Goal: Task Accomplishment & Management: Manage account settings

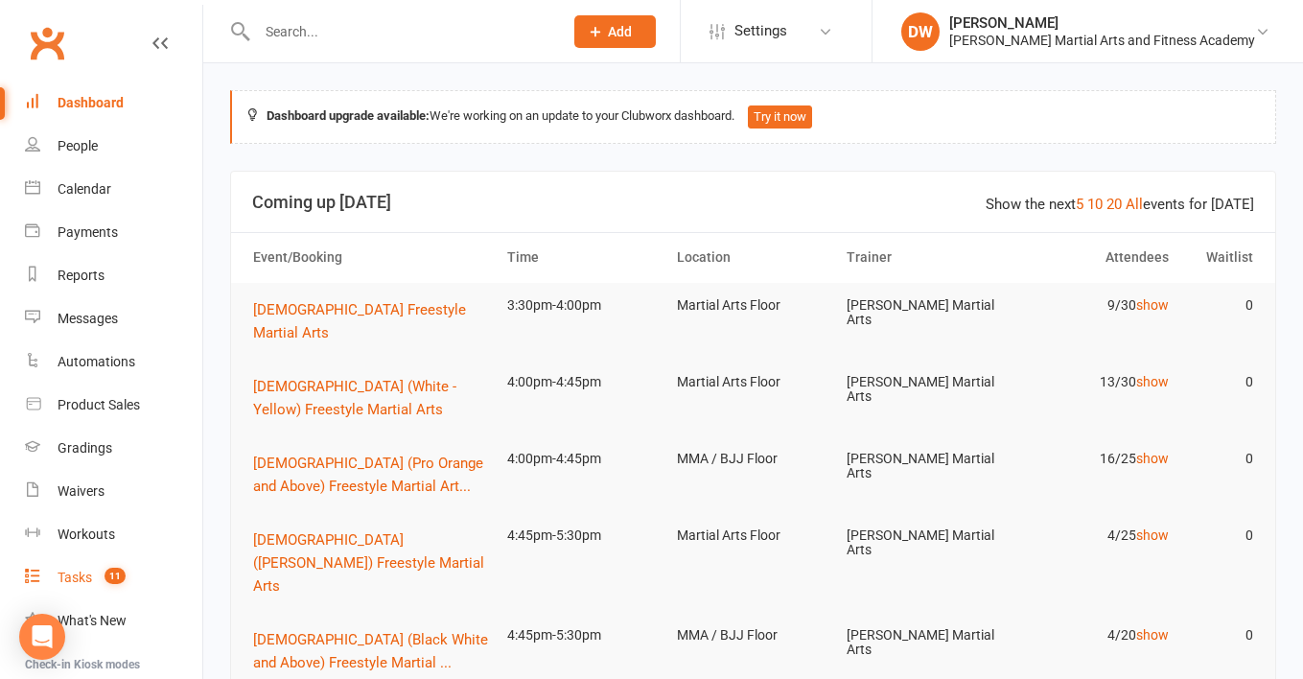
click at [81, 582] on div "Tasks" at bounding box center [75, 576] width 35 height 15
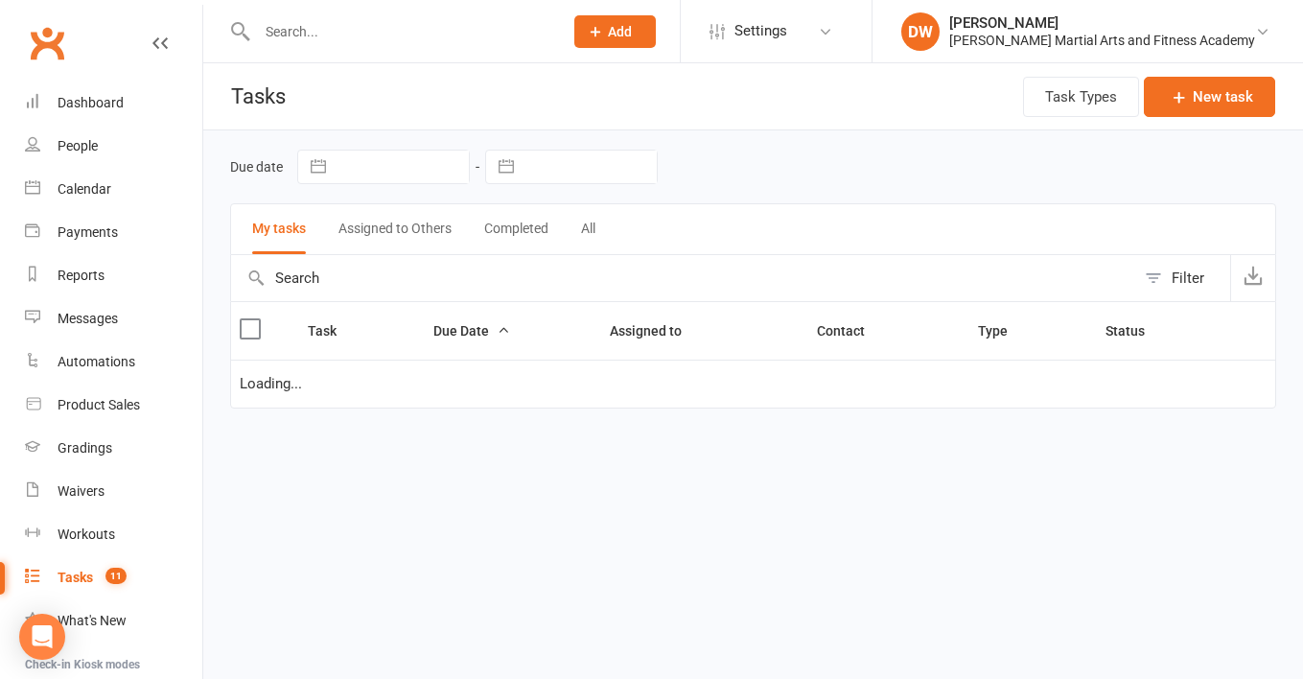
click at [609, 167] on input "text" at bounding box center [589, 166] width 133 height 33
select select "6"
select select "2025"
select select "7"
select select "2025"
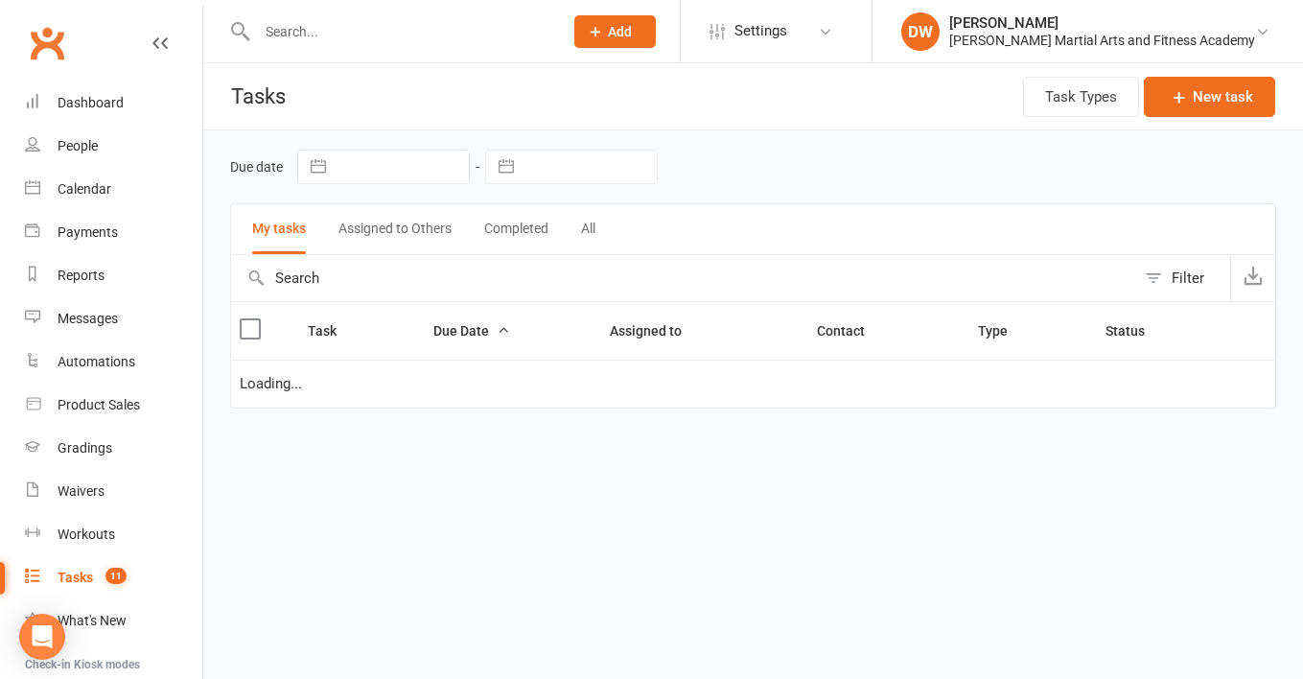
select select "8"
select select "2025"
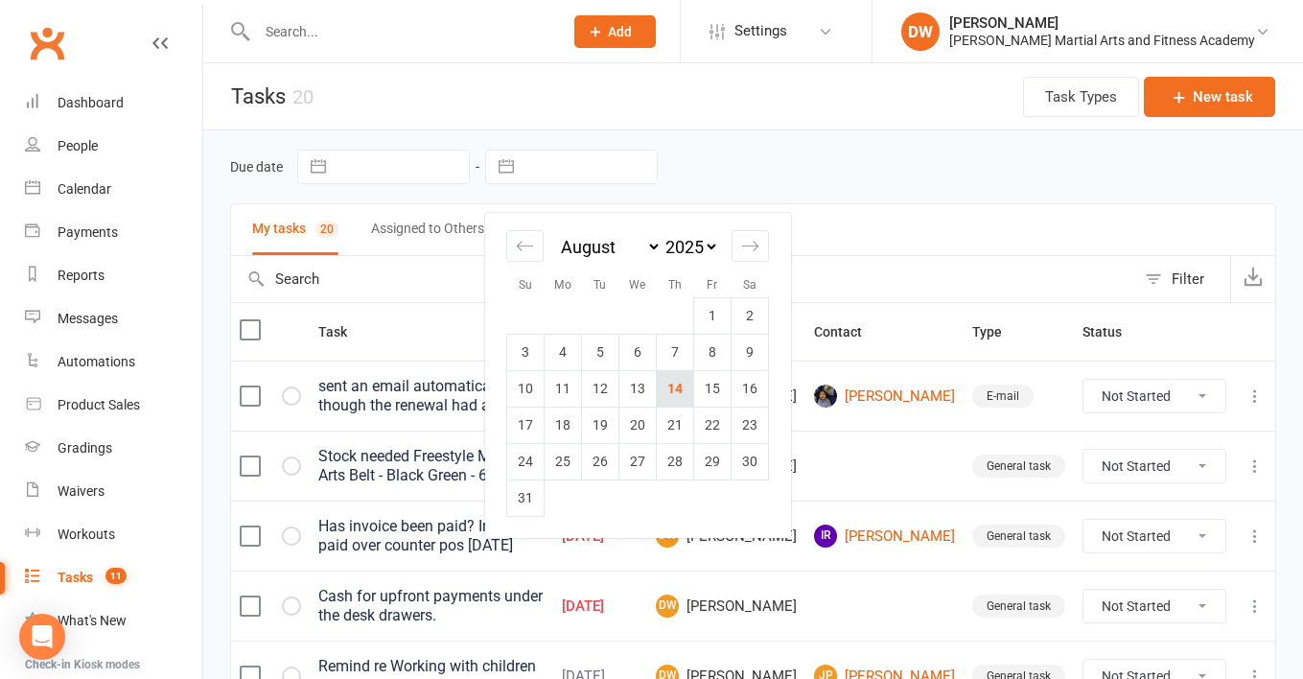
click at [671, 387] on td "14" at bounding box center [675, 388] width 37 height 36
type input "[DATE]"
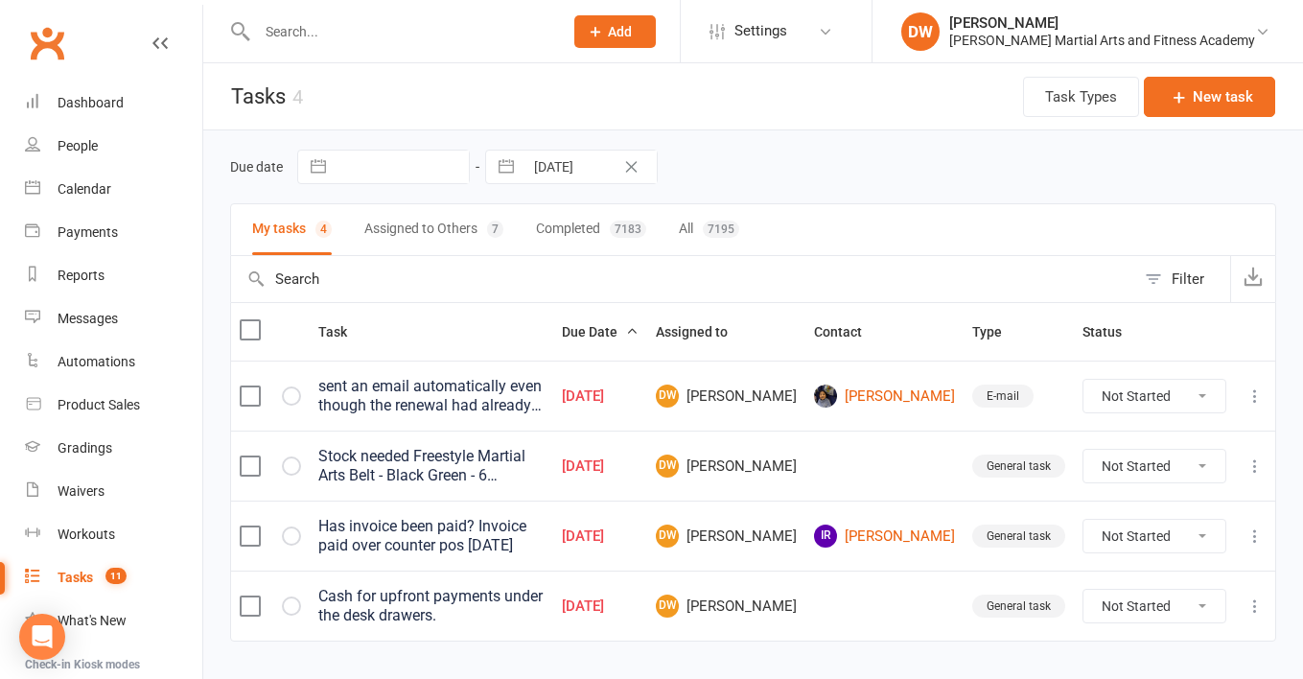
click at [1255, 609] on icon at bounding box center [1254, 605] width 19 height 19
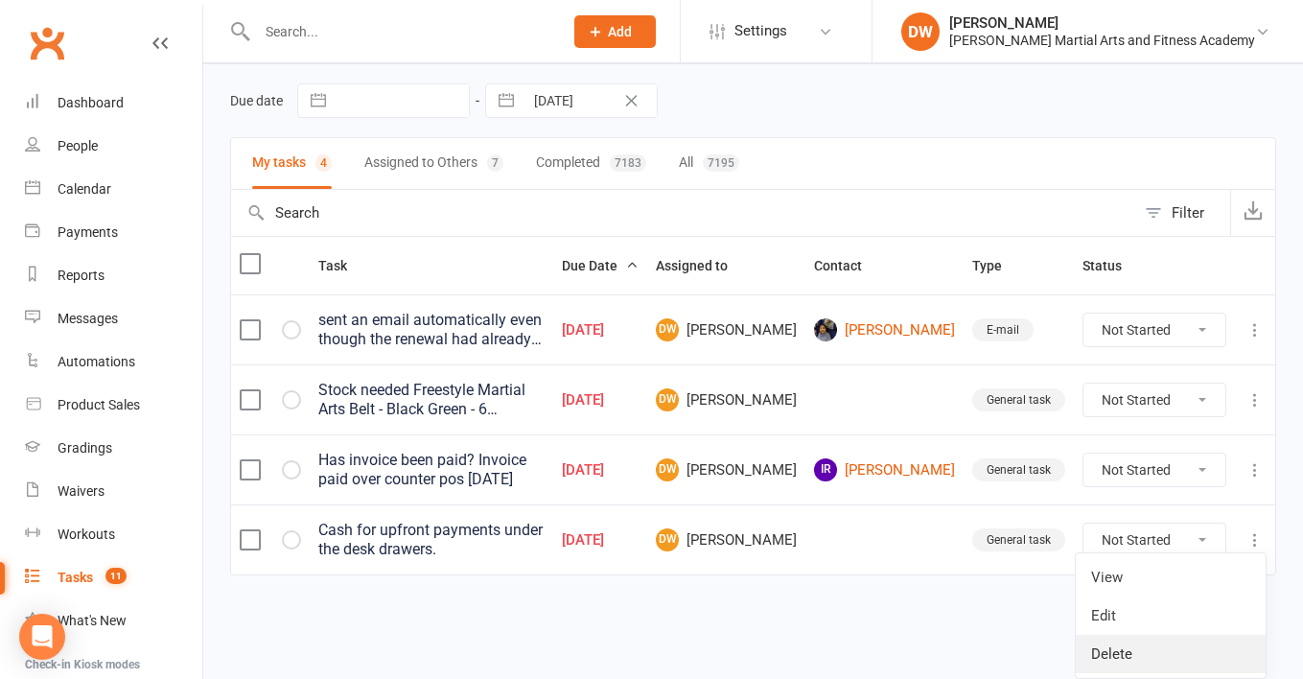
scroll to position [66, 0]
click at [1126, 639] on link "Delete" at bounding box center [1170, 654] width 190 height 38
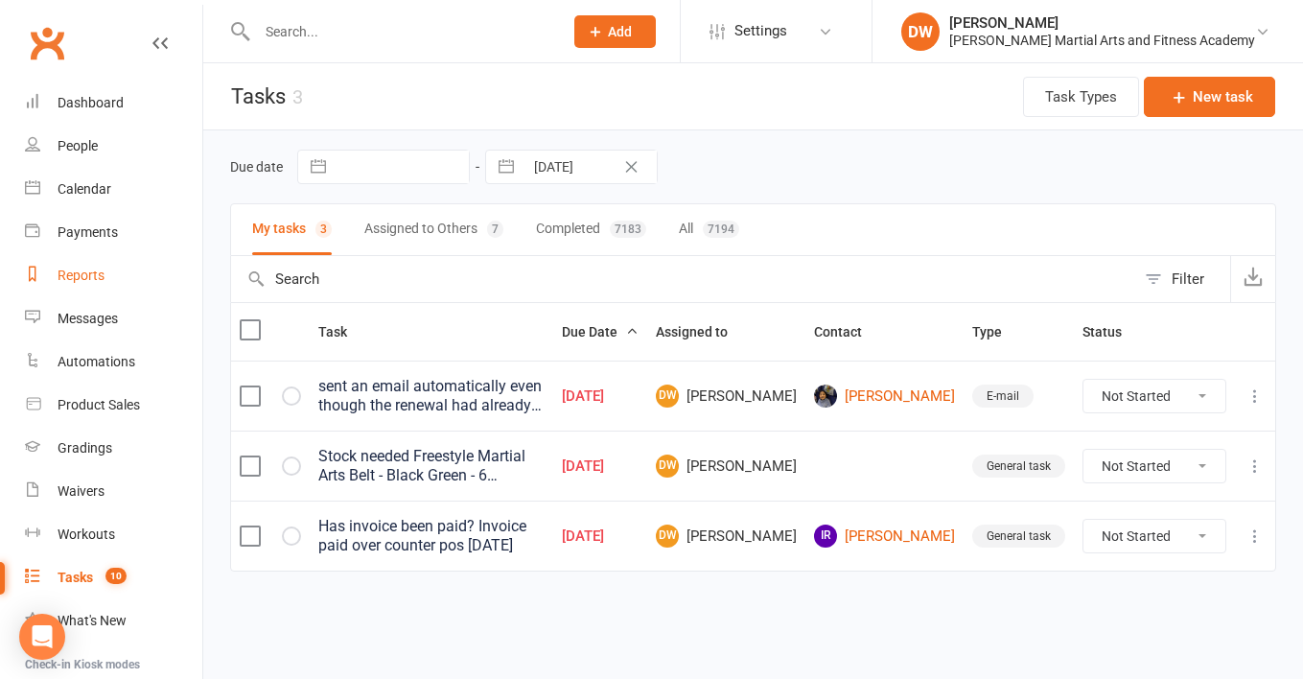
scroll to position [0, 0]
click at [82, 109] on div "Dashboard" at bounding box center [91, 102] width 66 height 15
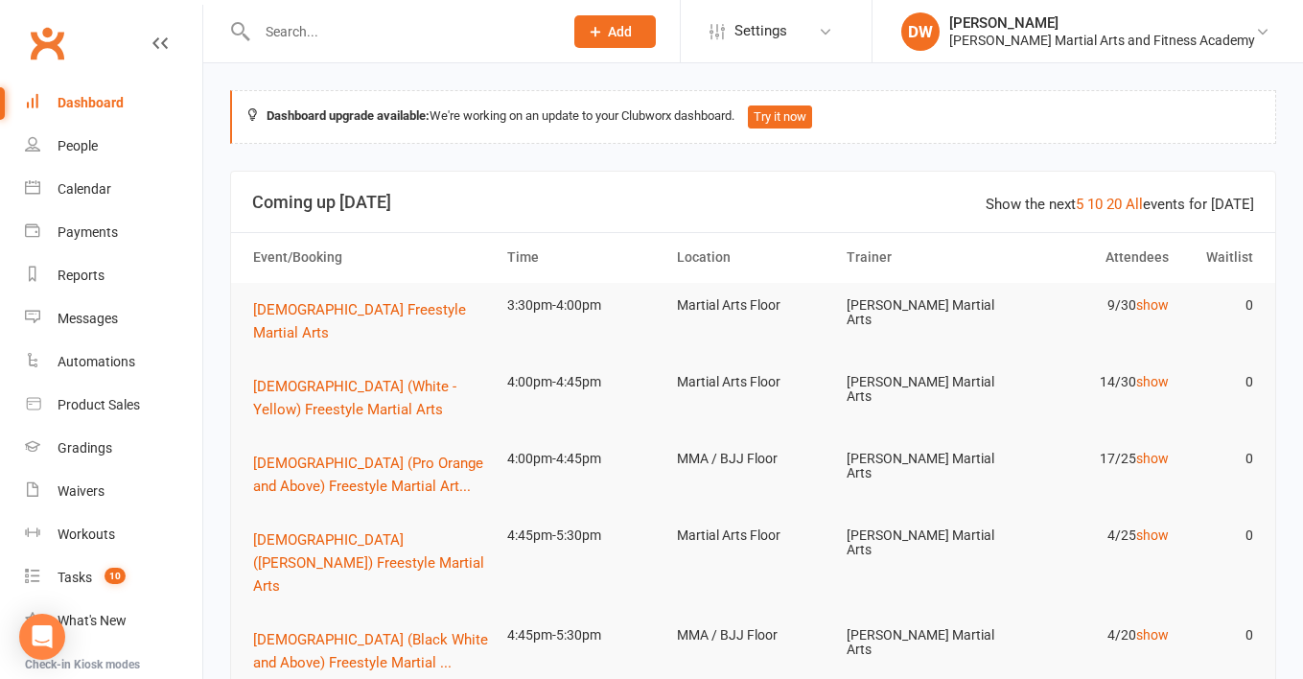
click at [302, 43] on input "text" at bounding box center [400, 31] width 298 height 27
type input "h"
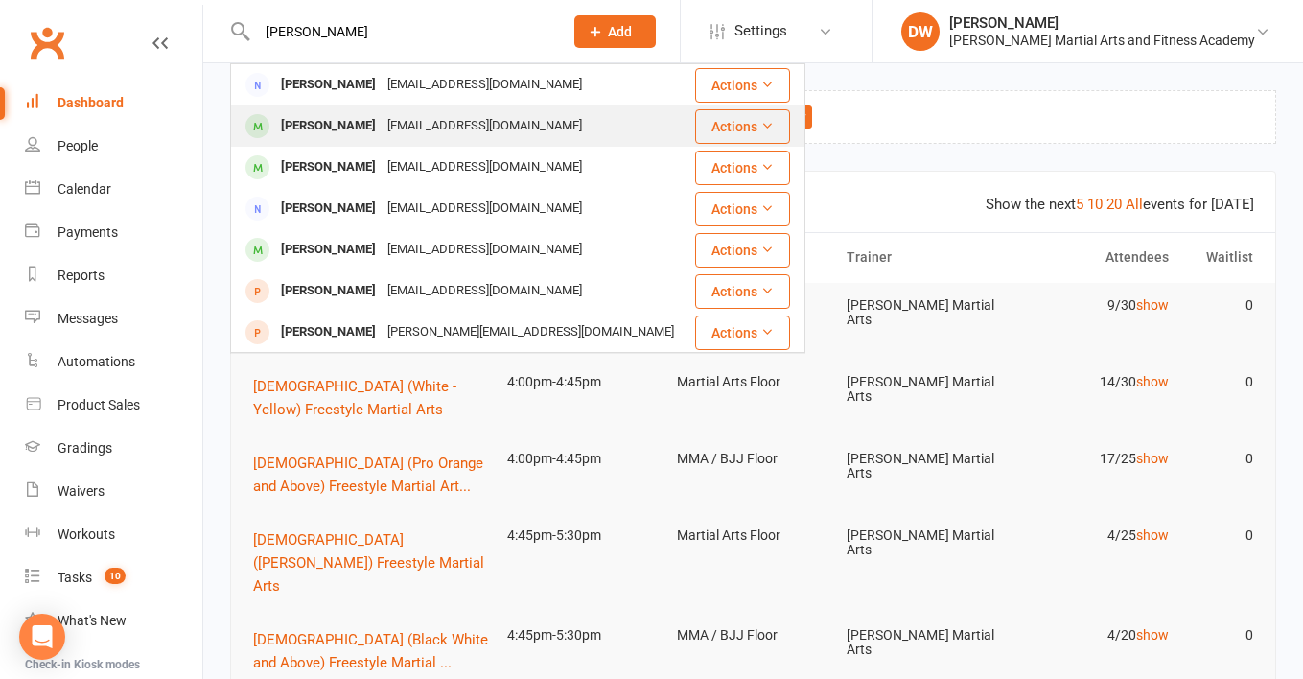
type input "[PERSON_NAME]"
click at [325, 129] on div "[PERSON_NAME]" at bounding box center [328, 126] width 106 height 28
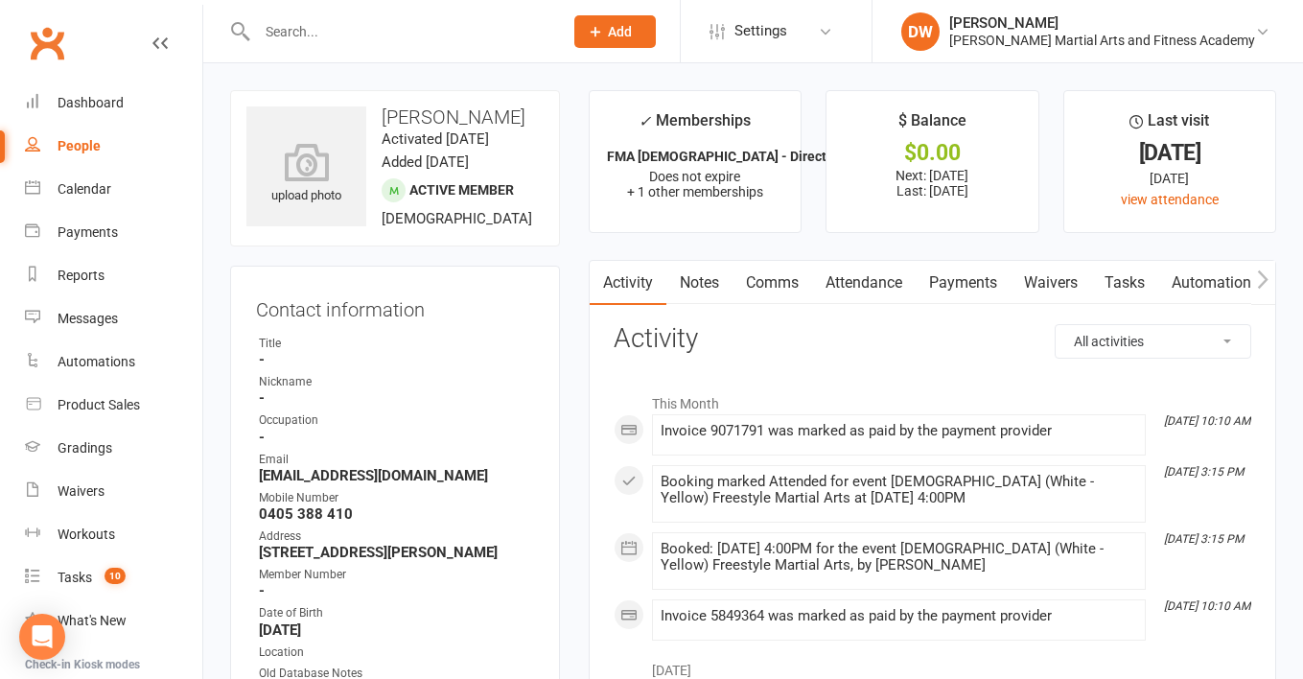
click at [864, 280] on link "Attendance" at bounding box center [864, 283] width 104 height 44
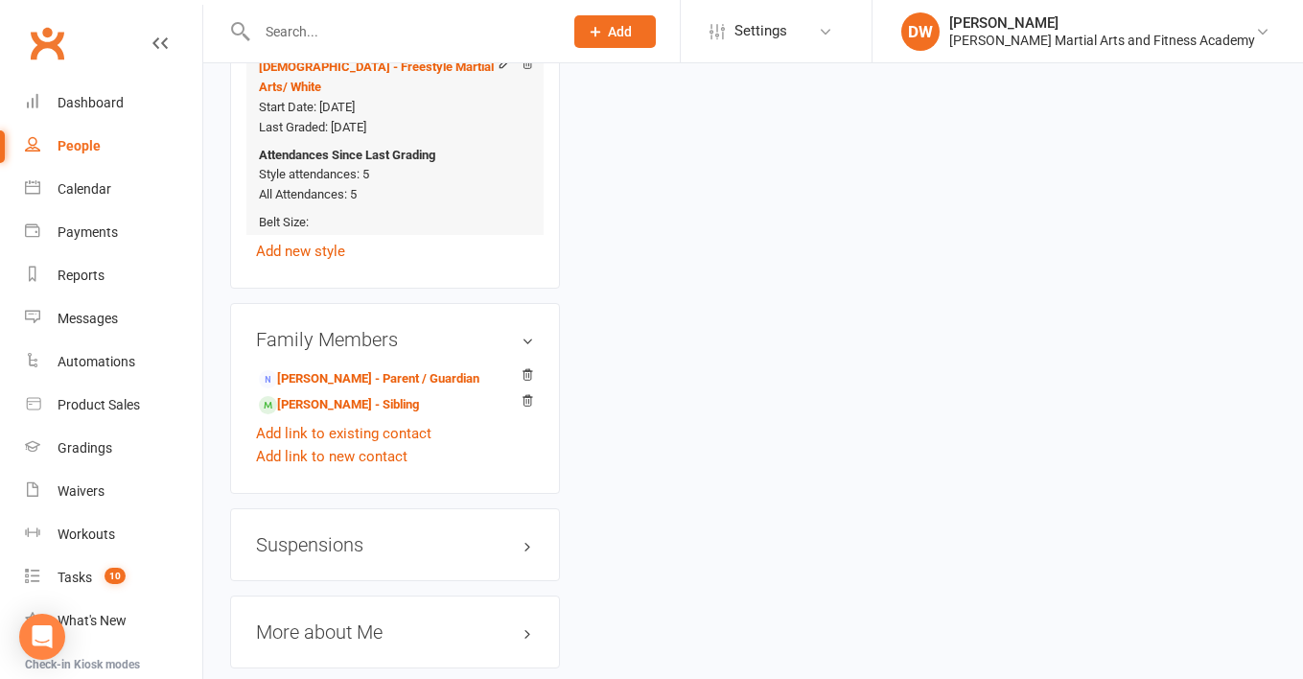
scroll to position [1656, 0]
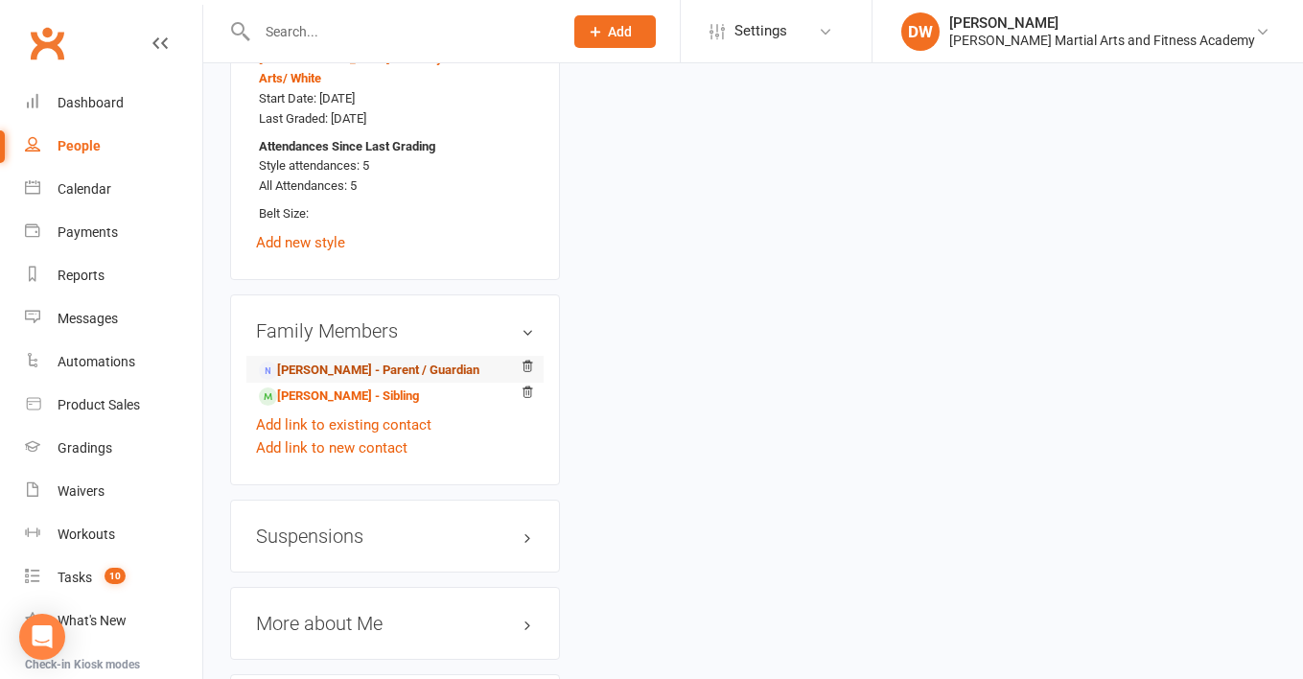
click at [367, 360] on link "[PERSON_NAME] - Parent / Guardian" at bounding box center [369, 370] width 220 height 20
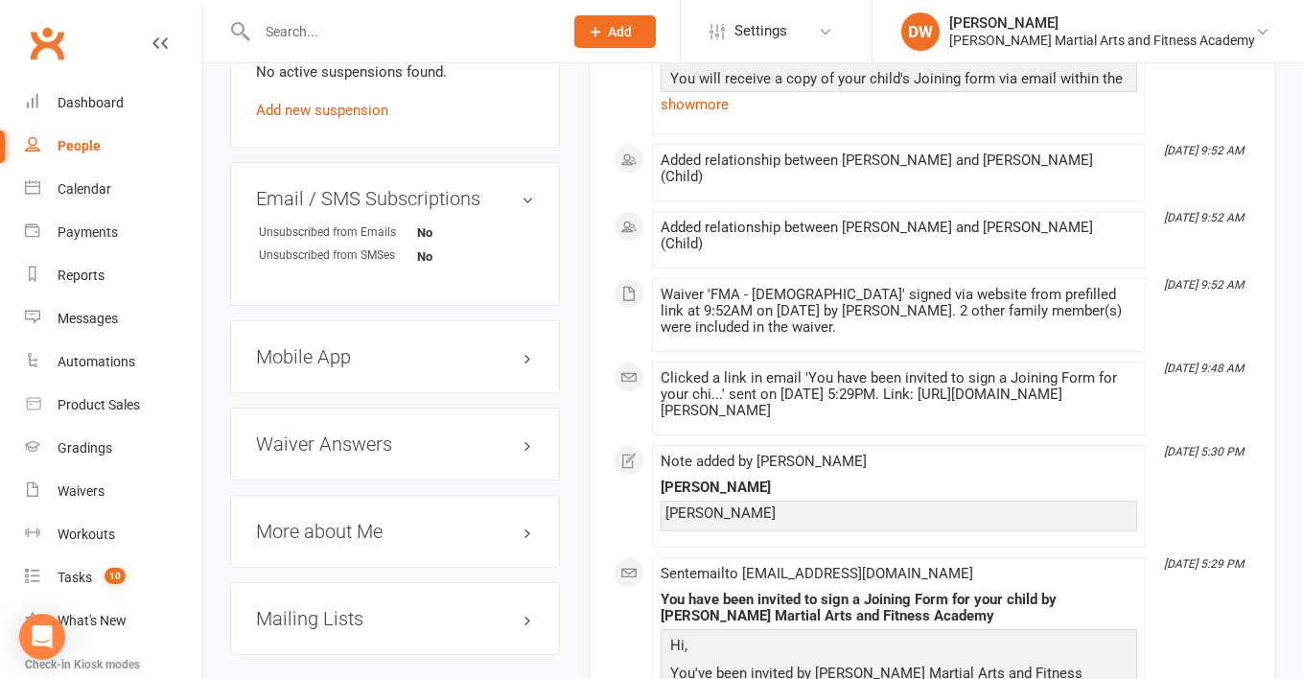
scroll to position [1292, 0]
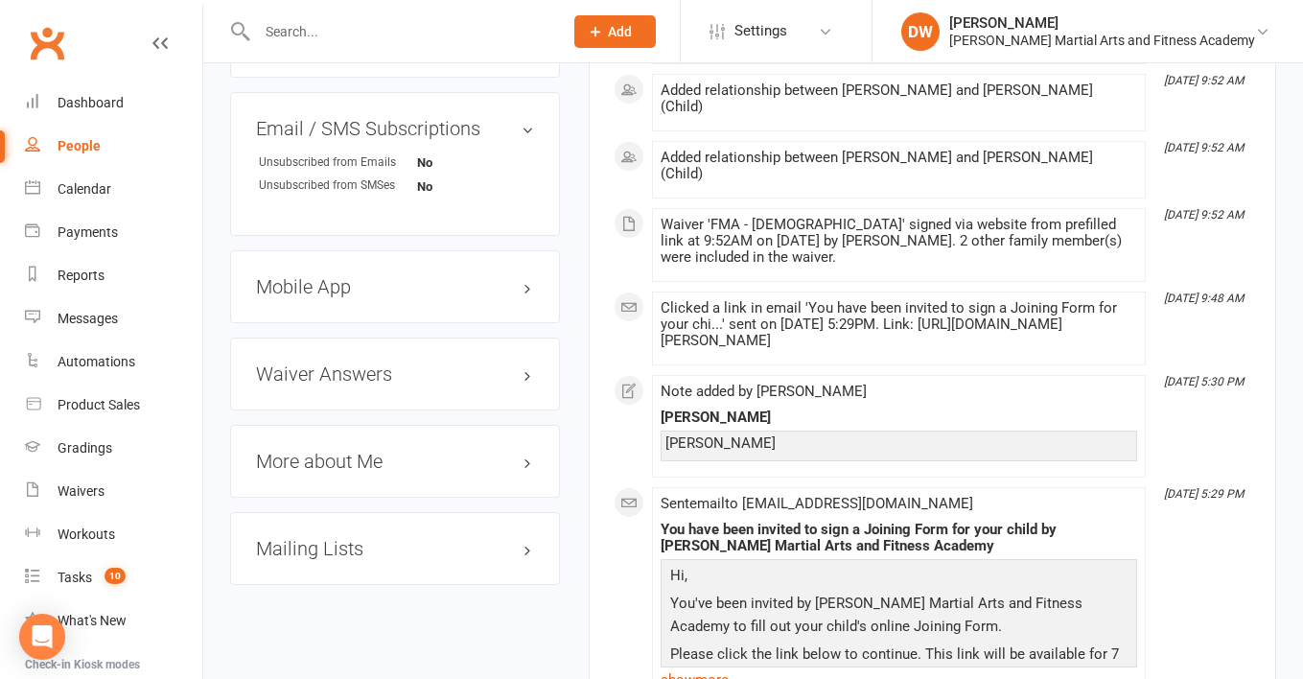
click at [310, 282] on h3 "Mobile App" at bounding box center [395, 286] width 278 height 21
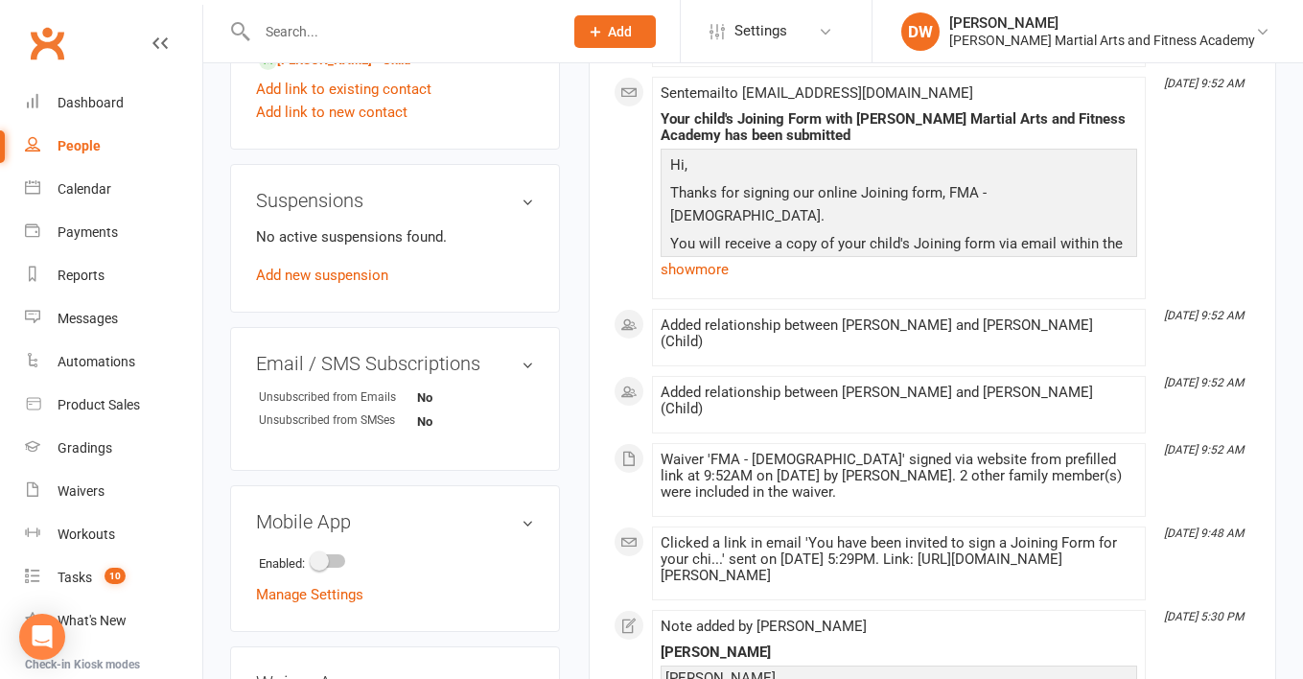
scroll to position [1172, 0]
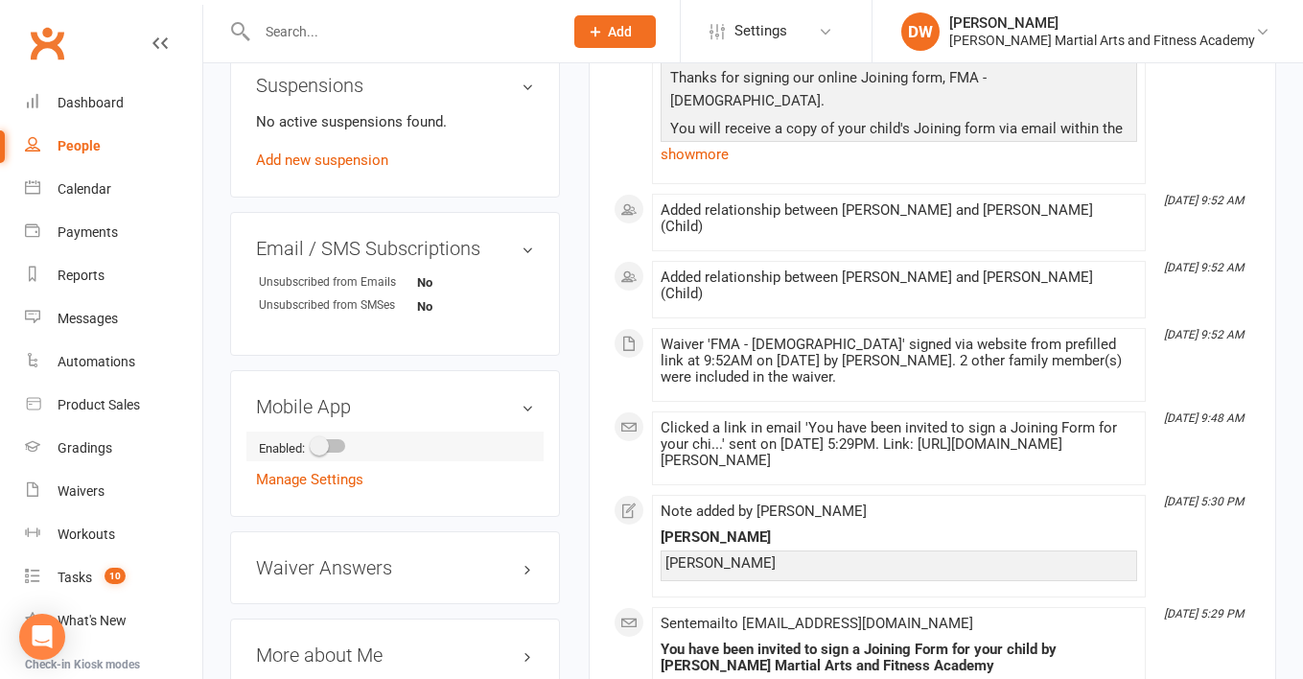
click at [329, 447] on span at bounding box center [319, 445] width 19 height 19
click at [312, 443] on input "checkbox" at bounding box center [312, 443] width 0 height 0
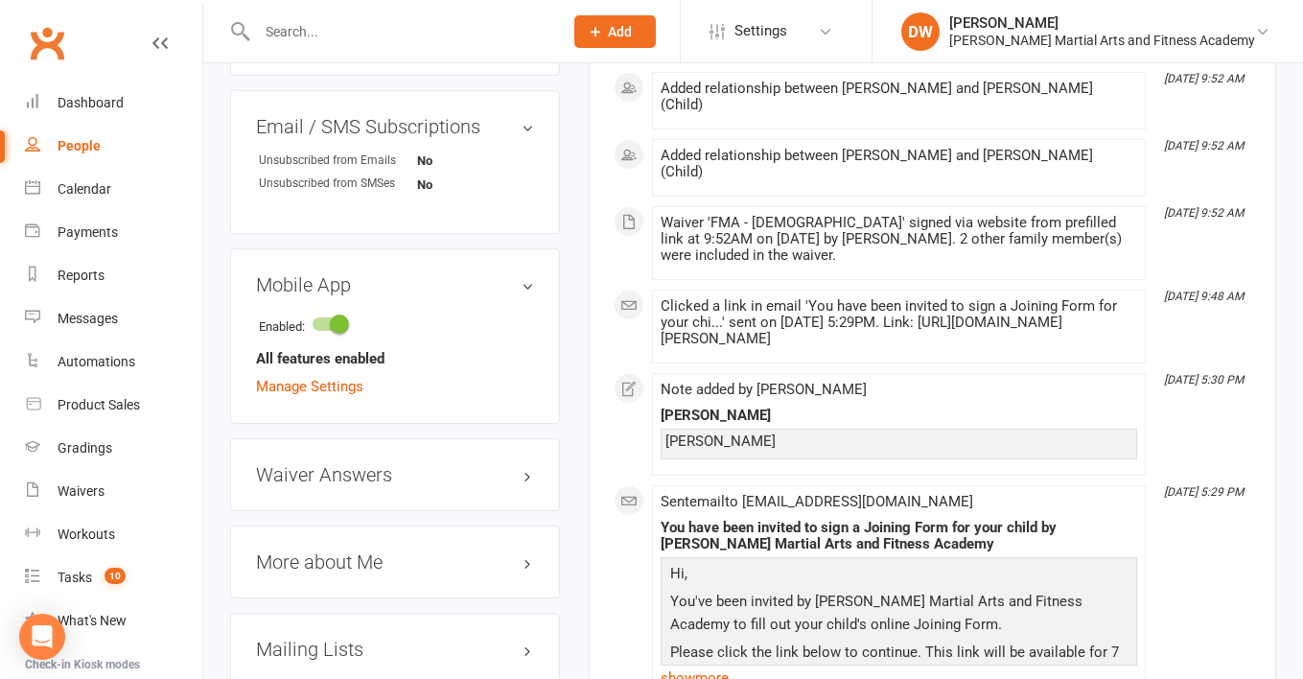
scroll to position [1331, 0]
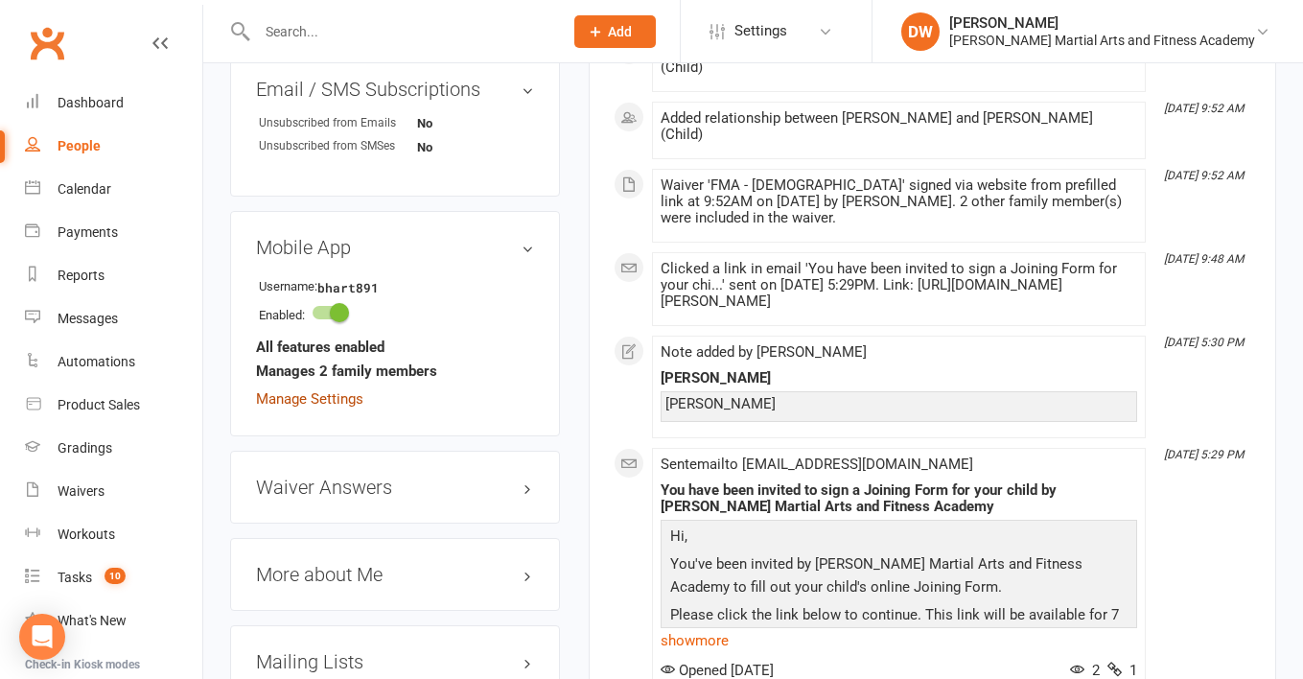
click at [308, 398] on link "Manage Settings" at bounding box center [309, 398] width 107 height 17
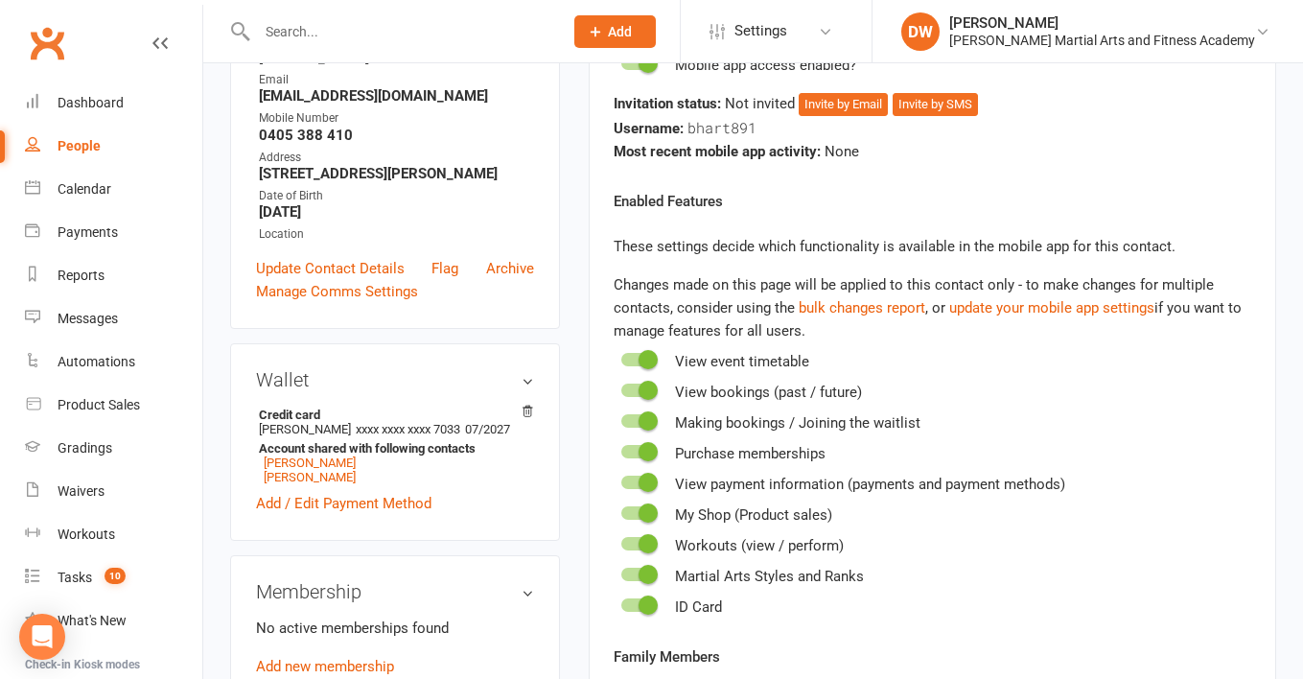
scroll to position [147, 0]
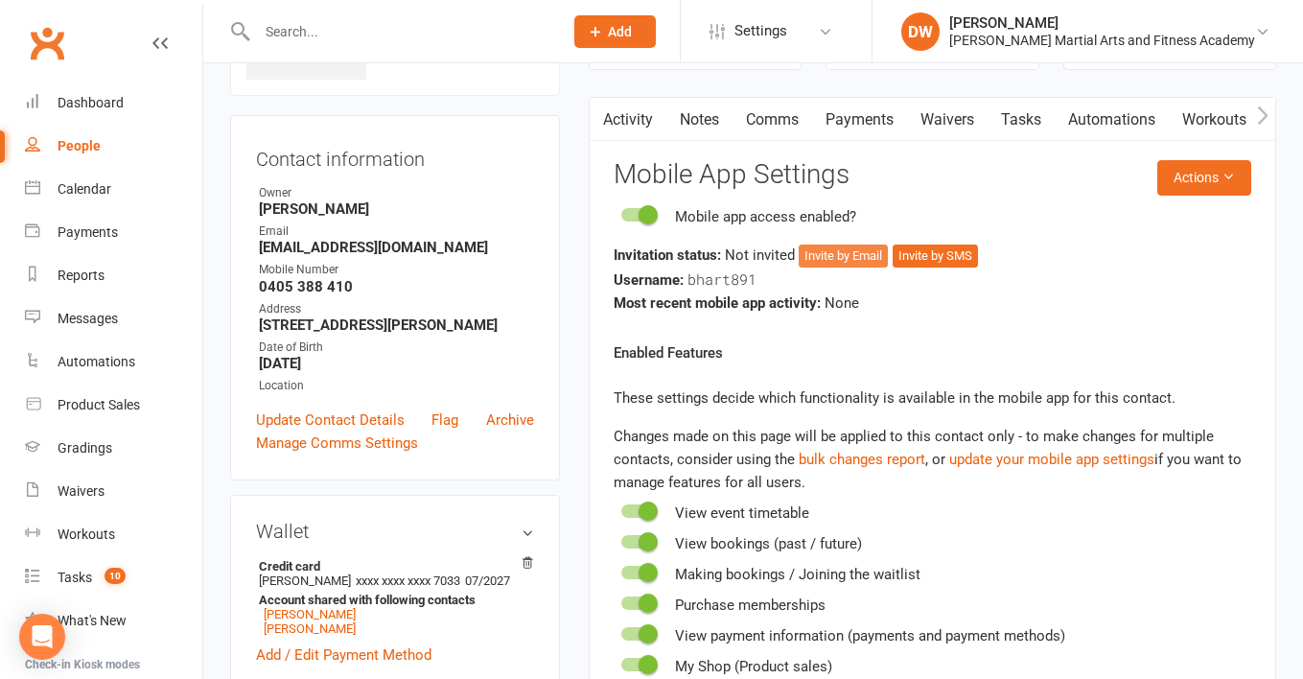
click at [848, 252] on button "Invite by Email" at bounding box center [842, 255] width 89 height 23
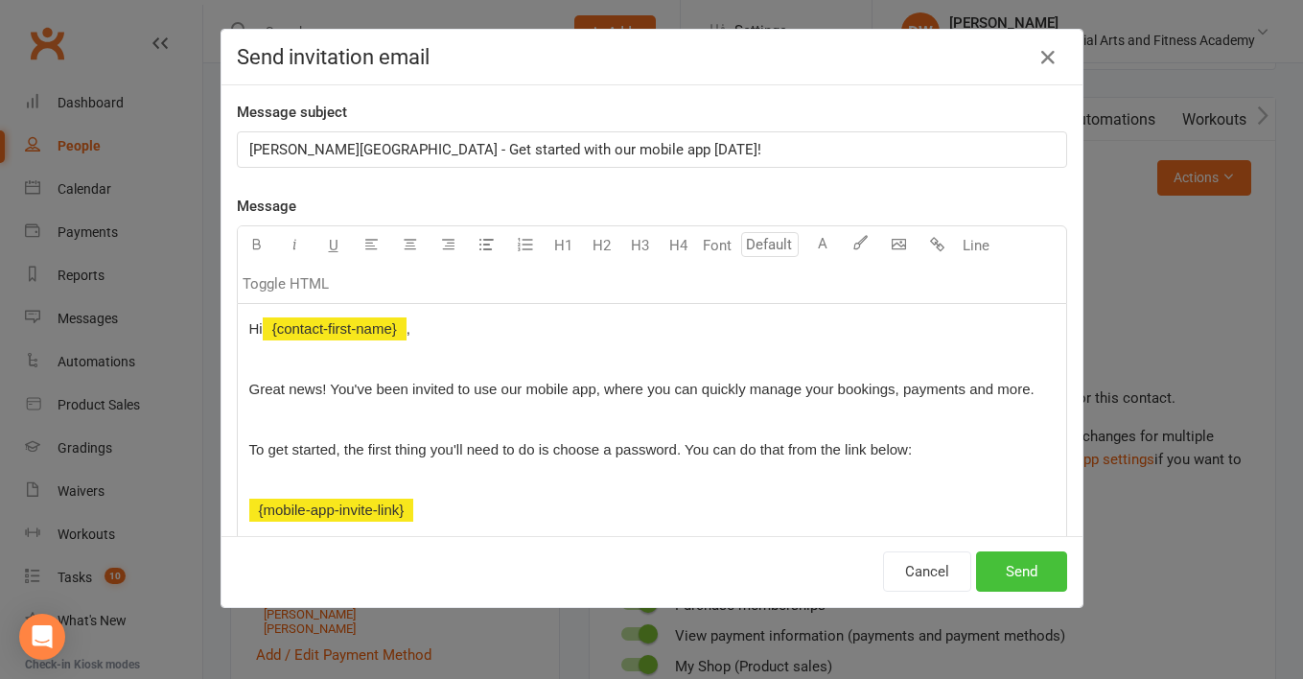
click at [1009, 587] on button "Send" at bounding box center [1021, 571] width 91 height 40
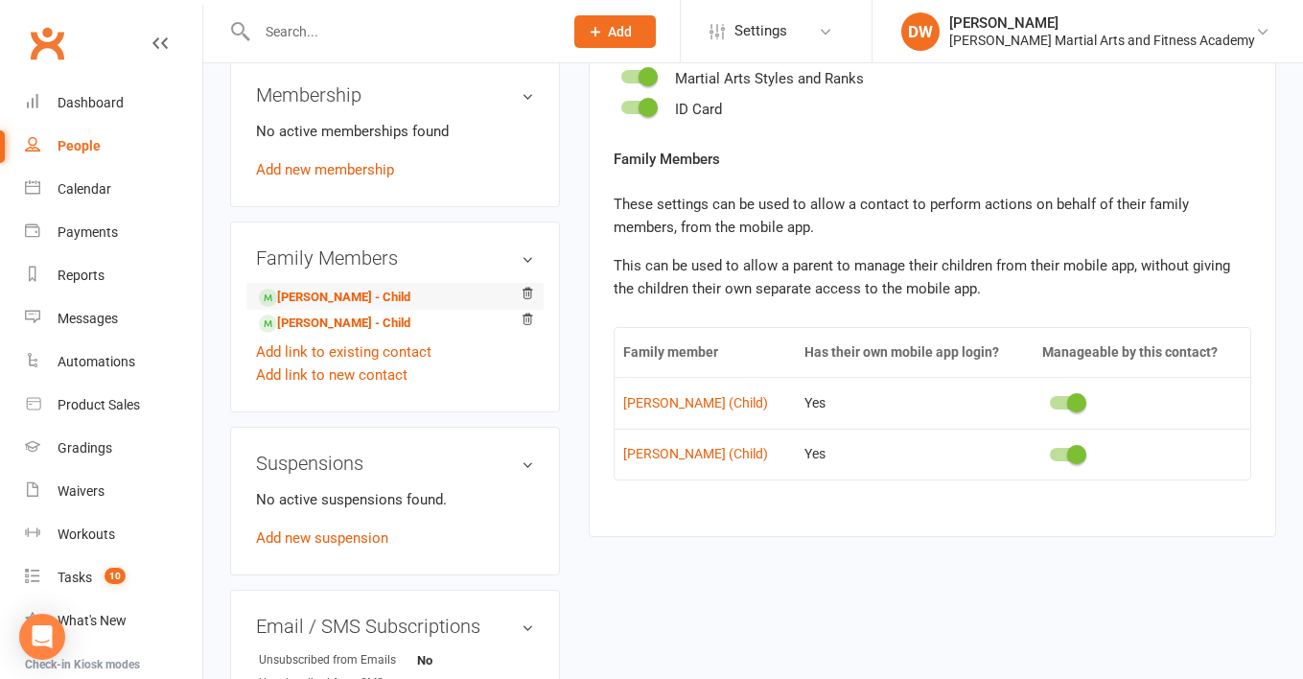
scroll to position [815, 0]
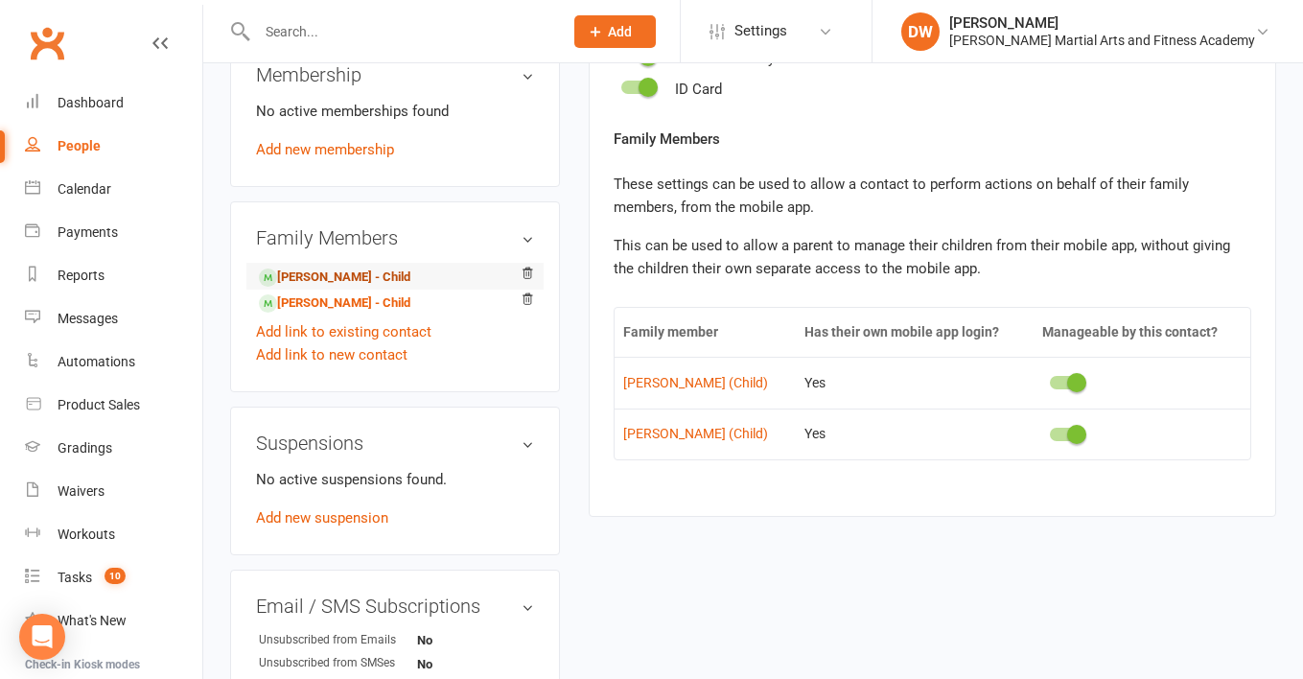
click at [338, 285] on link "[PERSON_NAME] - Child" at bounding box center [334, 277] width 151 height 20
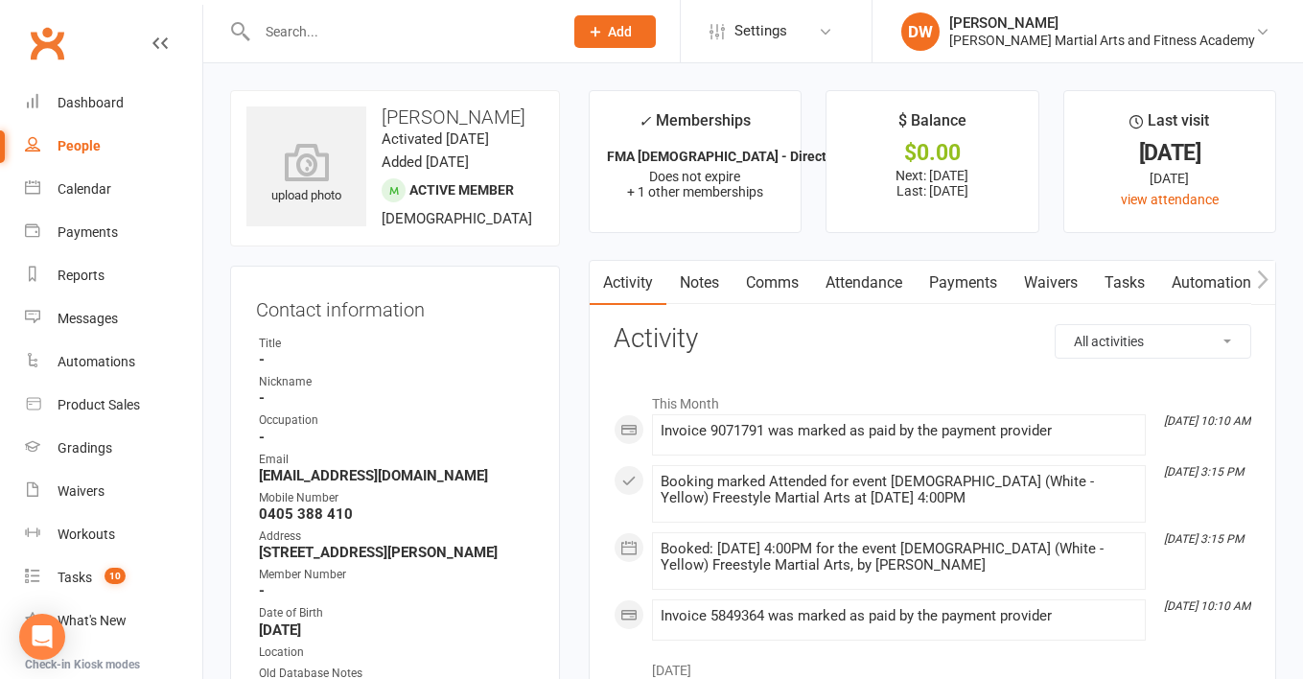
click at [796, 280] on link "Comms" at bounding box center [772, 283] width 80 height 44
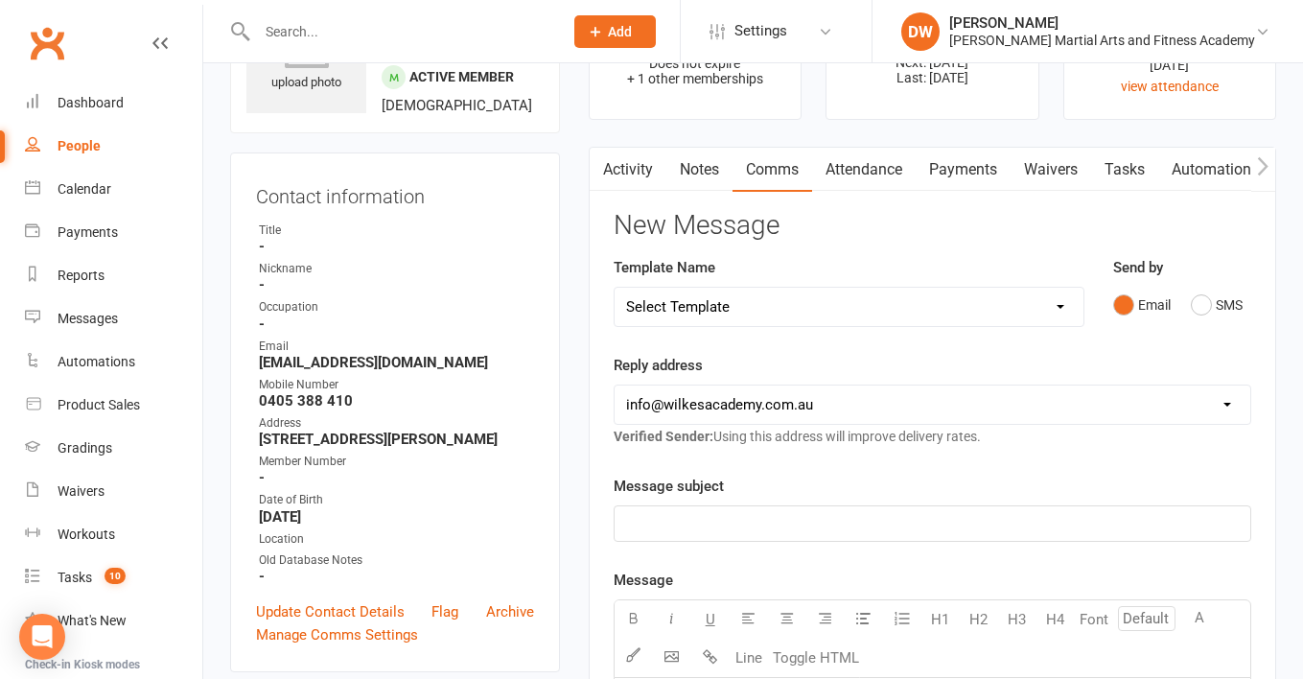
scroll to position [54, 0]
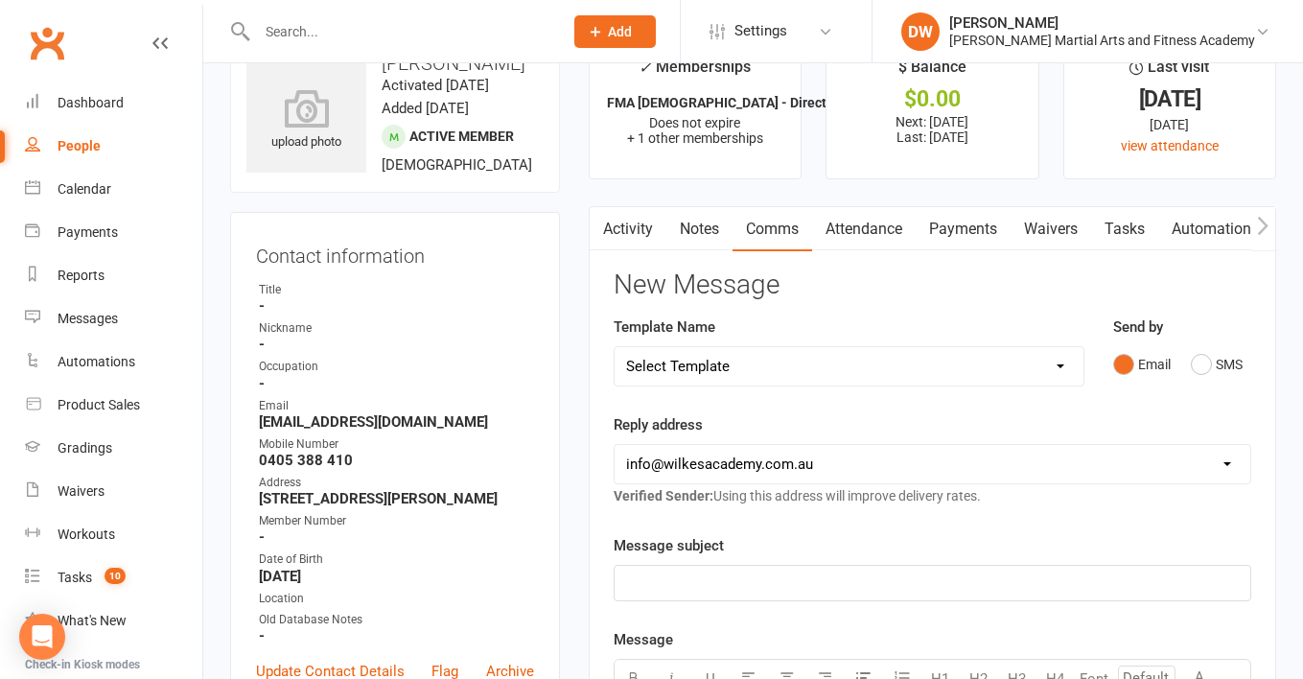
click at [848, 225] on link "Attendance" at bounding box center [864, 229] width 104 height 44
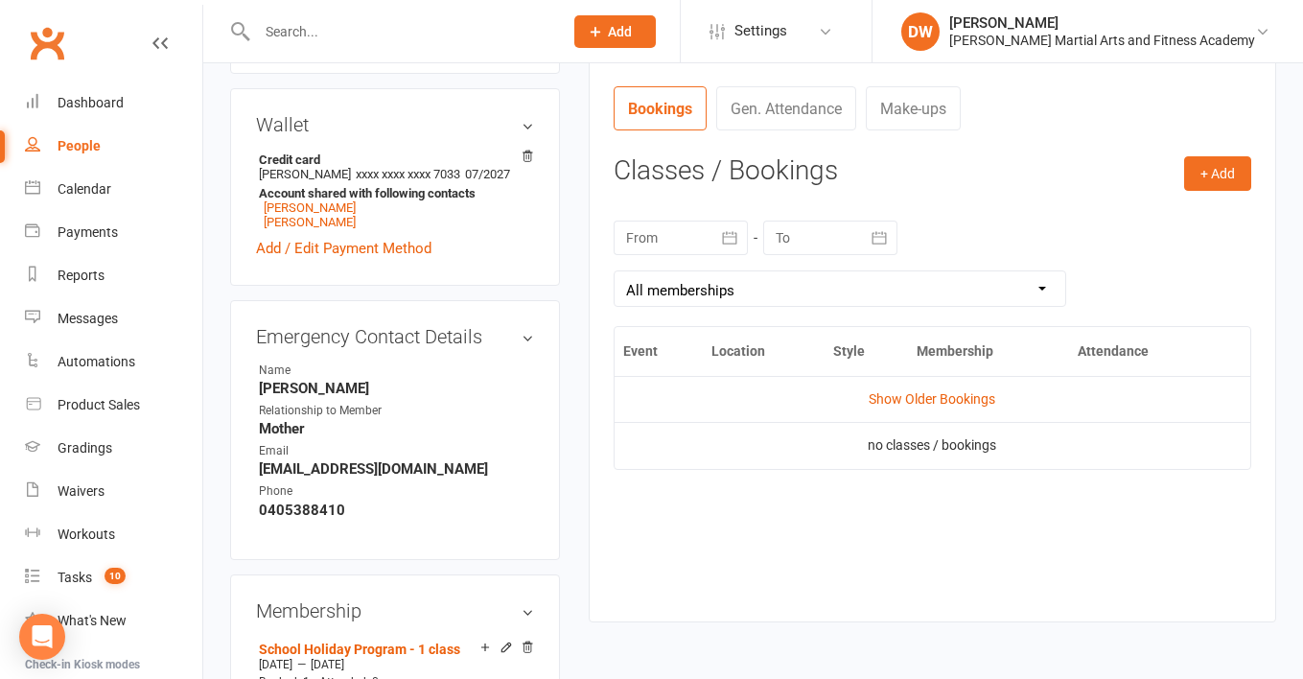
scroll to position [712, 0]
click at [1208, 163] on button "+ Add" at bounding box center [1217, 172] width 67 height 35
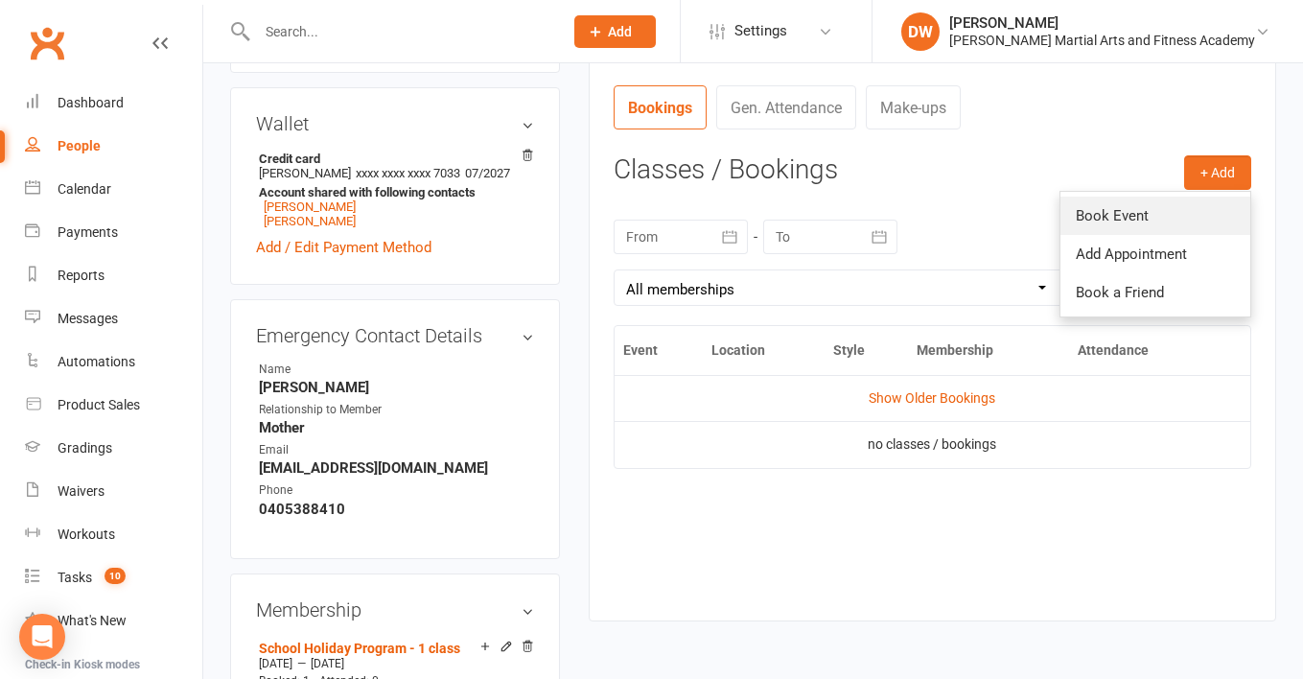
click at [1118, 208] on link "Book Event" at bounding box center [1155, 215] width 190 height 38
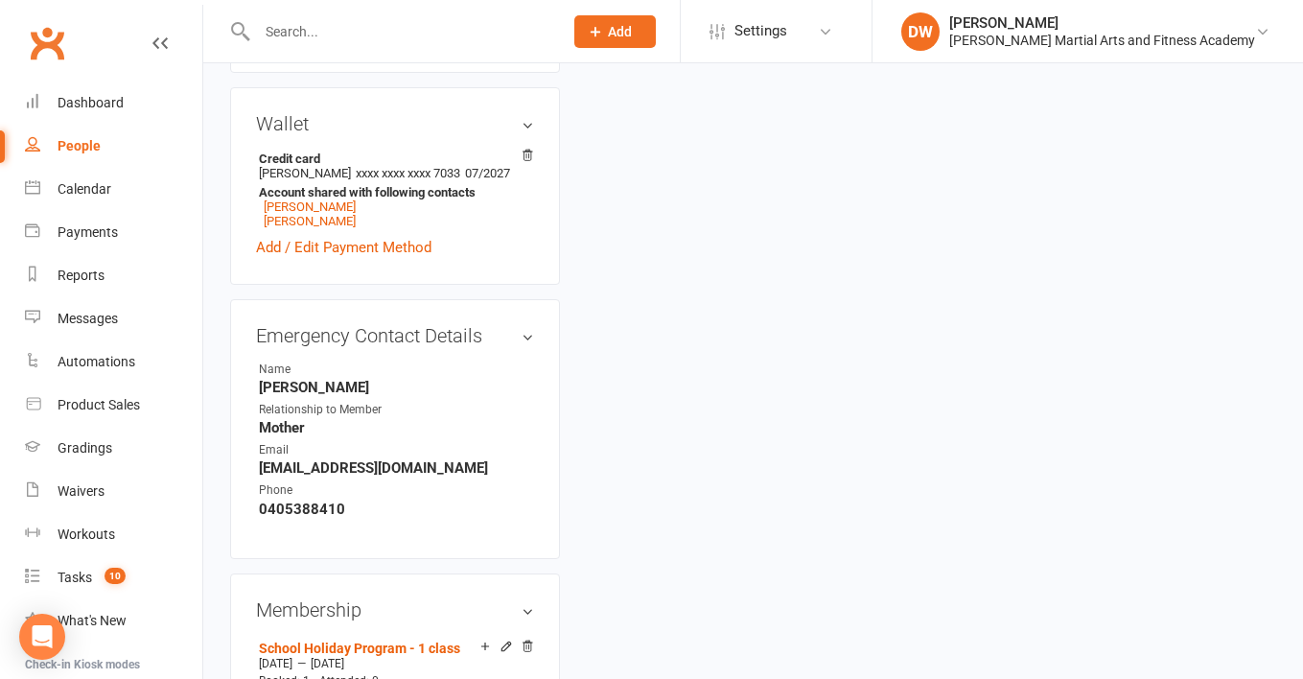
scroll to position [163, 0]
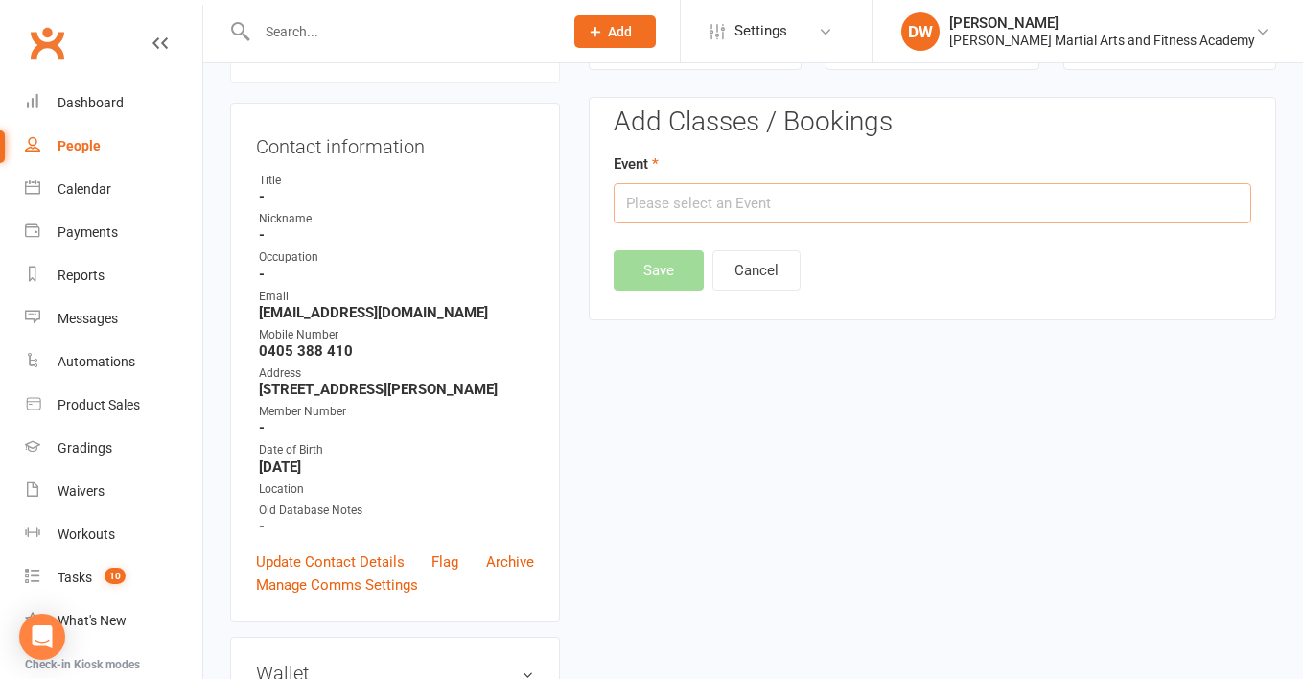
click at [682, 195] on input "text" at bounding box center [931, 203] width 637 height 40
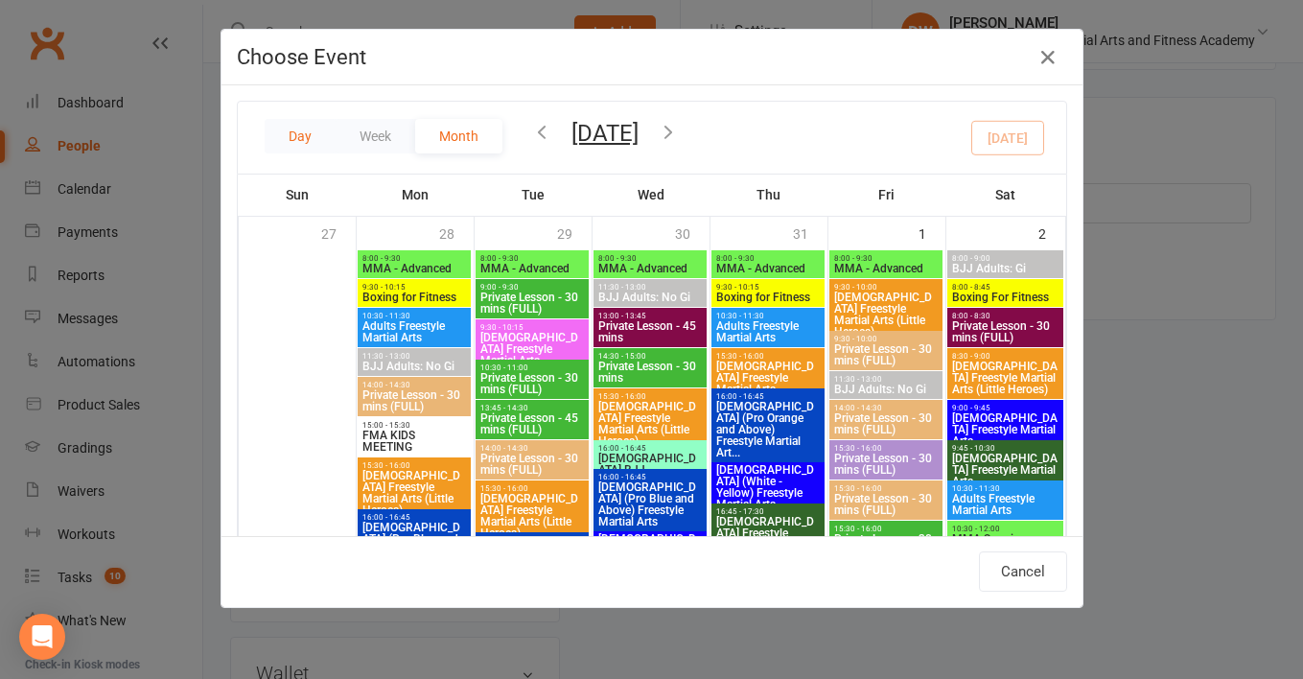
scroll to position [0, 0]
click at [278, 134] on button "Day" at bounding box center [300, 136] width 71 height 35
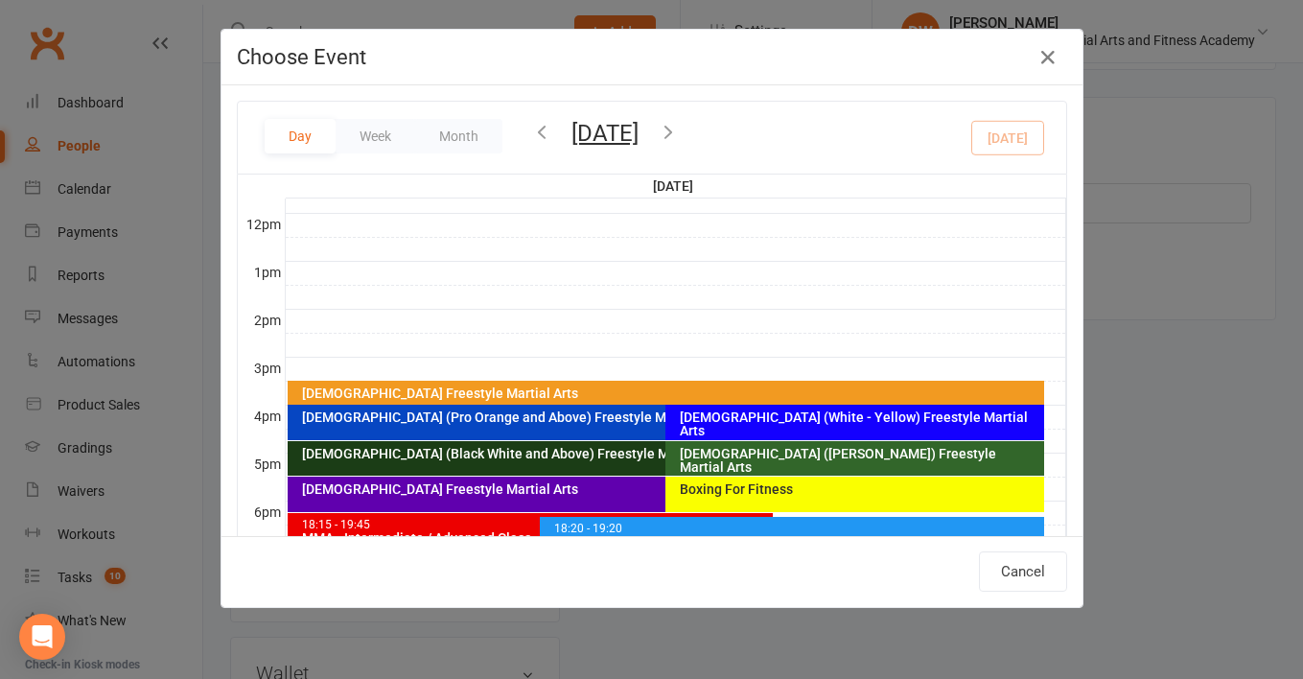
scroll to position [561, 0]
click at [801, 427] on div "[DEMOGRAPHIC_DATA] (White - Yellow) Freestyle Martial Arts" at bounding box center [854, 421] width 378 height 35
type input "[DEMOGRAPHIC_DATA] (White - Yellow) Freestyle Martial Arts - [DATE] 4:00:00 PM"
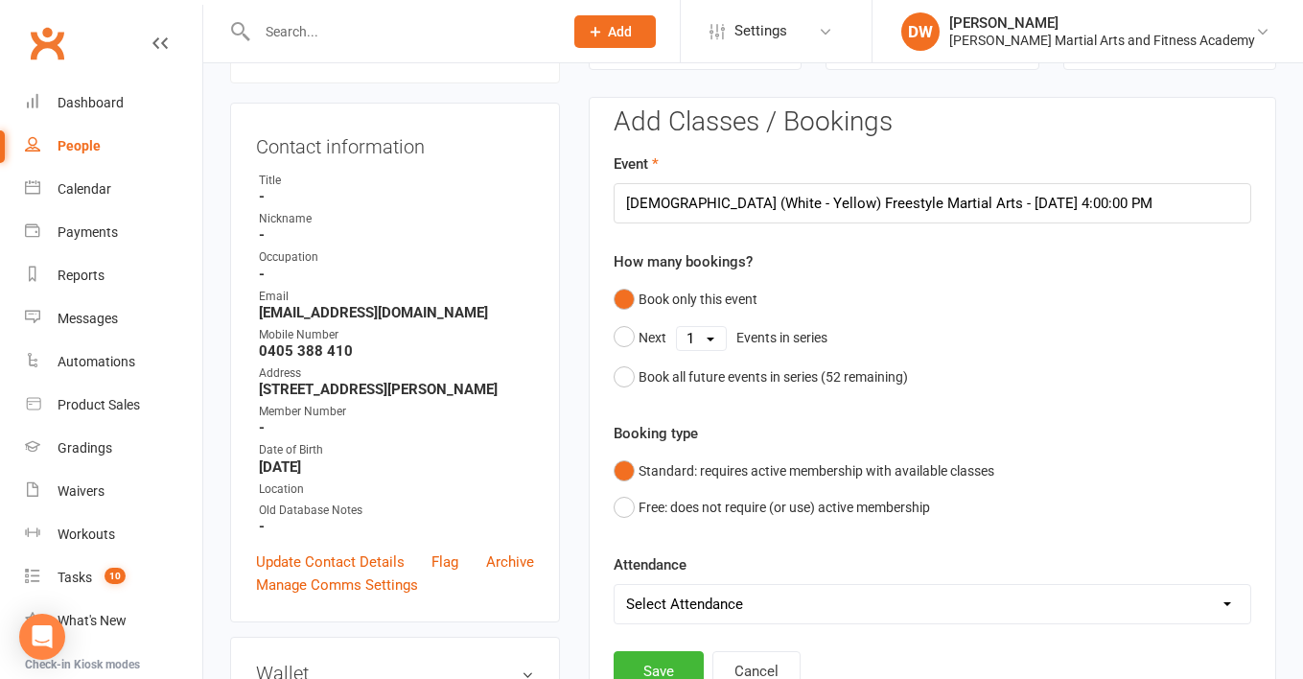
scroll to position [270, 0]
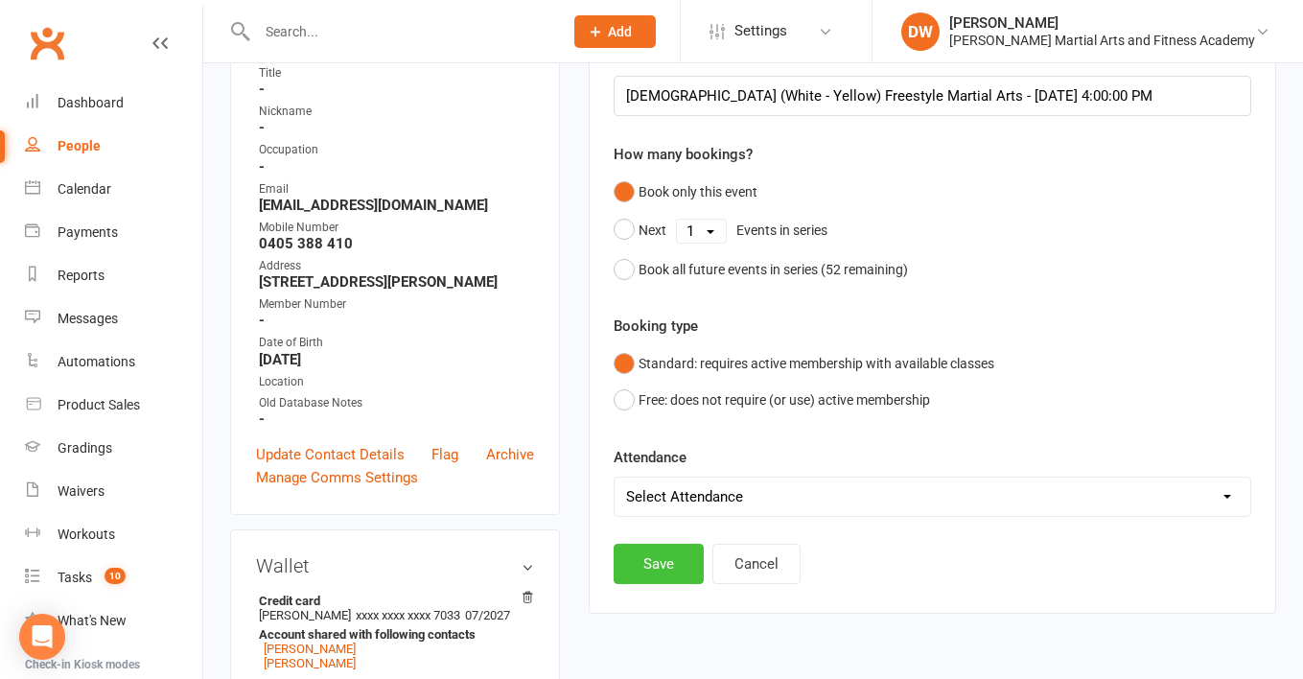
click at [673, 550] on button "Save" at bounding box center [658, 563] width 90 height 40
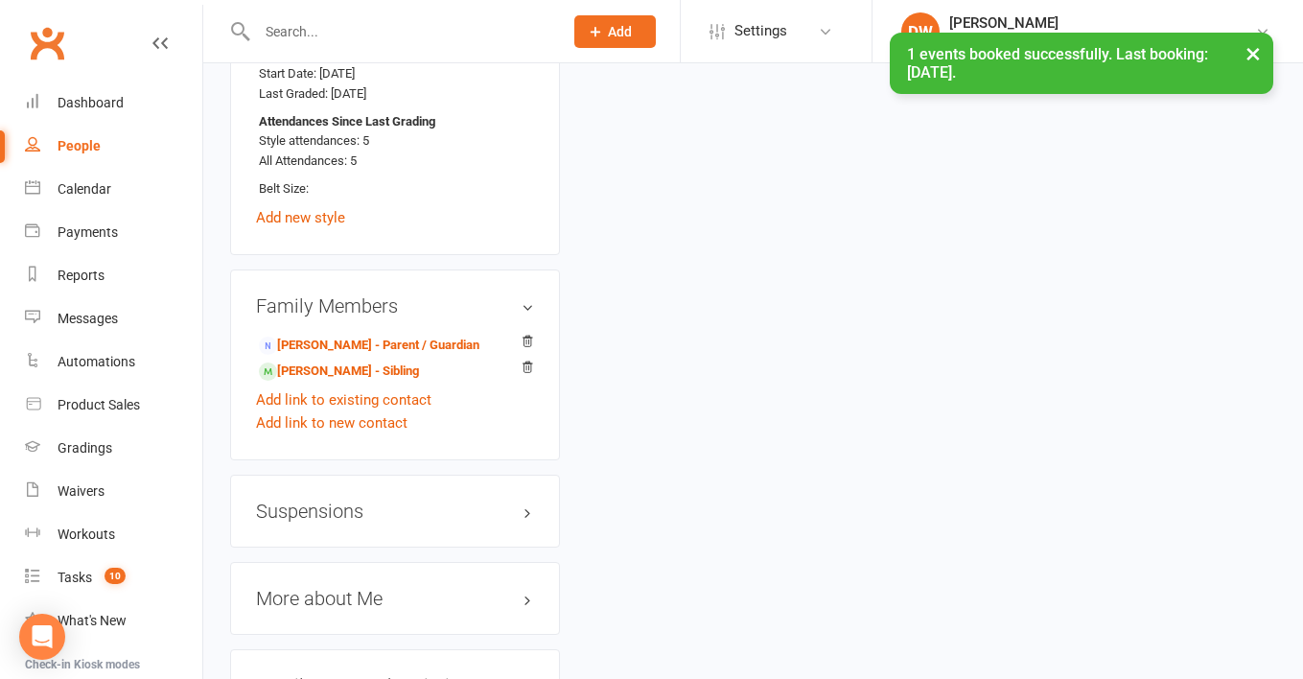
scroll to position [1684, 0]
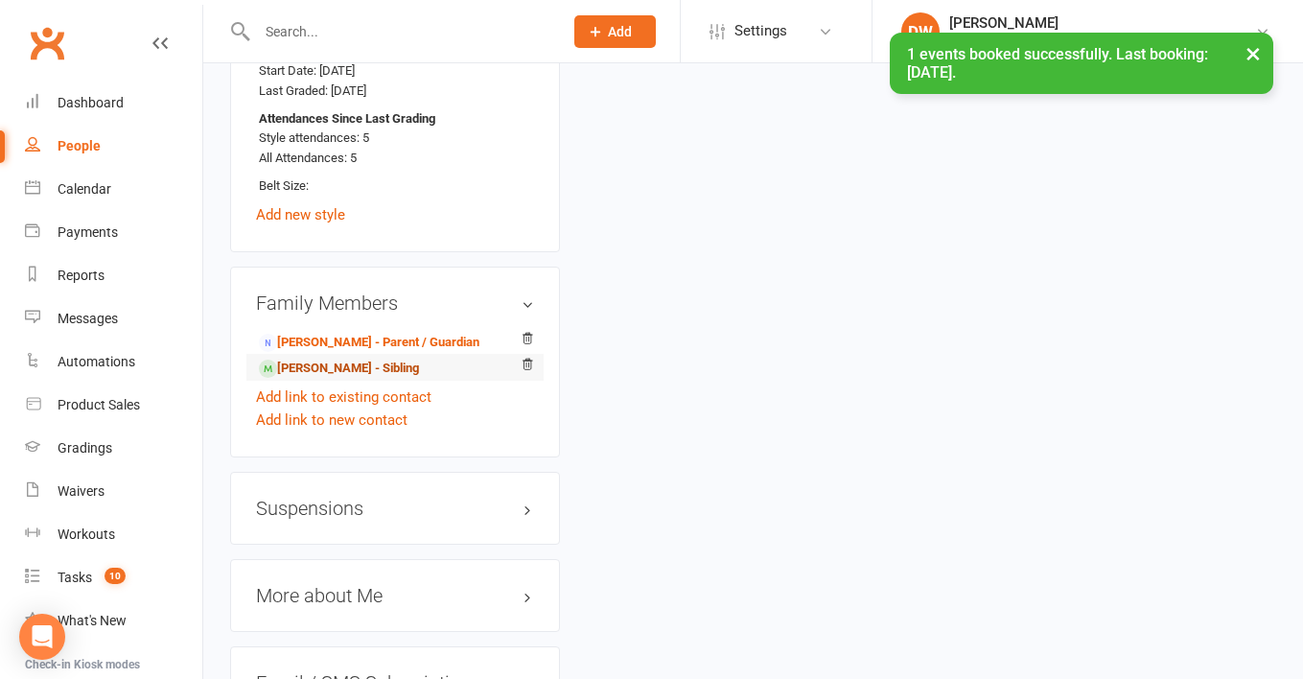
click at [343, 358] on link "[PERSON_NAME] - Sibling" at bounding box center [339, 368] width 160 height 20
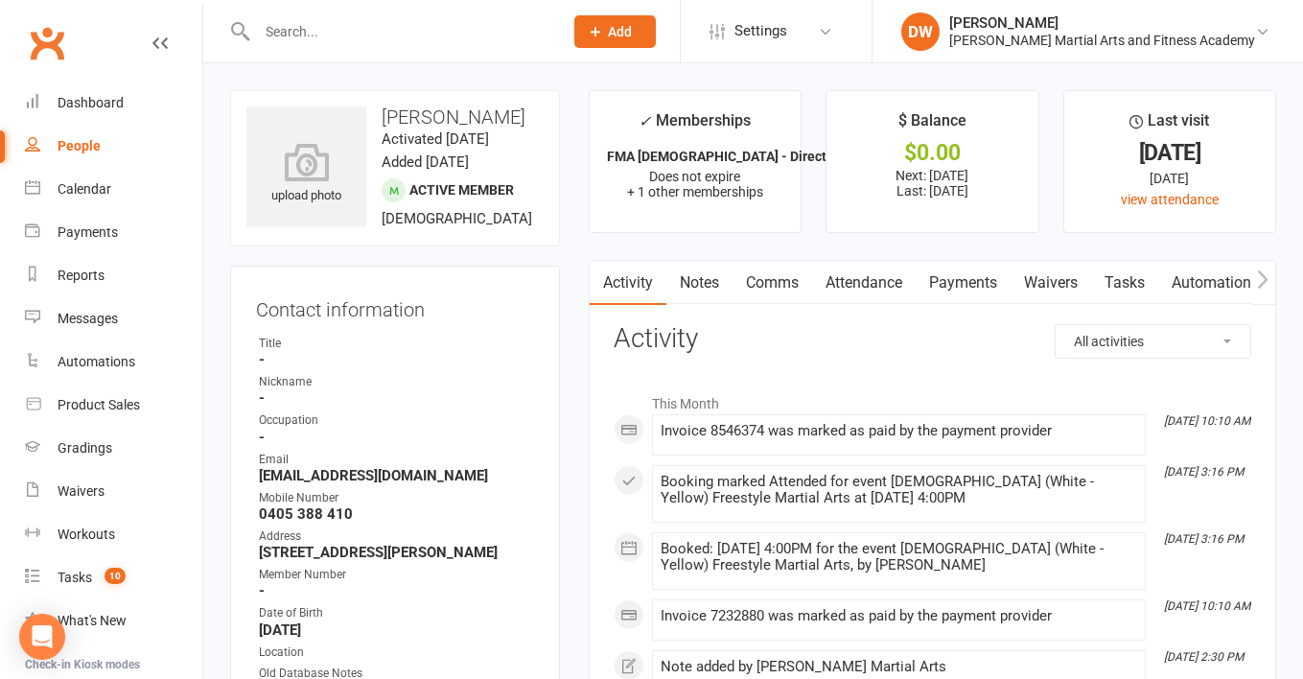
click at [871, 284] on link "Attendance" at bounding box center [864, 283] width 104 height 44
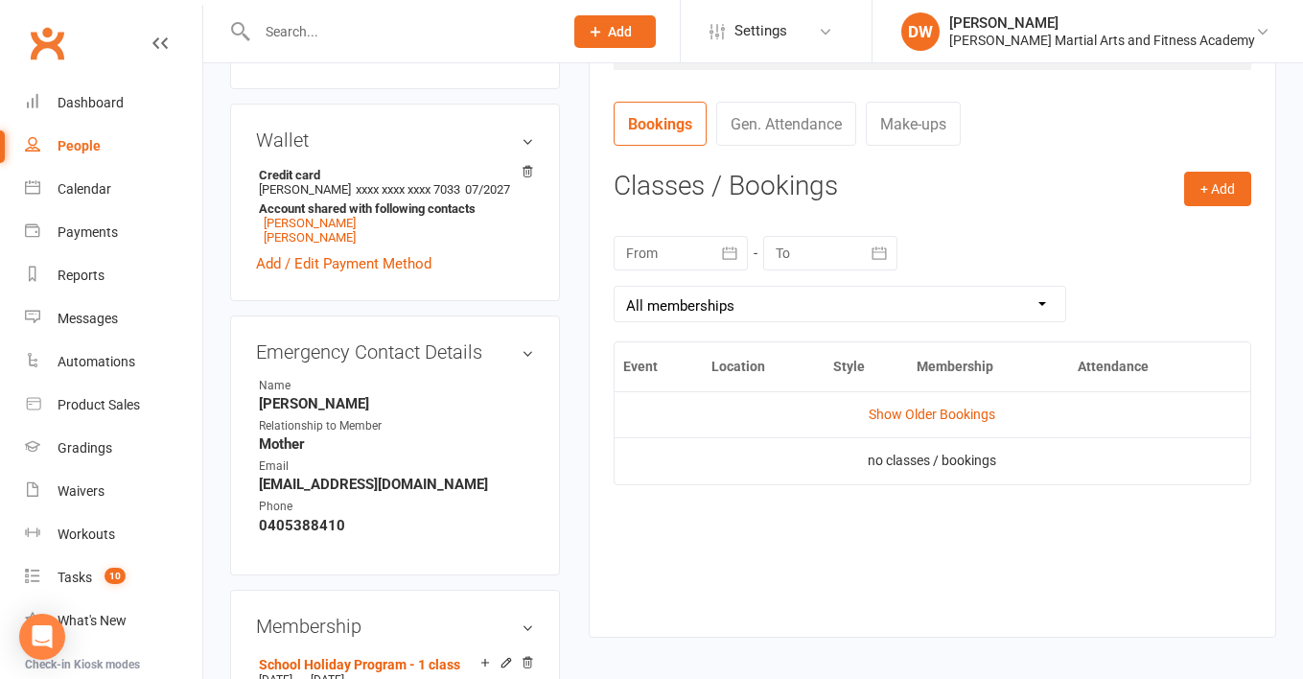
scroll to position [689, 0]
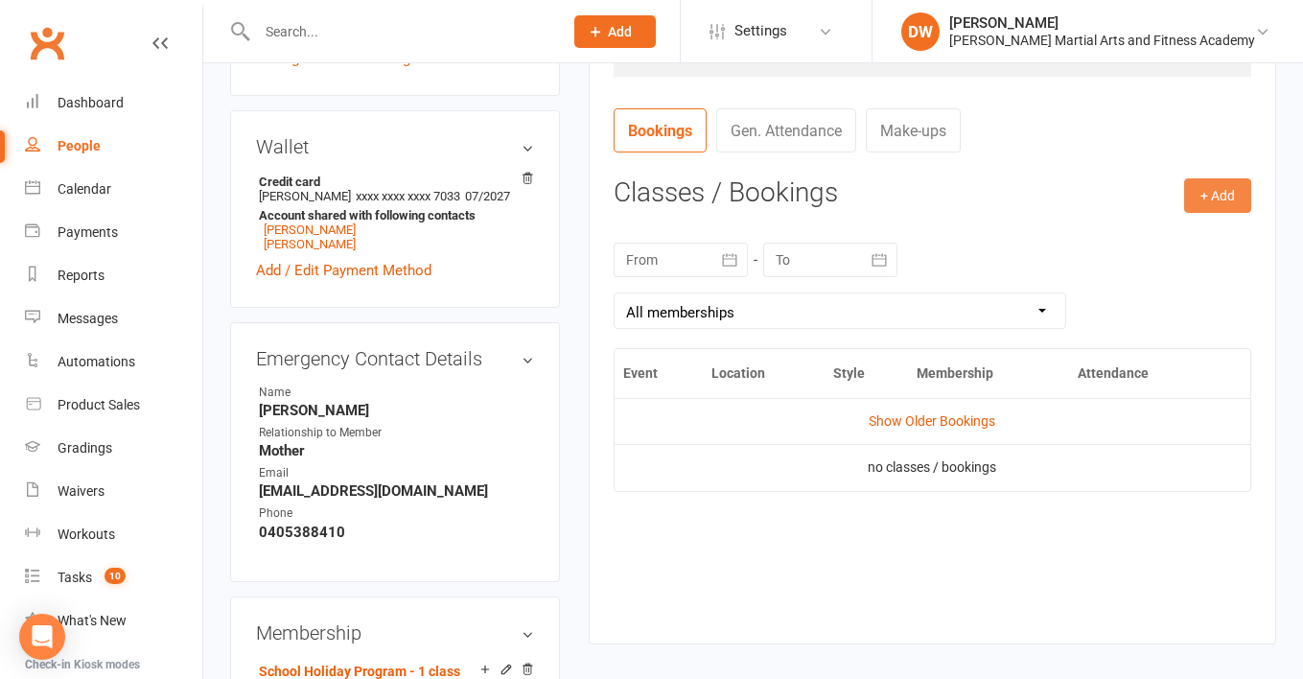
click at [1216, 193] on button "+ Add" at bounding box center [1217, 195] width 67 height 35
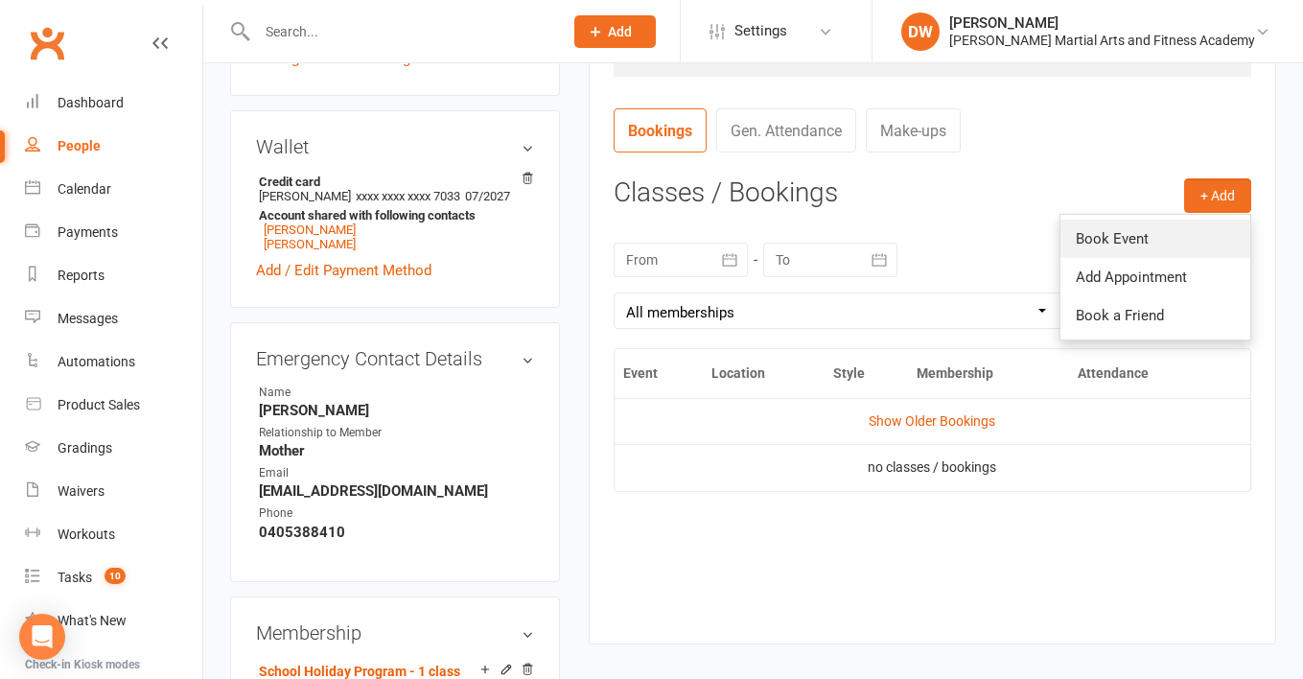
click at [1105, 237] on link "Book Event" at bounding box center [1155, 238] width 190 height 38
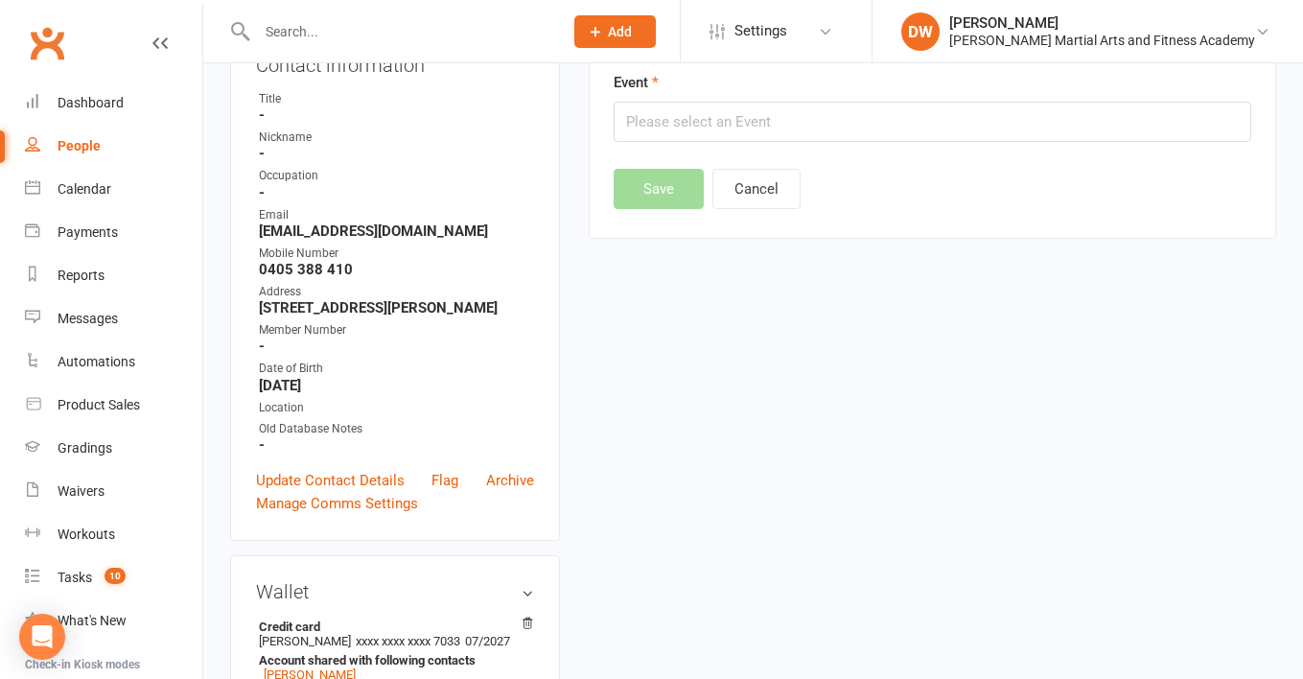
scroll to position [163, 0]
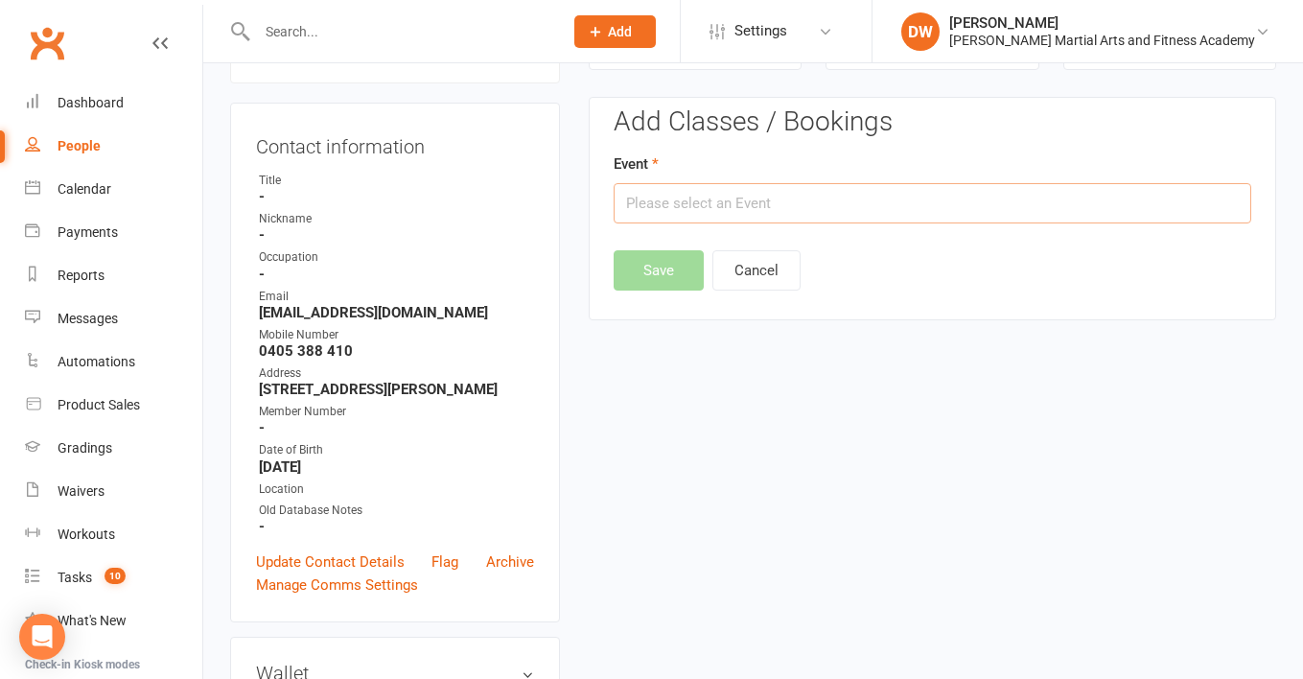
click at [786, 191] on input "text" at bounding box center [931, 203] width 637 height 40
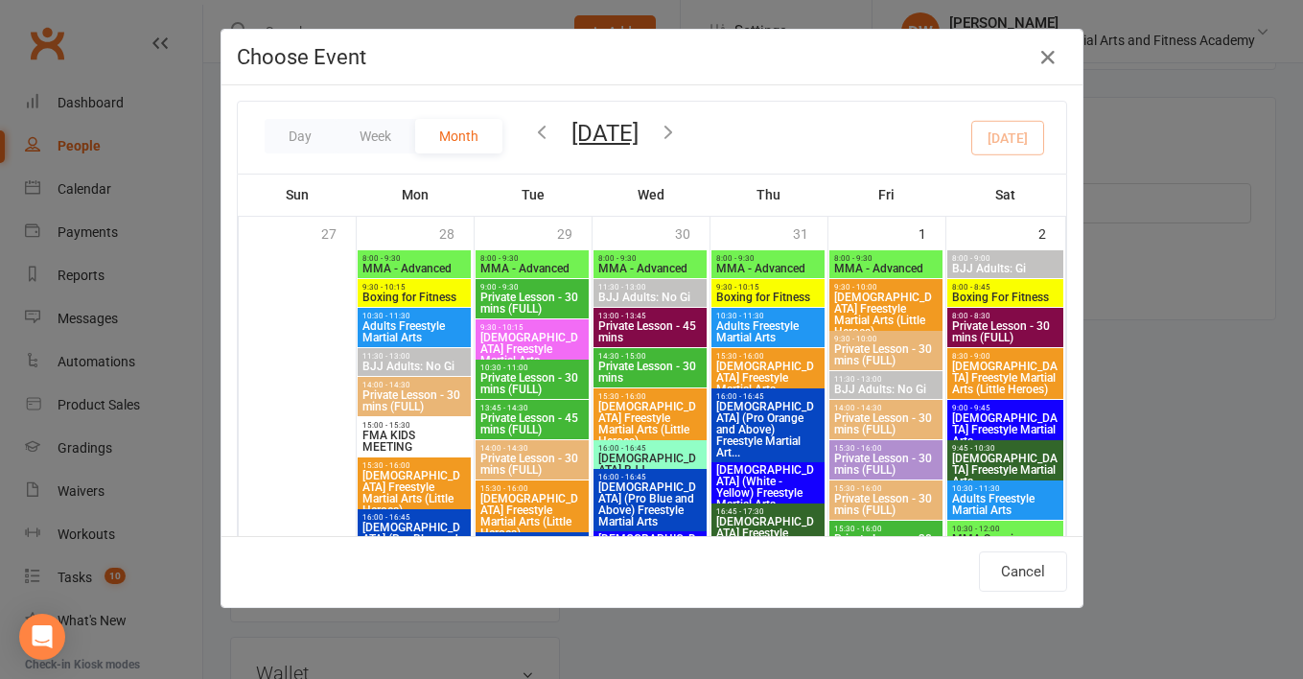
scroll to position [0, 0]
click at [303, 129] on button "Day" at bounding box center [300, 136] width 71 height 35
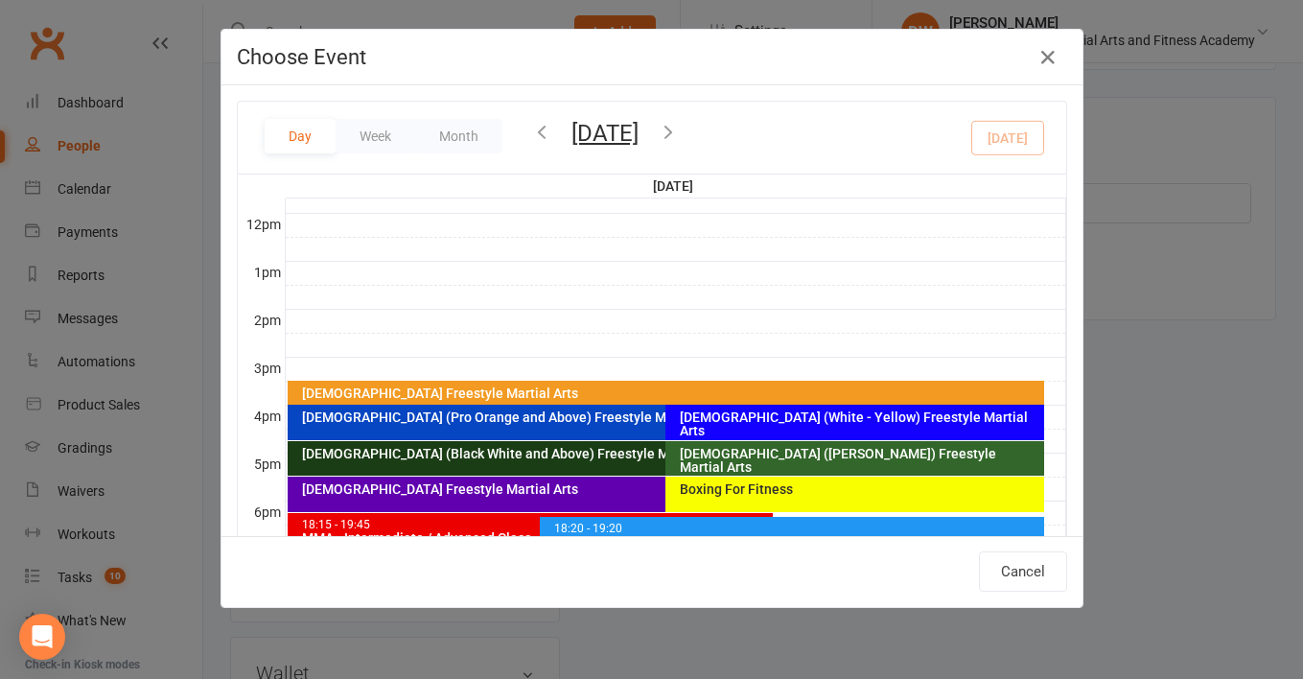
scroll to position [561, 0]
click at [776, 420] on div "[DEMOGRAPHIC_DATA] (White - Yellow) Freestyle Martial Arts" at bounding box center [859, 423] width 360 height 27
type input "[DEMOGRAPHIC_DATA] (White - Yellow) Freestyle Martial Arts - [DATE] 4:00:00 PM"
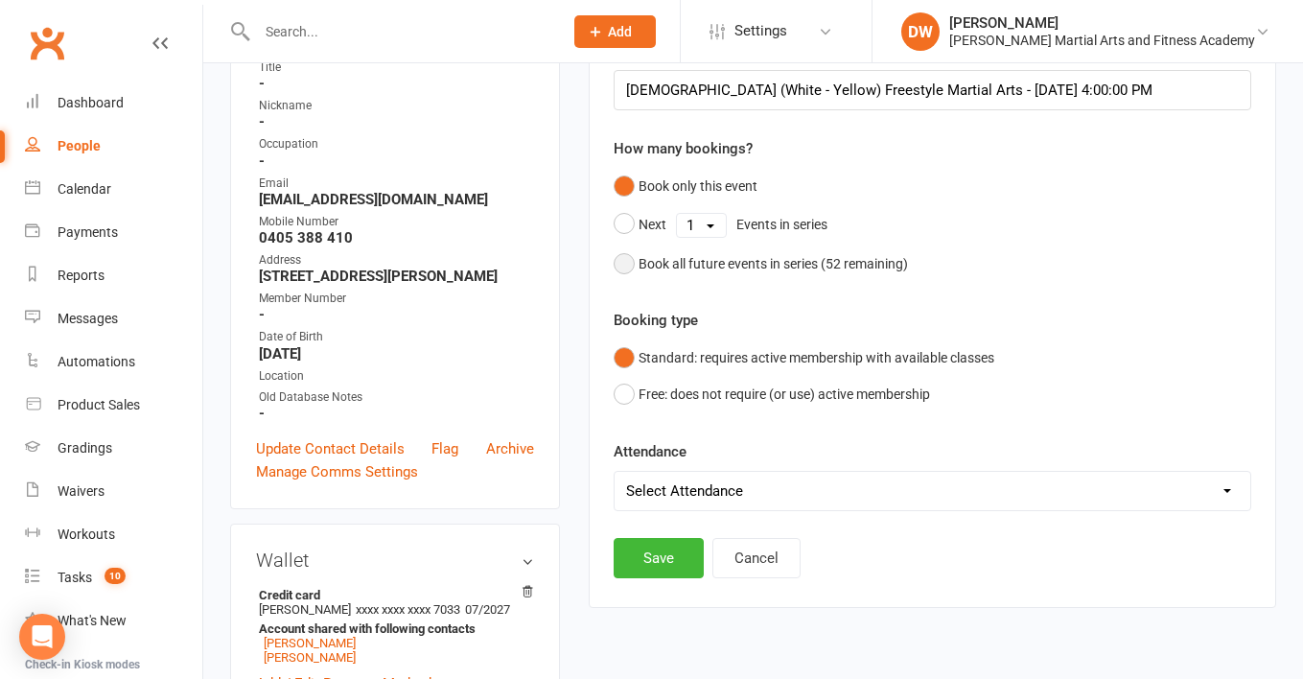
scroll to position [277, 0]
click at [657, 557] on button "Save" at bounding box center [658, 557] width 90 height 40
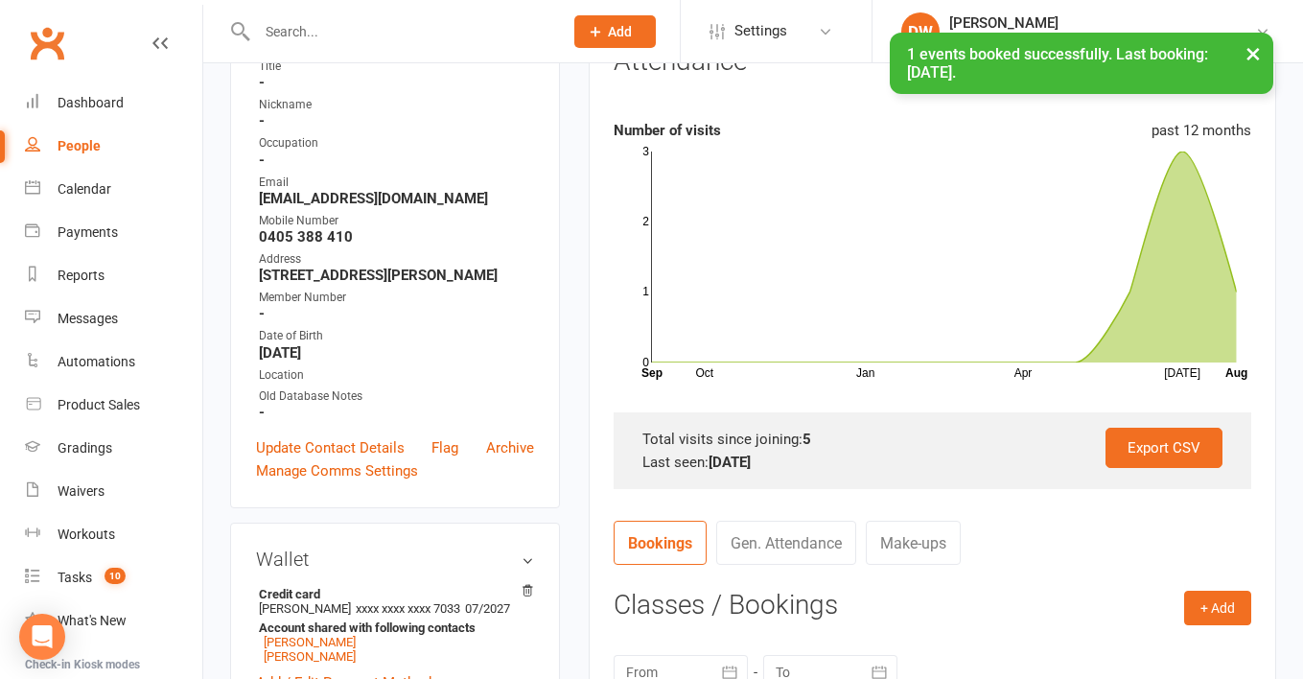
scroll to position [0, 0]
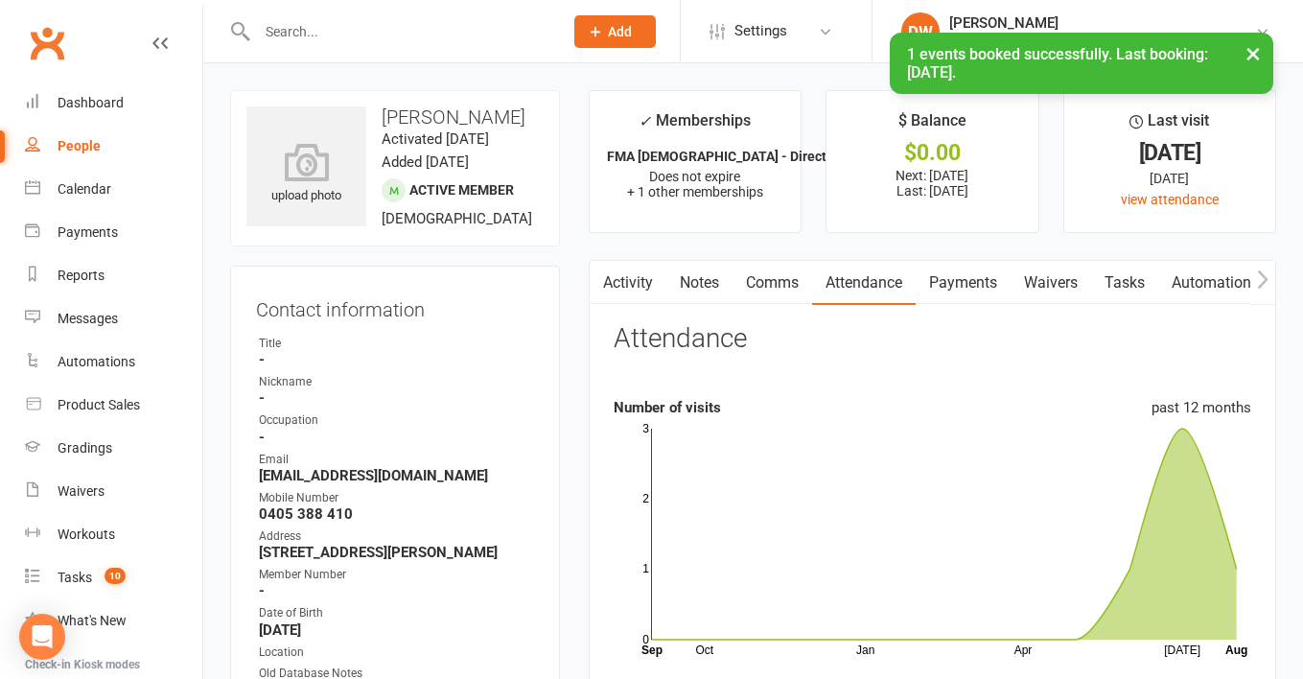
click at [1125, 273] on link "Tasks" at bounding box center [1124, 283] width 67 height 44
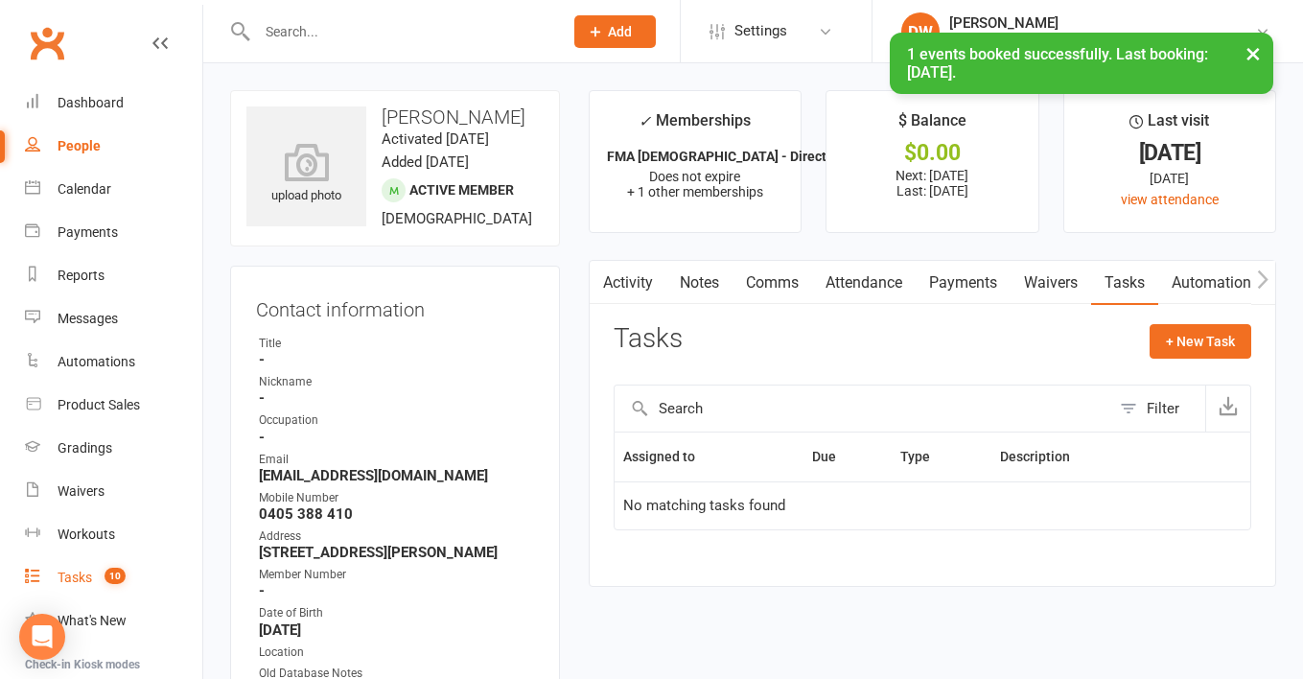
click at [93, 588] on link "Tasks 10" at bounding box center [113, 577] width 177 height 43
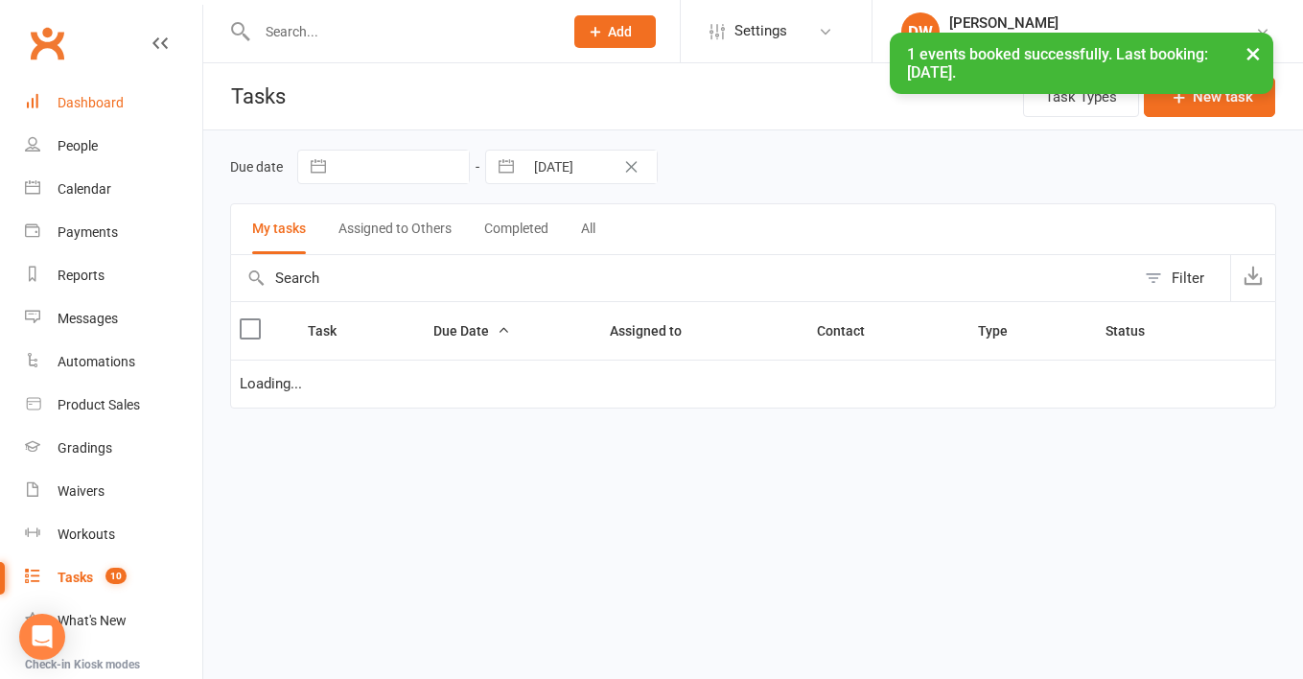
click at [95, 108] on div "Dashboard" at bounding box center [91, 102] width 66 height 15
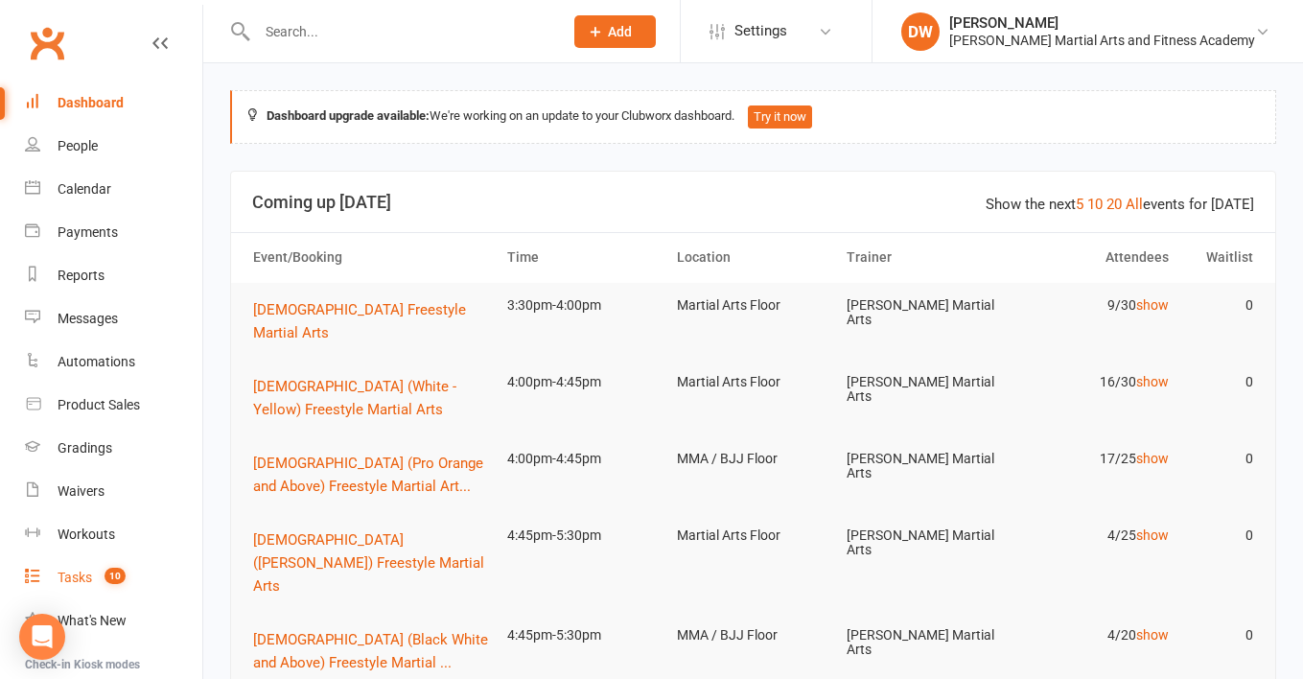
click at [80, 561] on link "Tasks 10" at bounding box center [113, 577] width 177 height 43
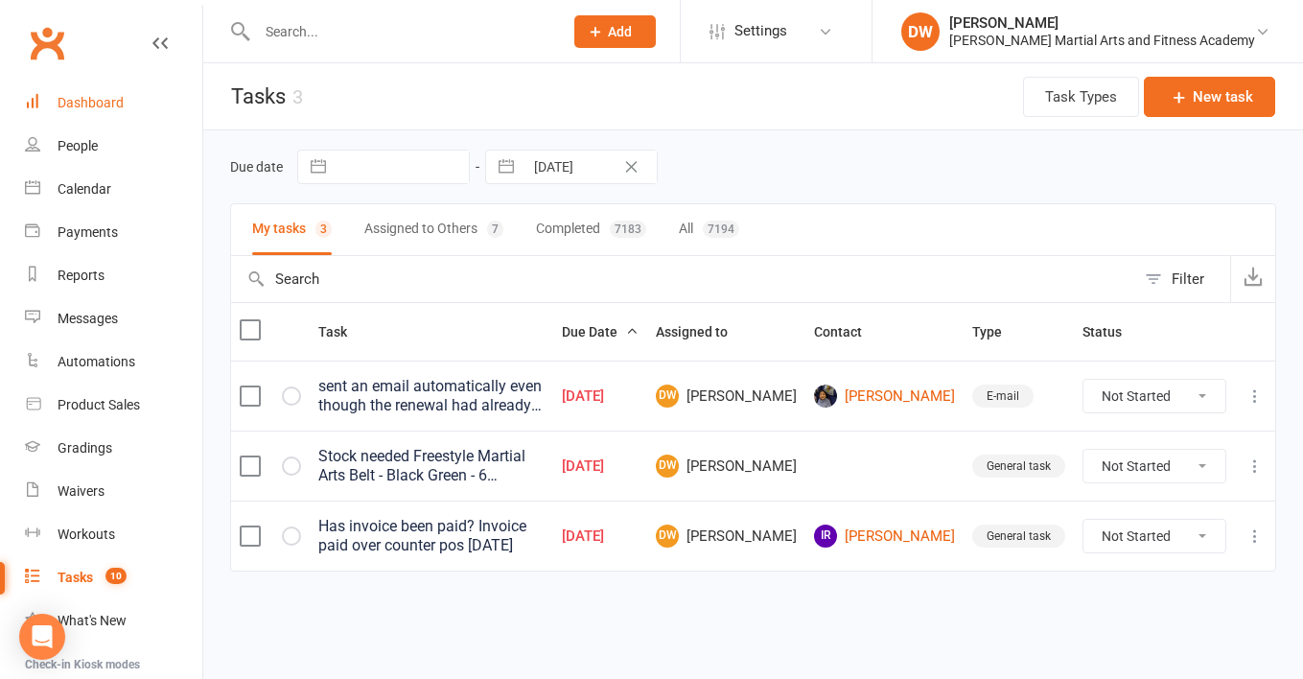
click at [99, 90] on link "Dashboard" at bounding box center [113, 102] width 177 height 43
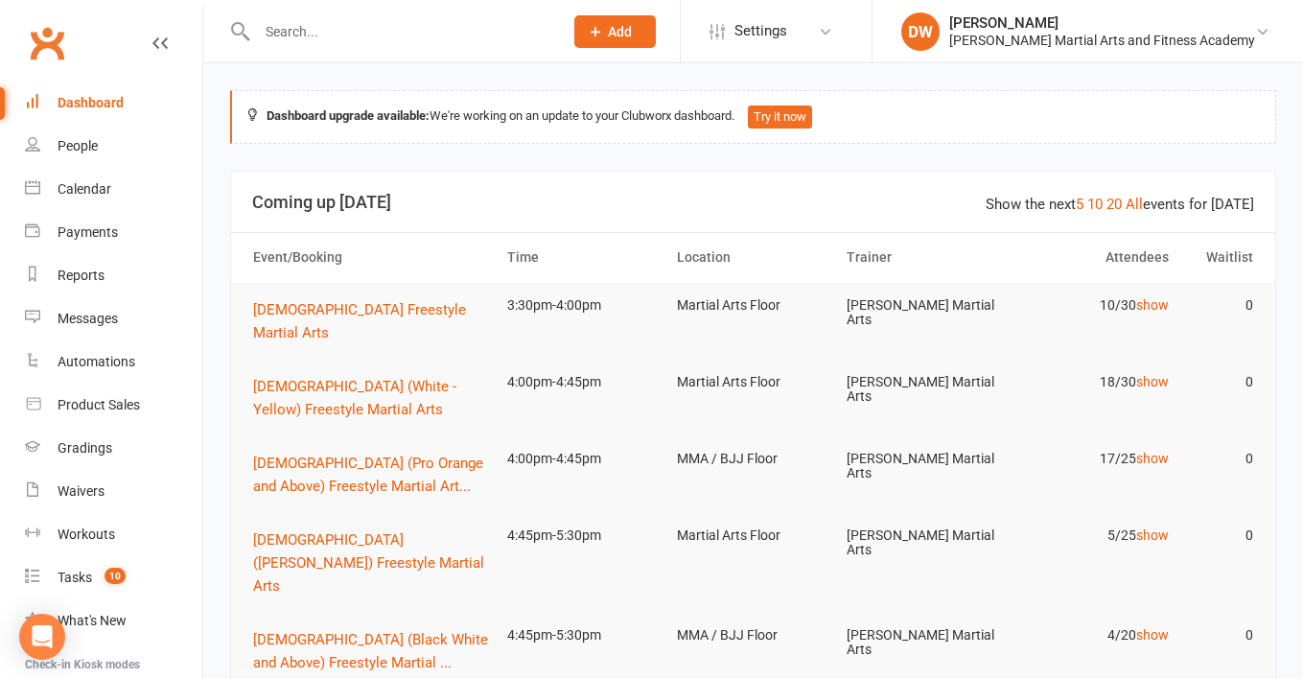
click at [386, 39] on input "text" at bounding box center [400, 31] width 298 height 27
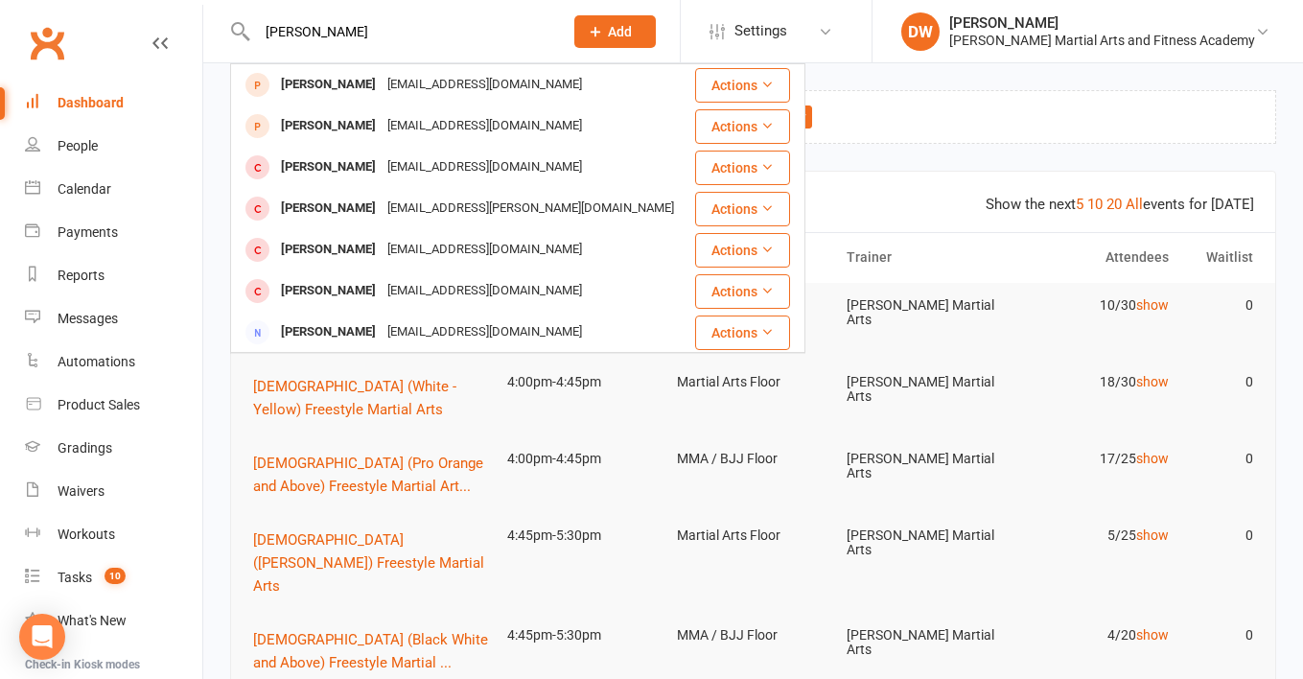
type input "[PERSON_NAME]"
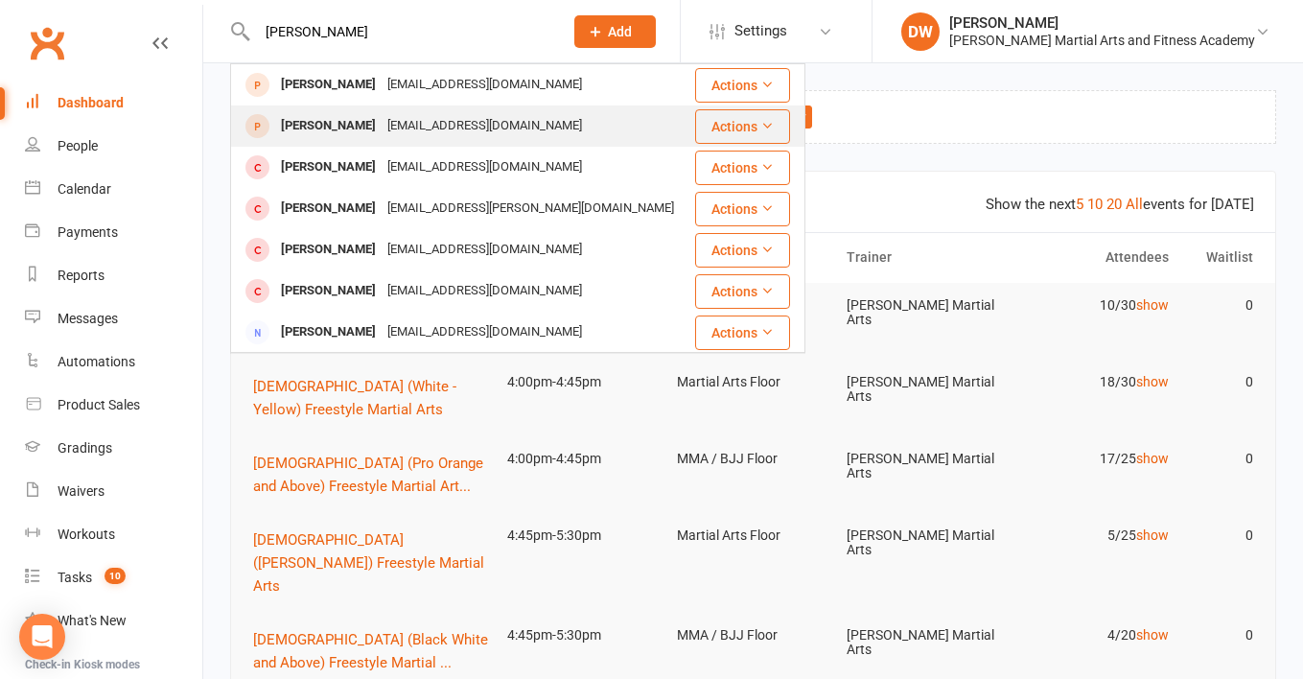
drag, startPoint x: 386, startPoint y: 39, endPoint x: 380, endPoint y: 127, distance: 87.5
click at [381, 127] on div "[EMAIL_ADDRESS][DOMAIN_NAME]" at bounding box center [484, 126] width 206 height 28
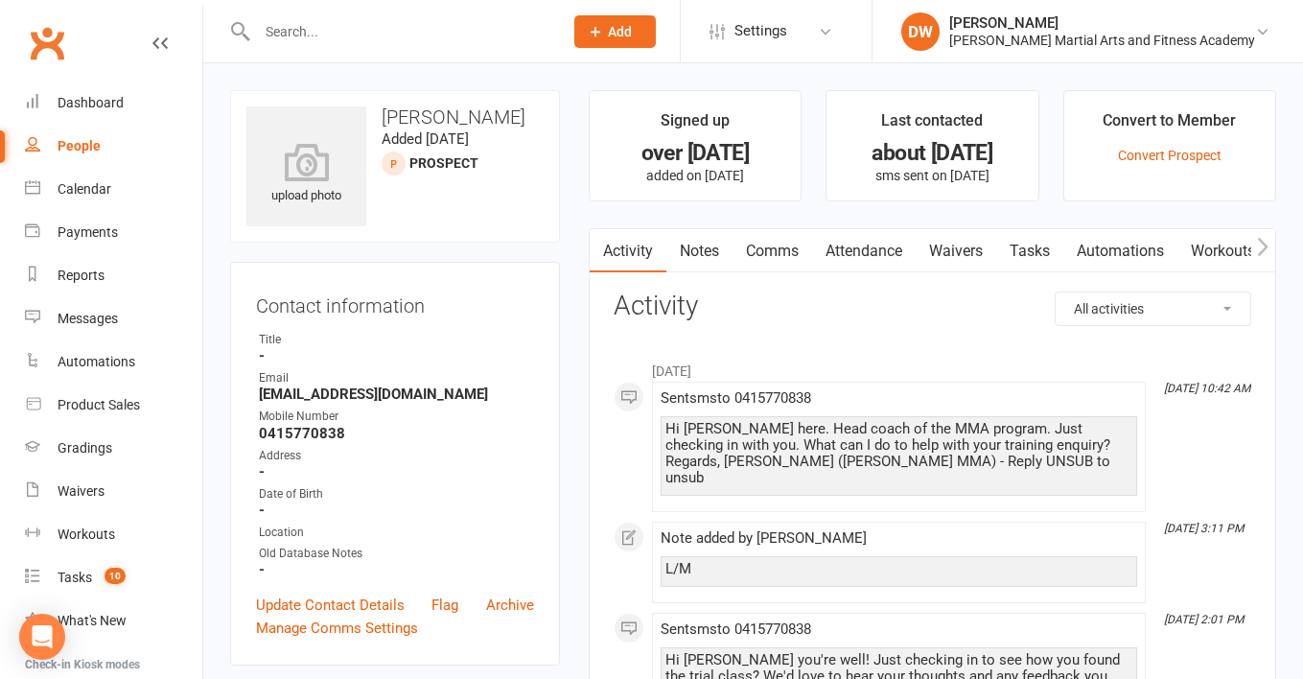
click at [1040, 250] on link "Tasks" at bounding box center [1029, 251] width 67 height 44
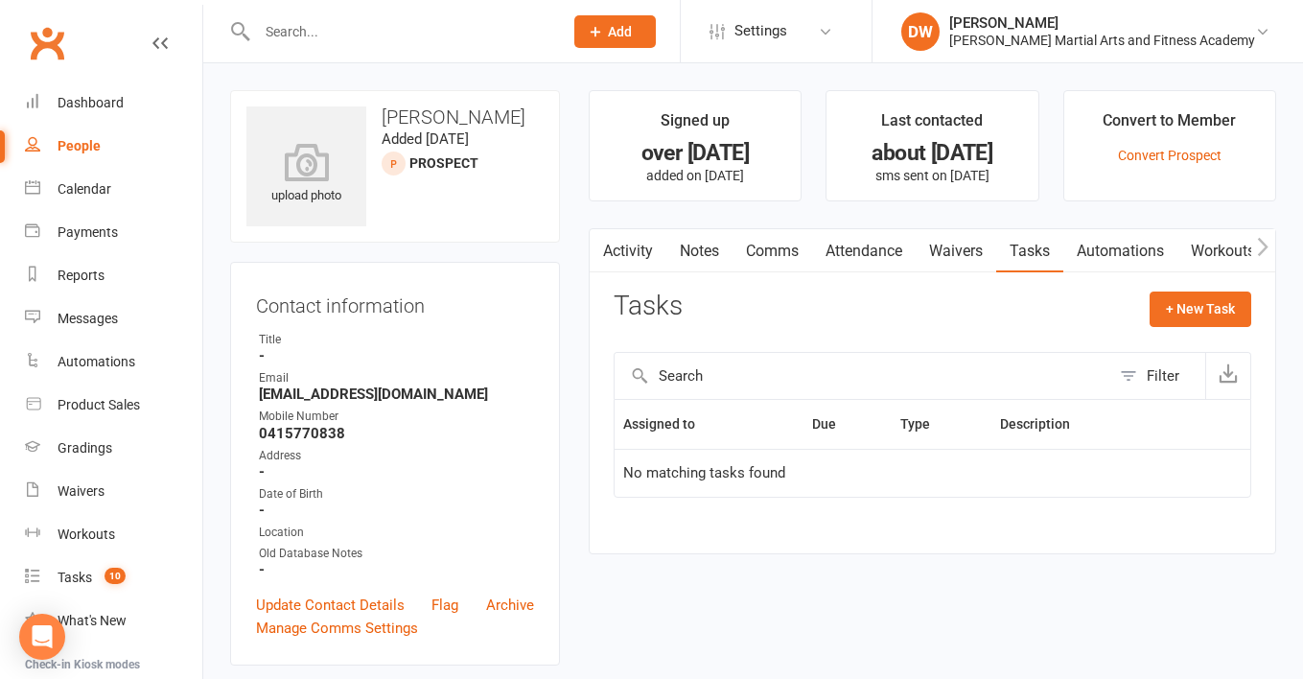
click at [716, 248] on link "Notes" at bounding box center [699, 251] width 66 height 44
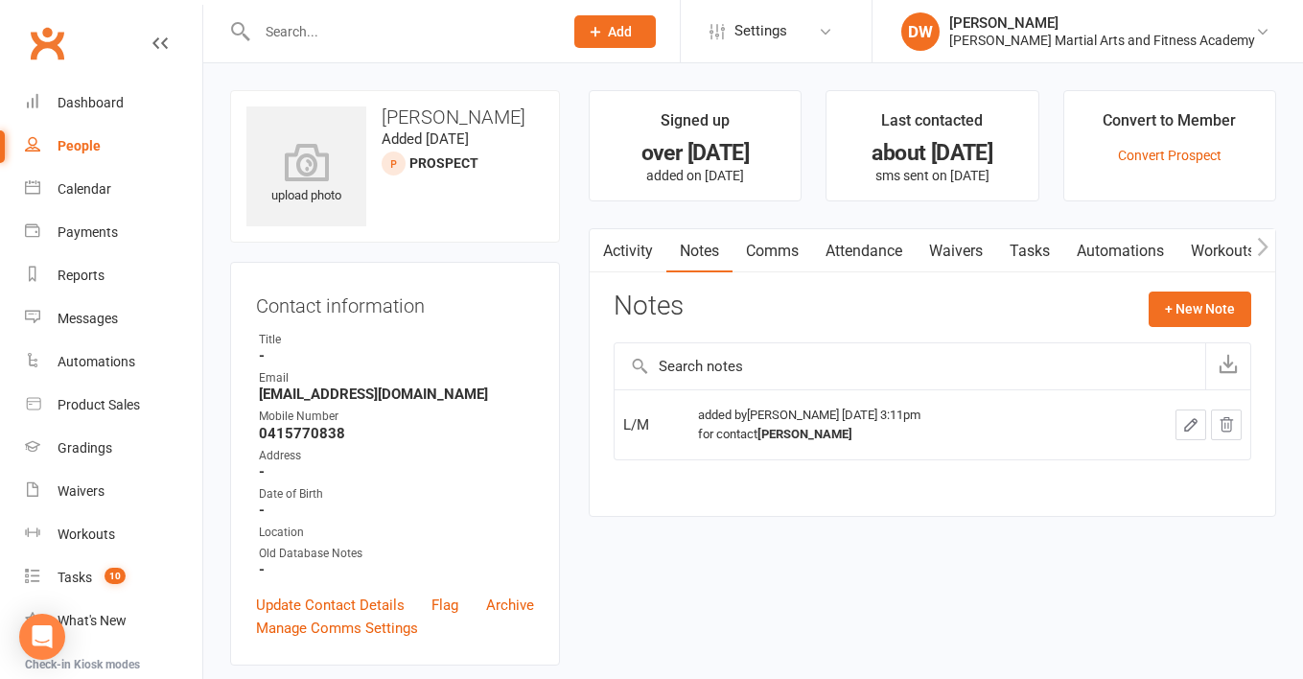
click at [639, 258] on link "Activity" at bounding box center [627, 251] width 77 height 44
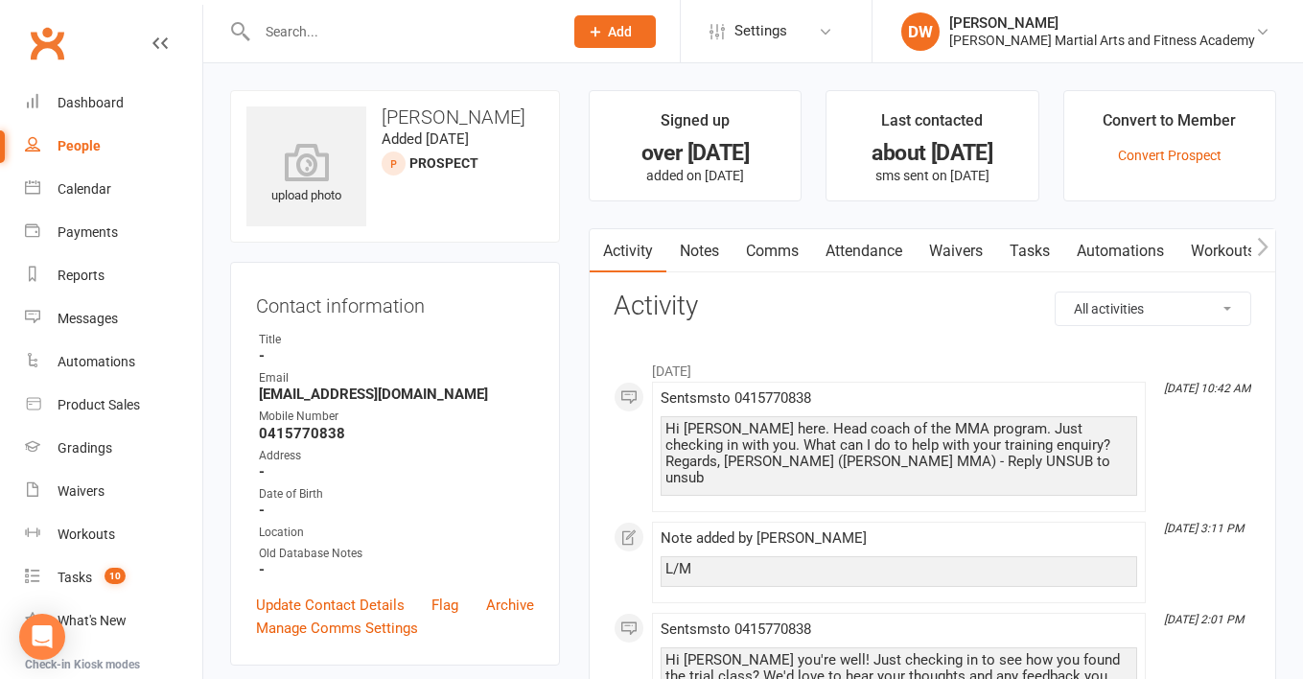
click at [885, 247] on link "Attendance" at bounding box center [864, 251] width 104 height 44
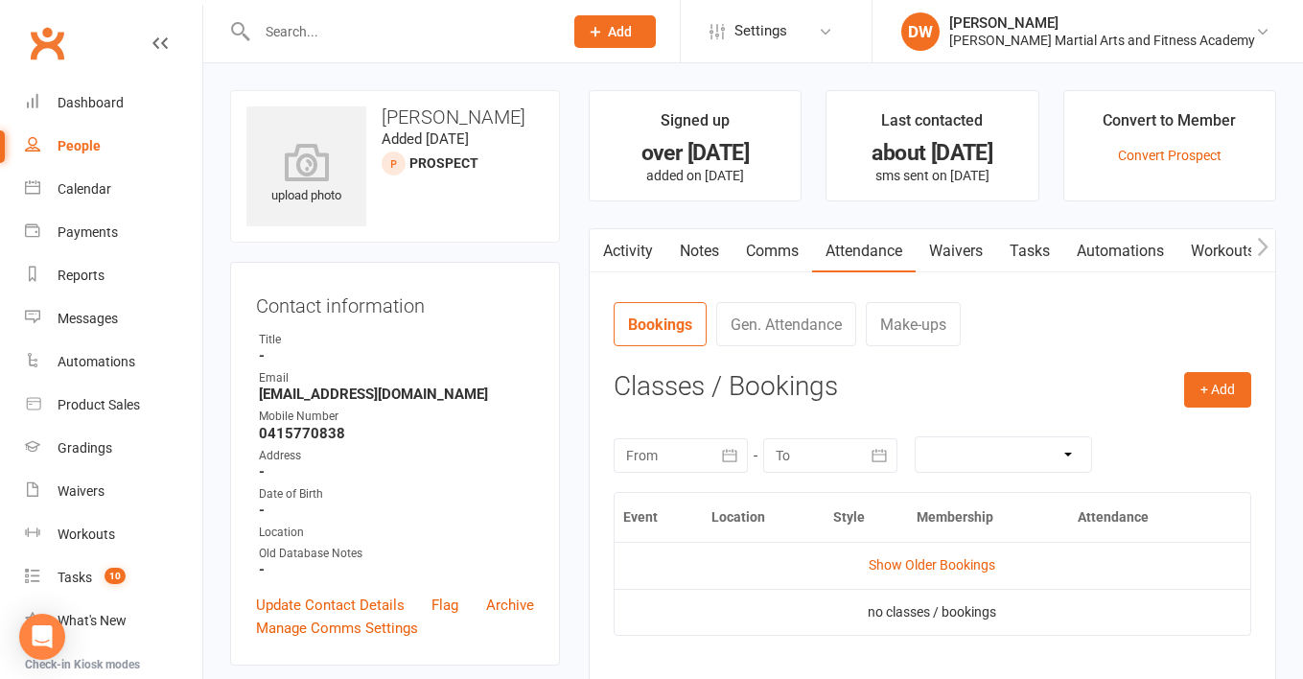
scroll to position [66, 0]
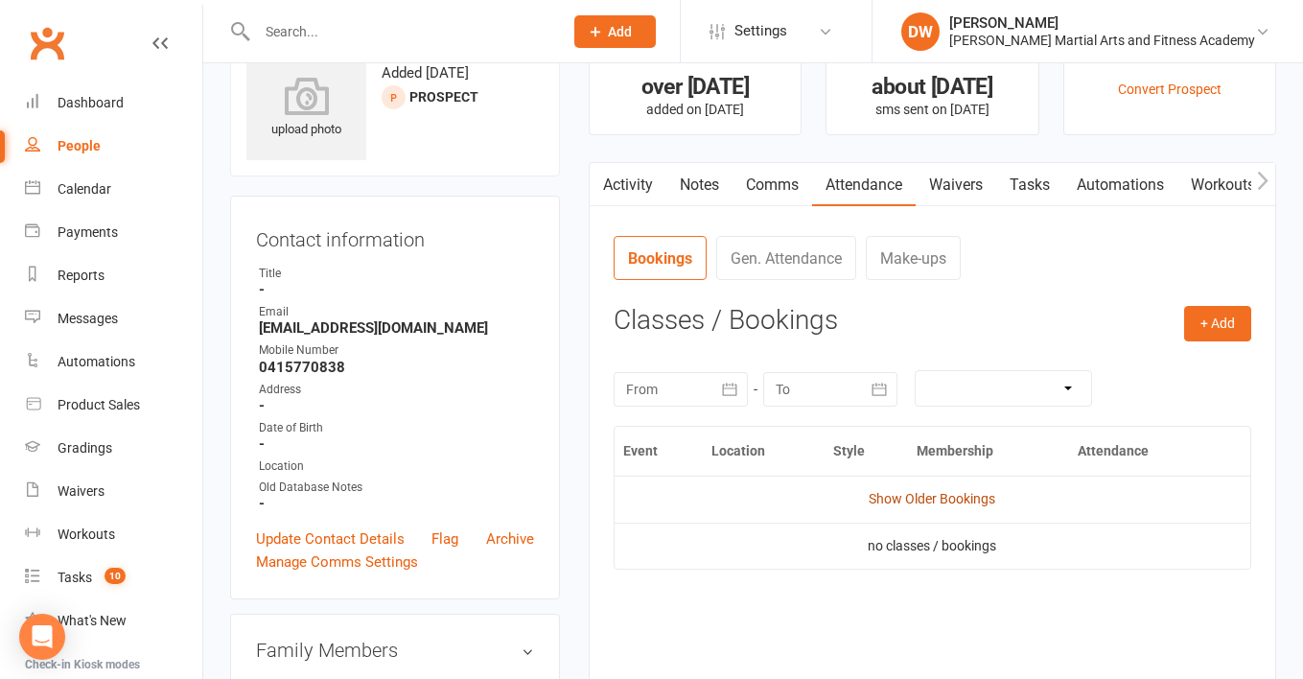
click at [917, 497] on link "Show Older Bookings" at bounding box center [931, 498] width 127 height 15
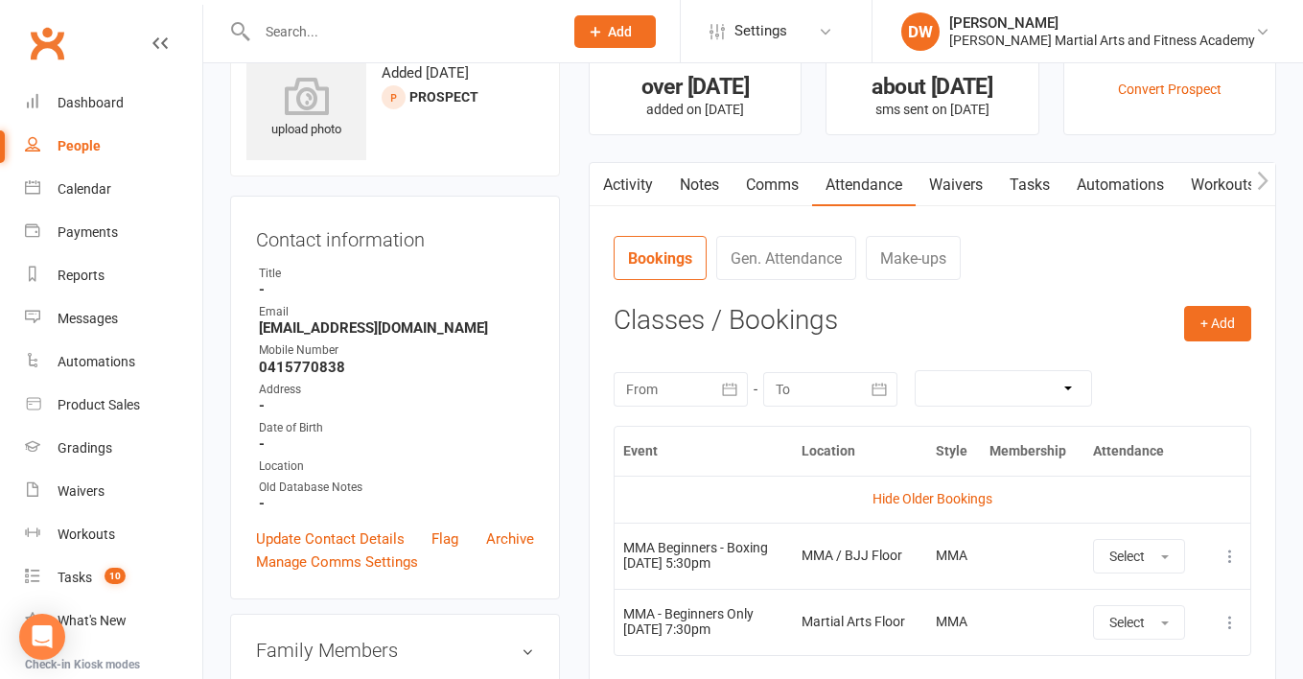
click at [383, 48] on div at bounding box center [389, 31] width 319 height 62
click at [349, 16] on div at bounding box center [389, 31] width 319 height 62
click at [327, 32] on input "text" at bounding box center [400, 31] width 298 height 27
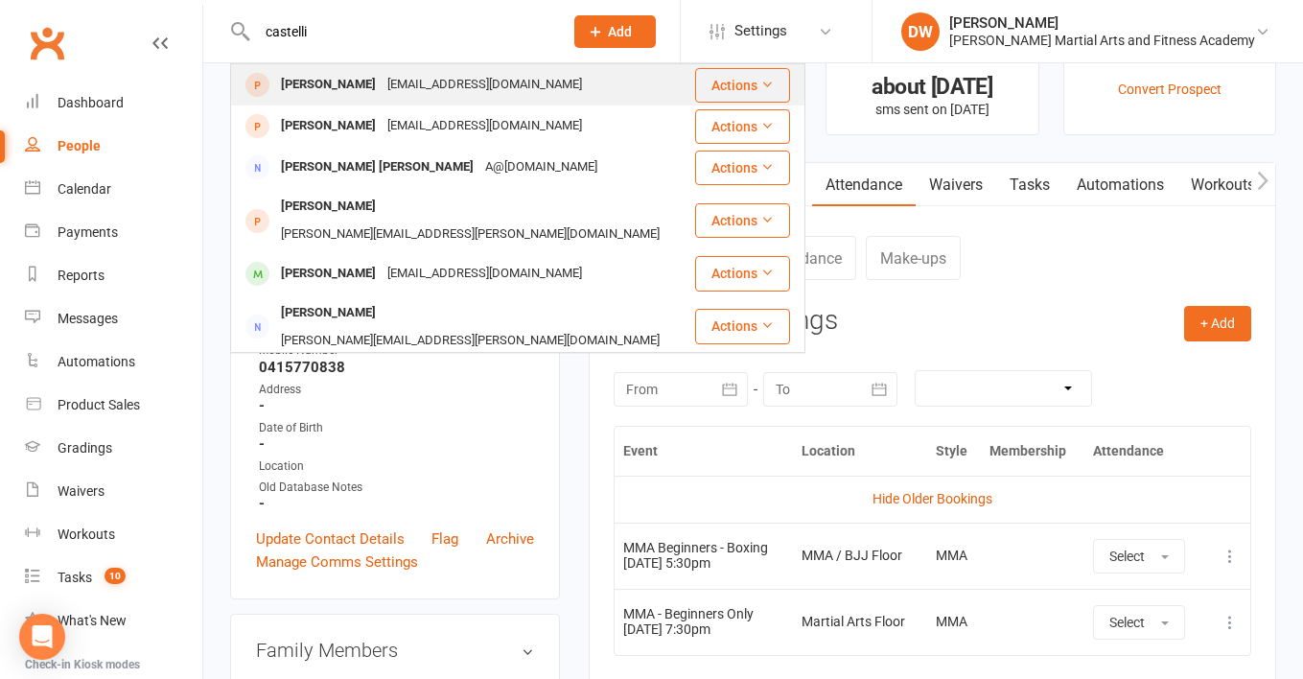
type input "castelli"
click at [457, 89] on div "[EMAIL_ADDRESS][DOMAIN_NAME]" at bounding box center [484, 85] width 206 height 28
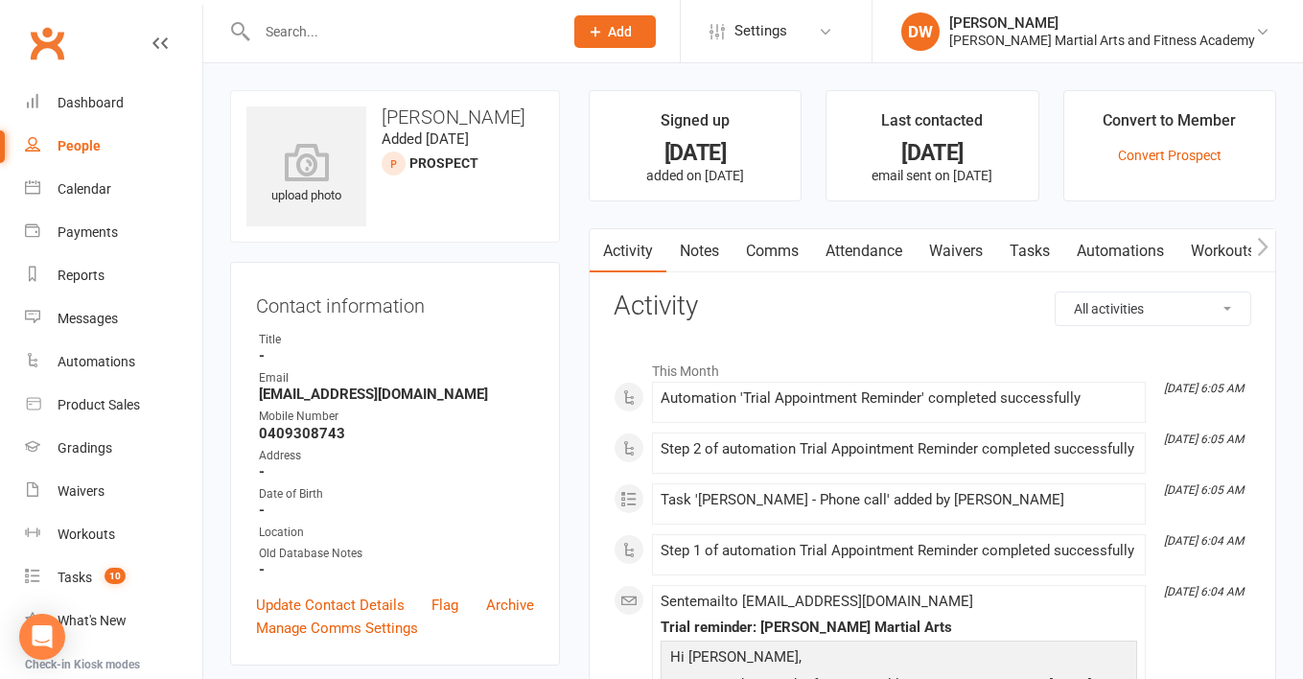
click at [970, 262] on link "Waivers" at bounding box center [955, 251] width 81 height 44
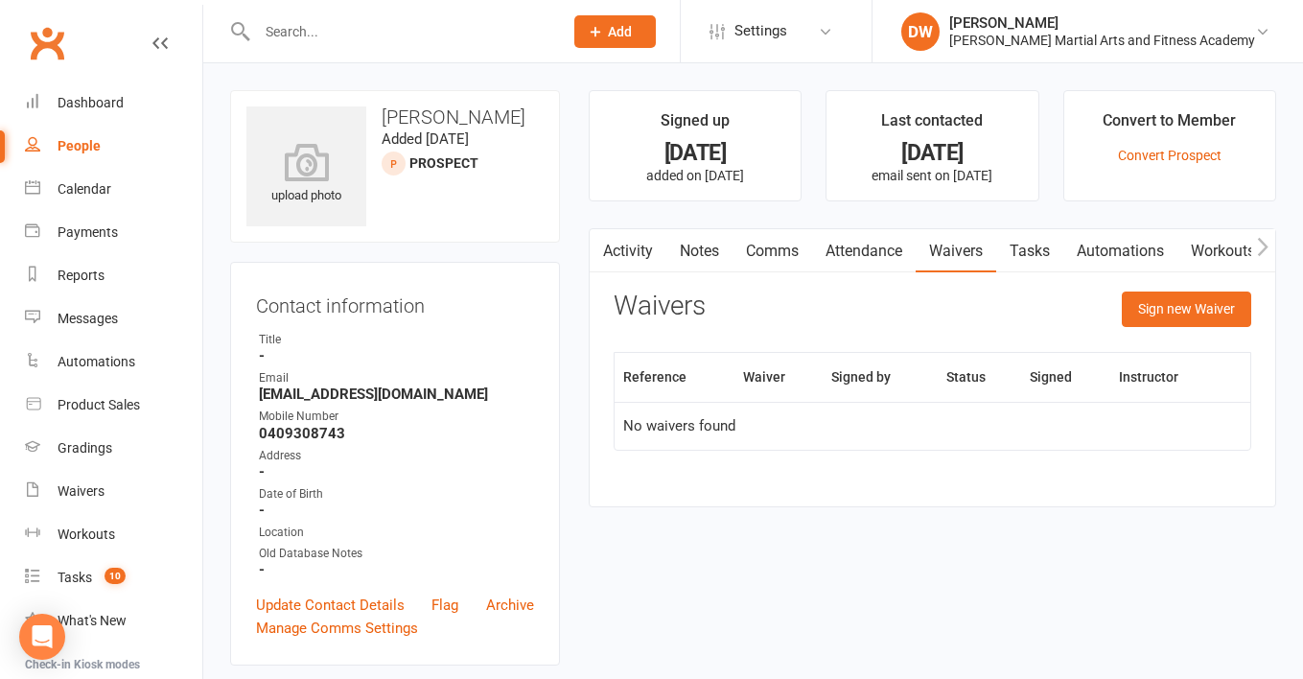
click at [879, 244] on link "Attendance" at bounding box center [864, 251] width 104 height 44
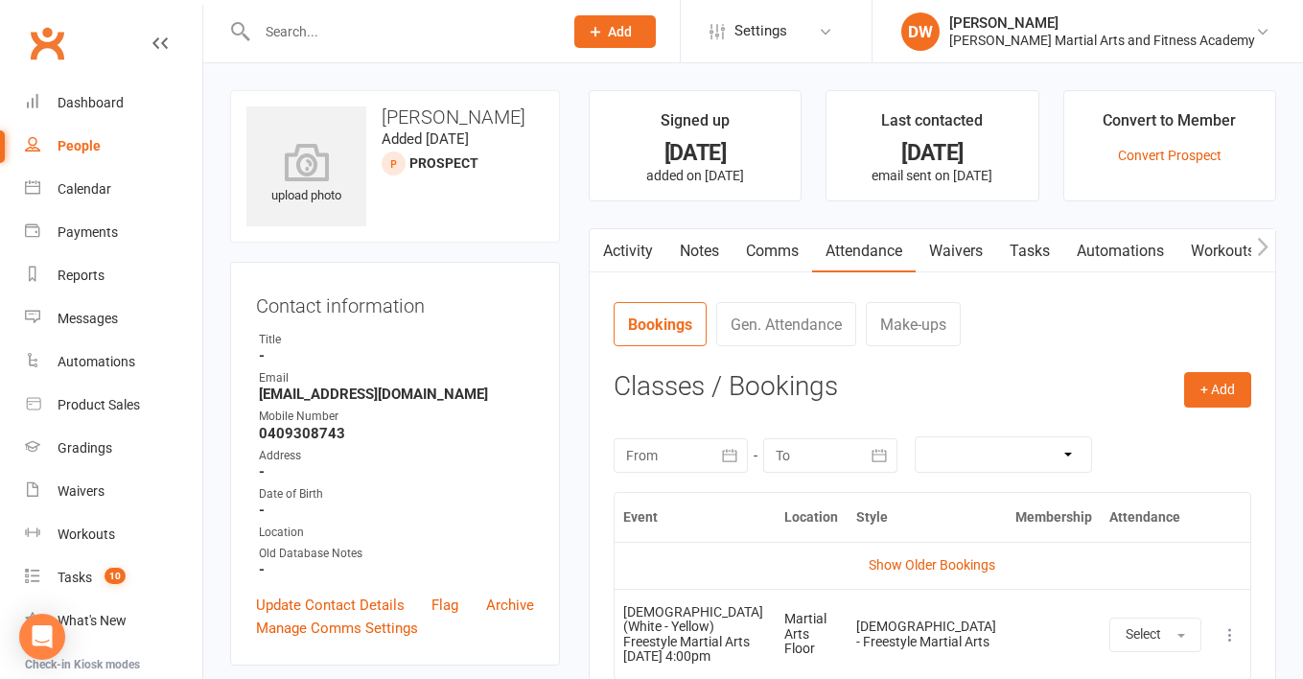
click at [1038, 243] on link "Tasks" at bounding box center [1029, 251] width 67 height 44
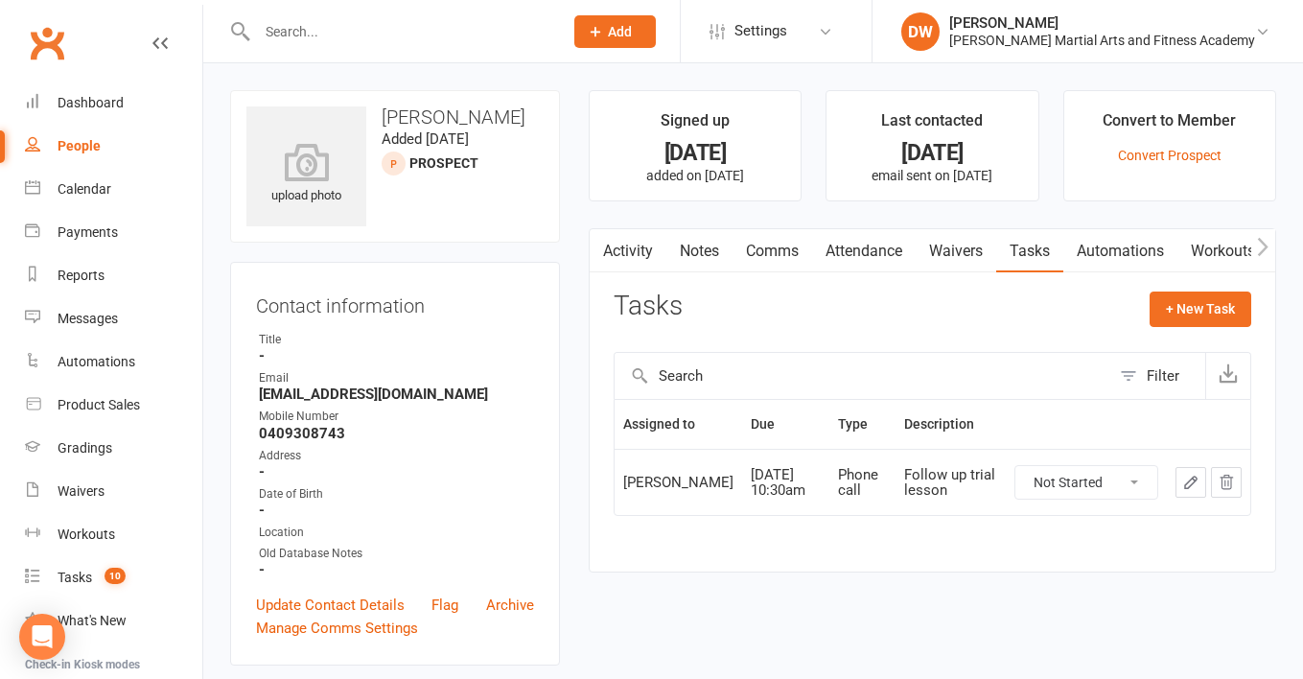
click at [1187, 491] on icon "button" at bounding box center [1190, 481] width 17 height 17
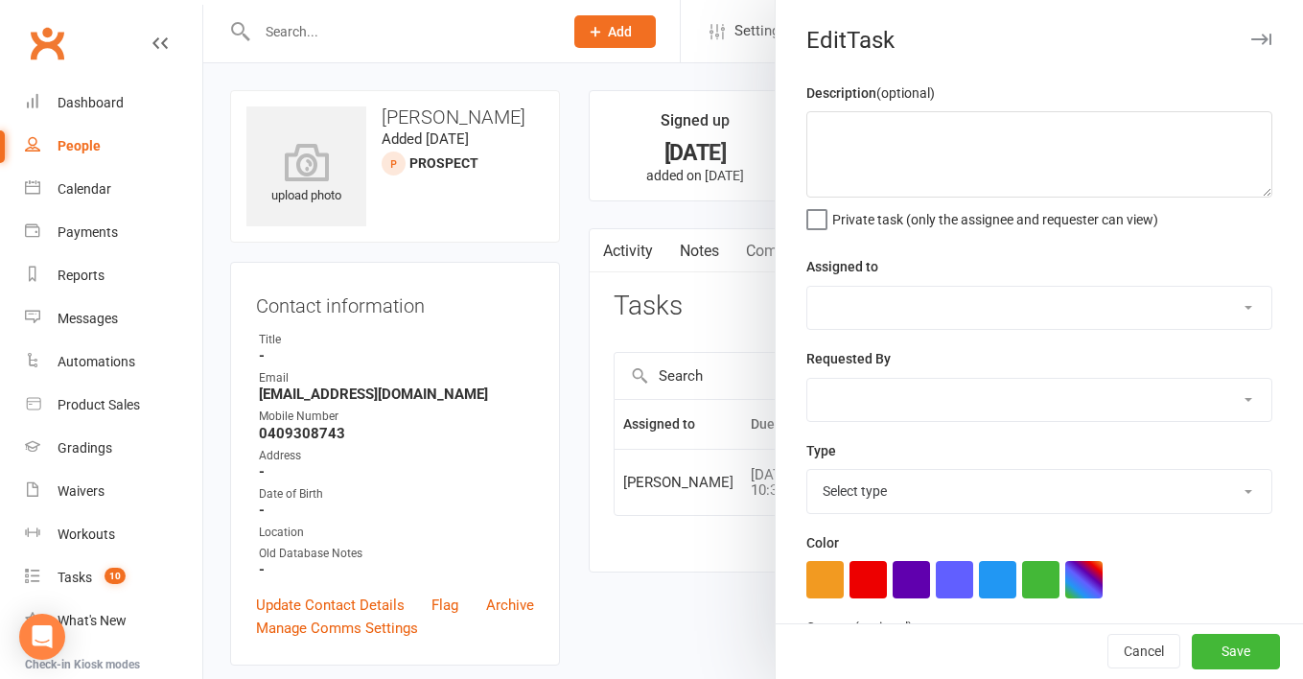
type textarea "Follow up trial lesson"
select select "50751"
type input "[DATE]"
type input "10:30am"
select select "25277"
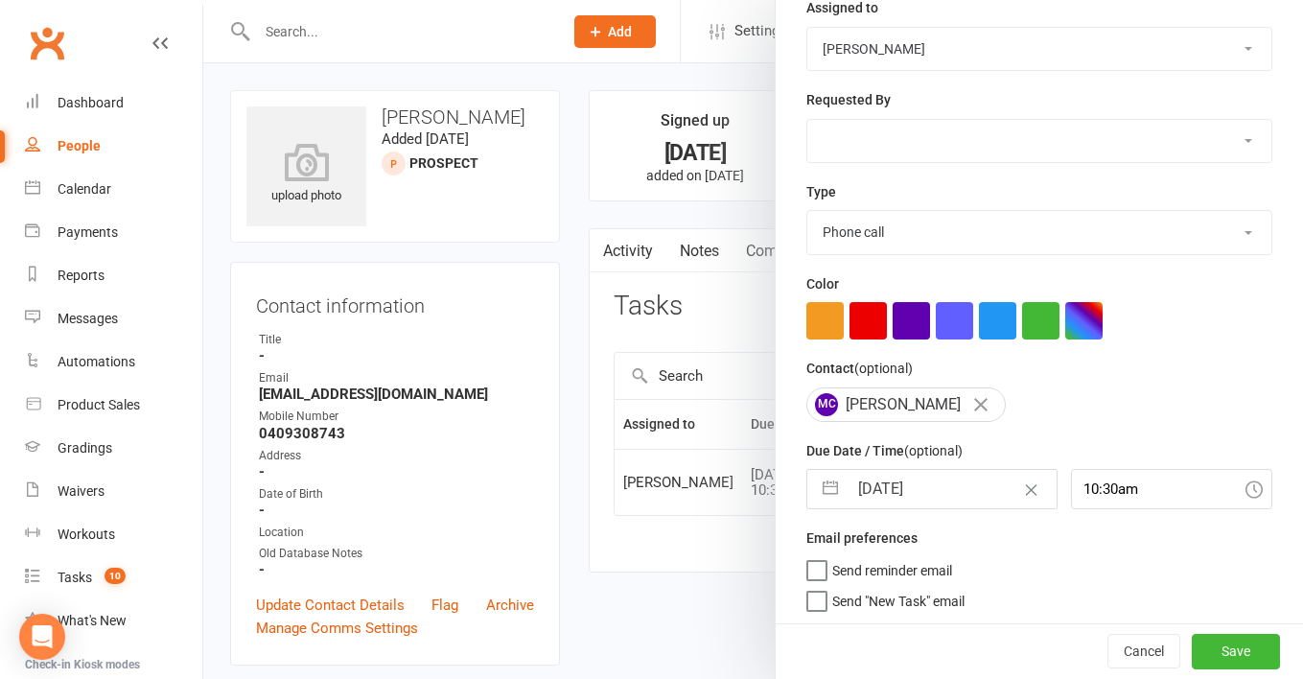
select select "6"
select select "2025"
select select "7"
select select "2025"
select select "8"
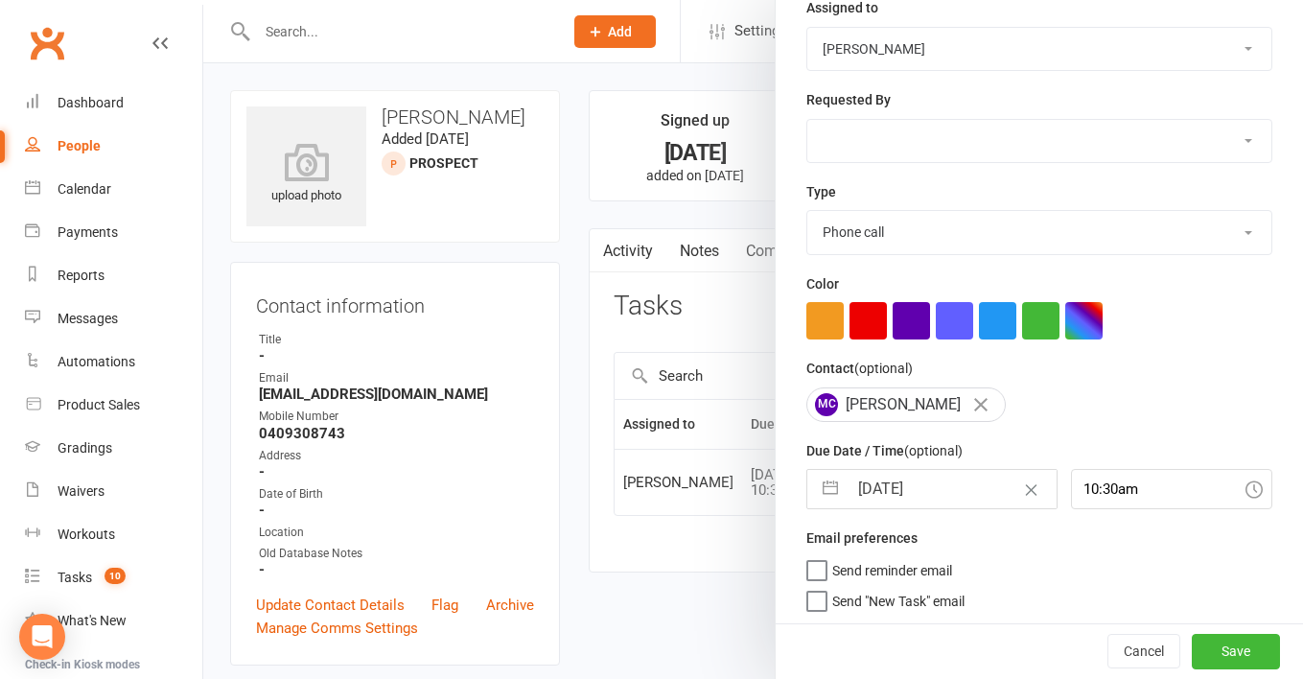
select select "2025"
click at [939, 488] on input "[DATE]" at bounding box center [951, 489] width 209 height 38
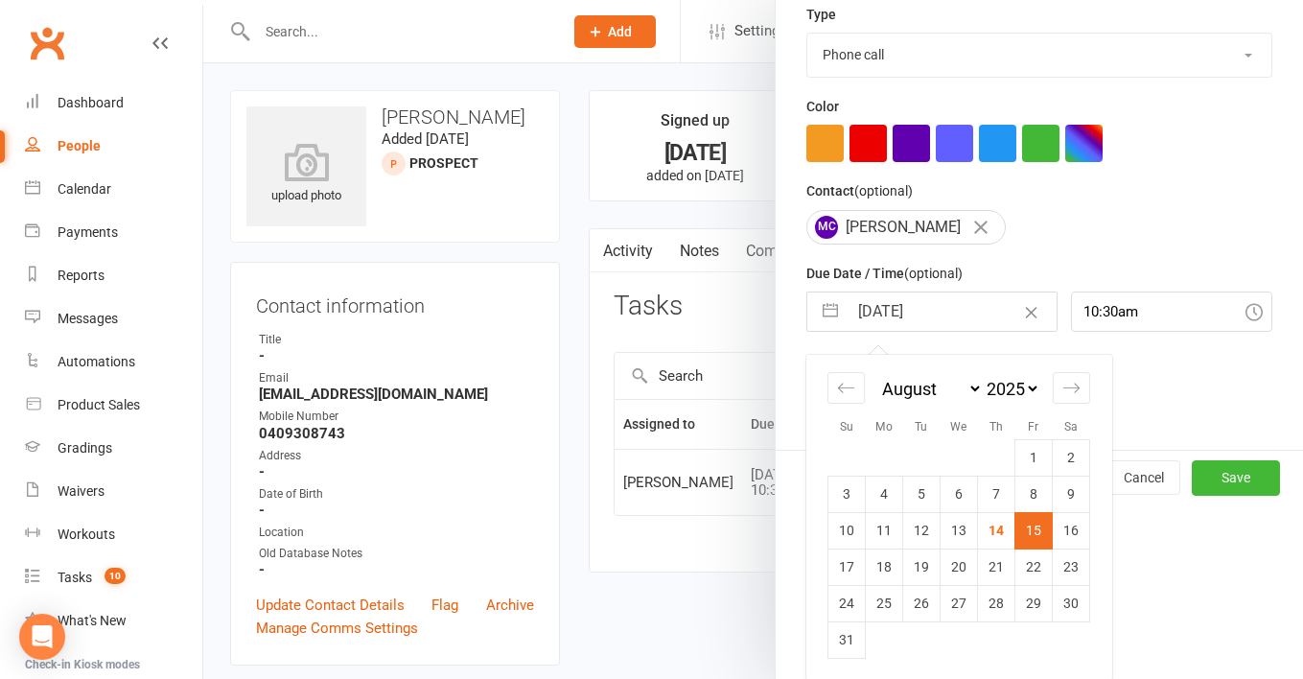
scroll to position [434, 0]
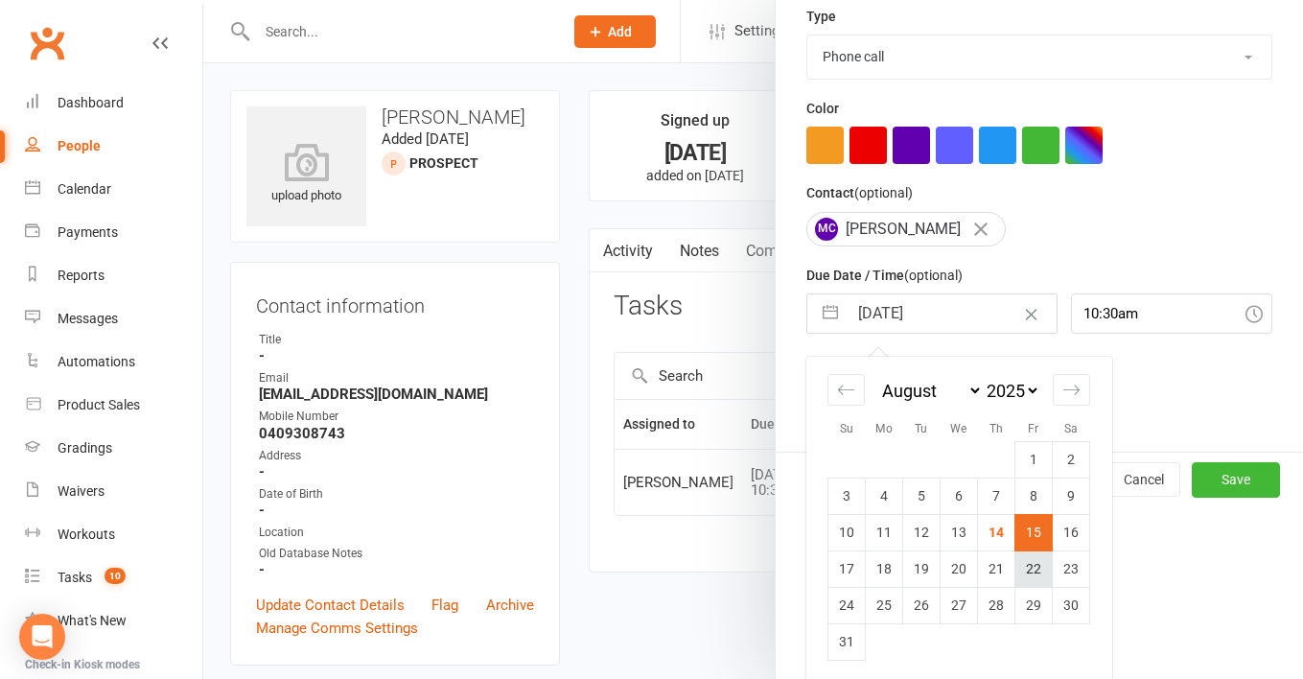
click at [1031, 571] on td "22" at bounding box center [1033, 568] width 37 height 36
type input "[DATE]"
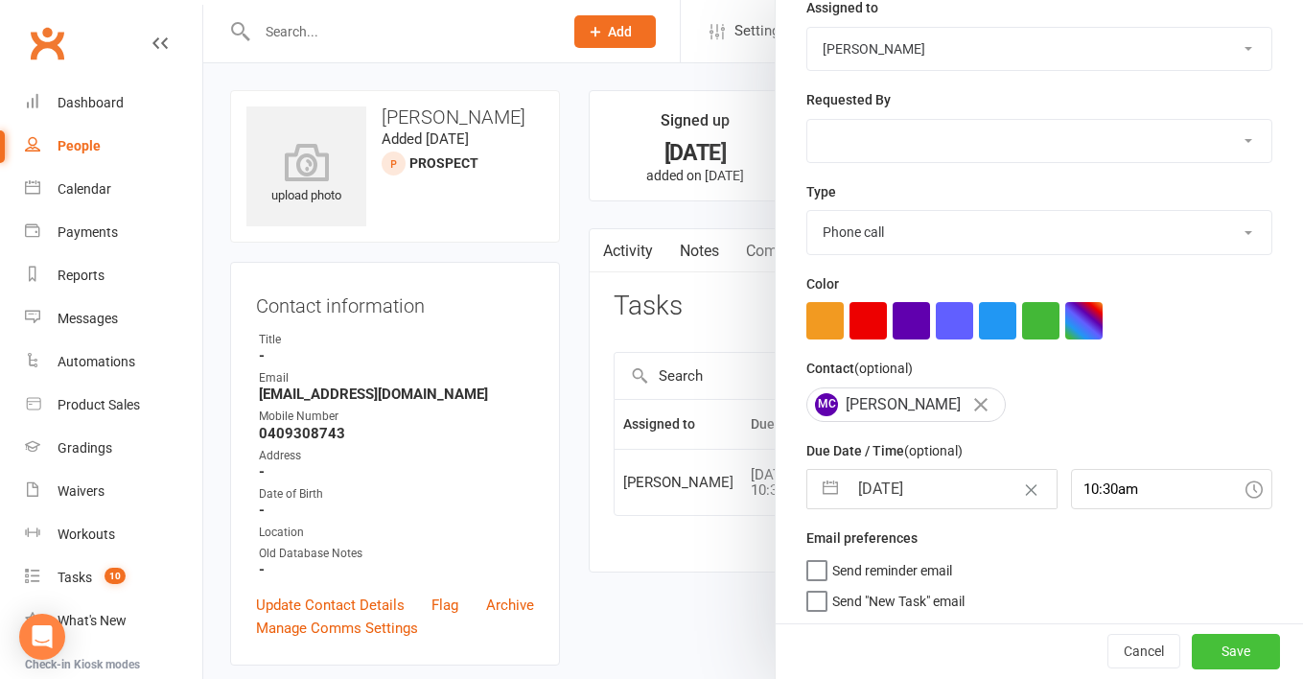
click at [1222, 651] on button "Save" at bounding box center [1235, 652] width 88 height 35
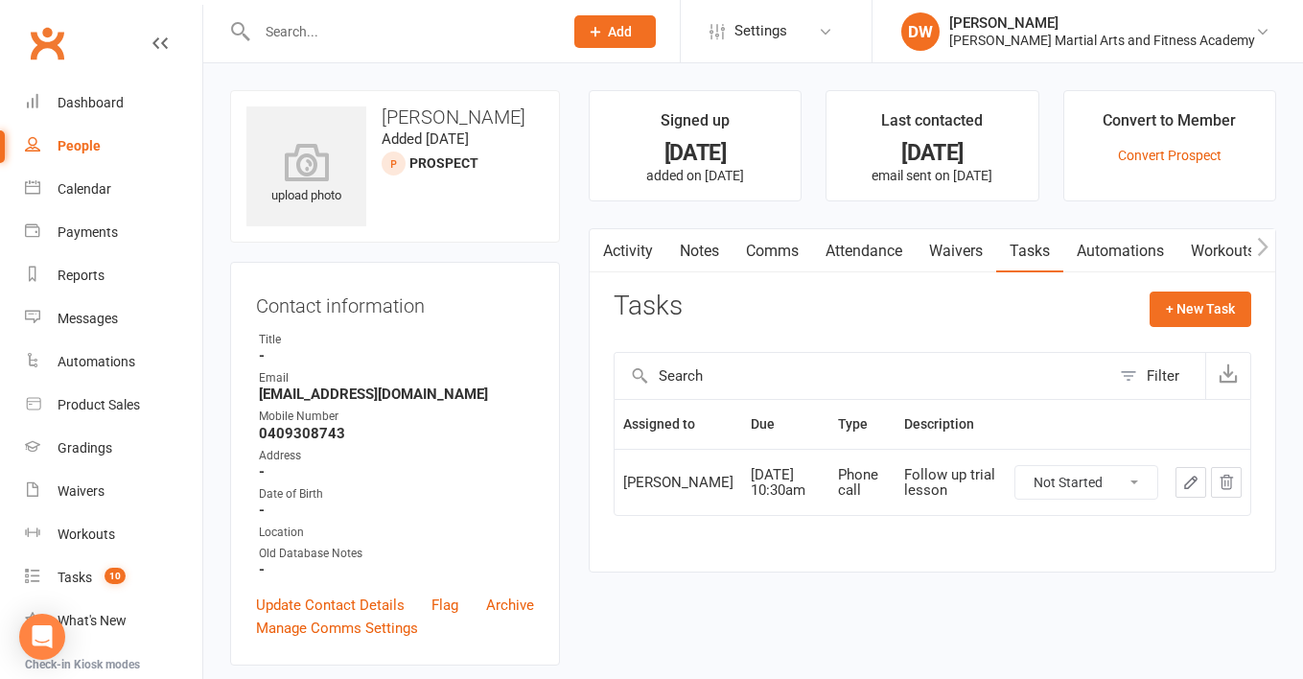
click at [885, 243] on link "Attendance" at bounding box center [864, 251] width 104 height 44
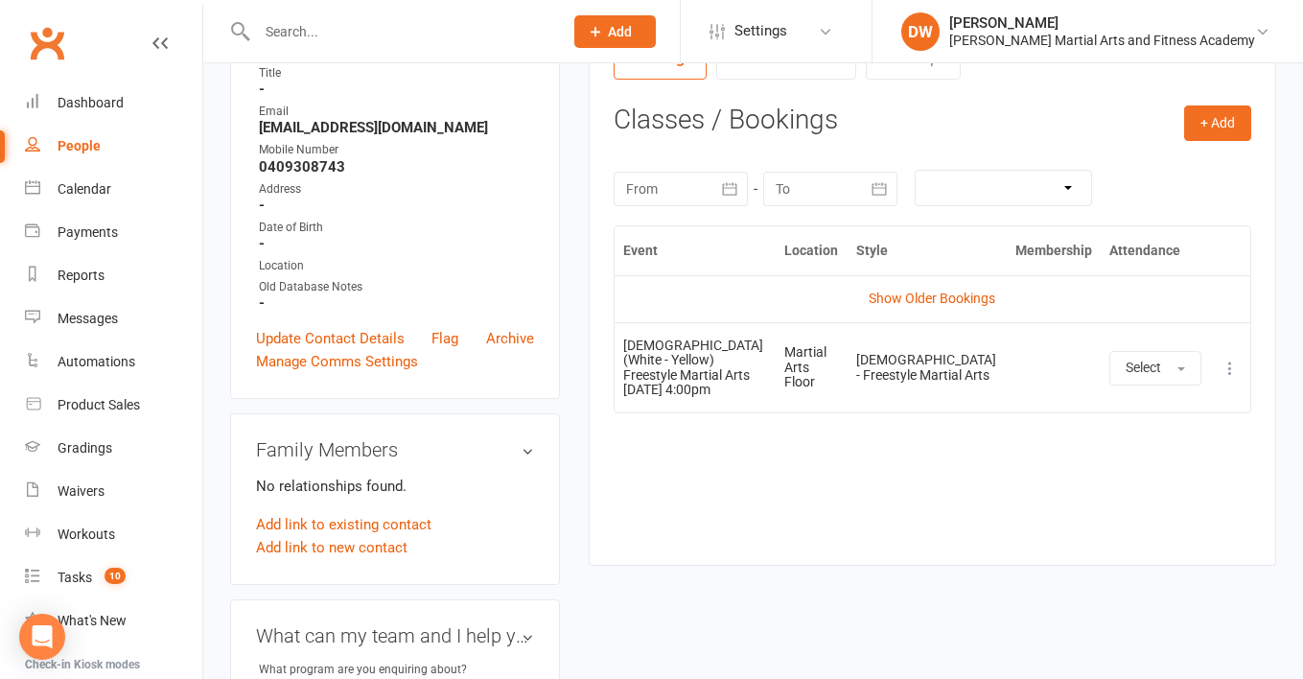
scroll to position [357, 0]
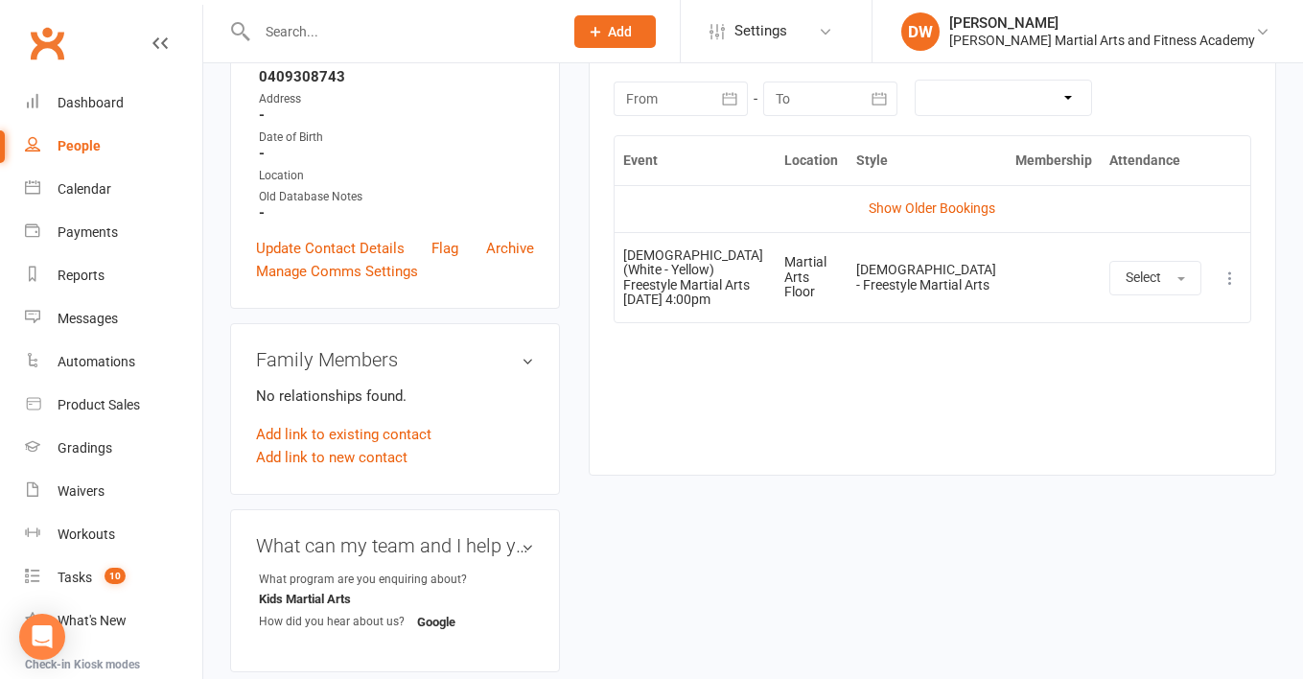
click at [1220, 266] on button at bounding box center [1229, 277] width 23 height 23
click at [1097, 387] on link "Remove booking" at bounding box center [1146, 392] width 190 height 38
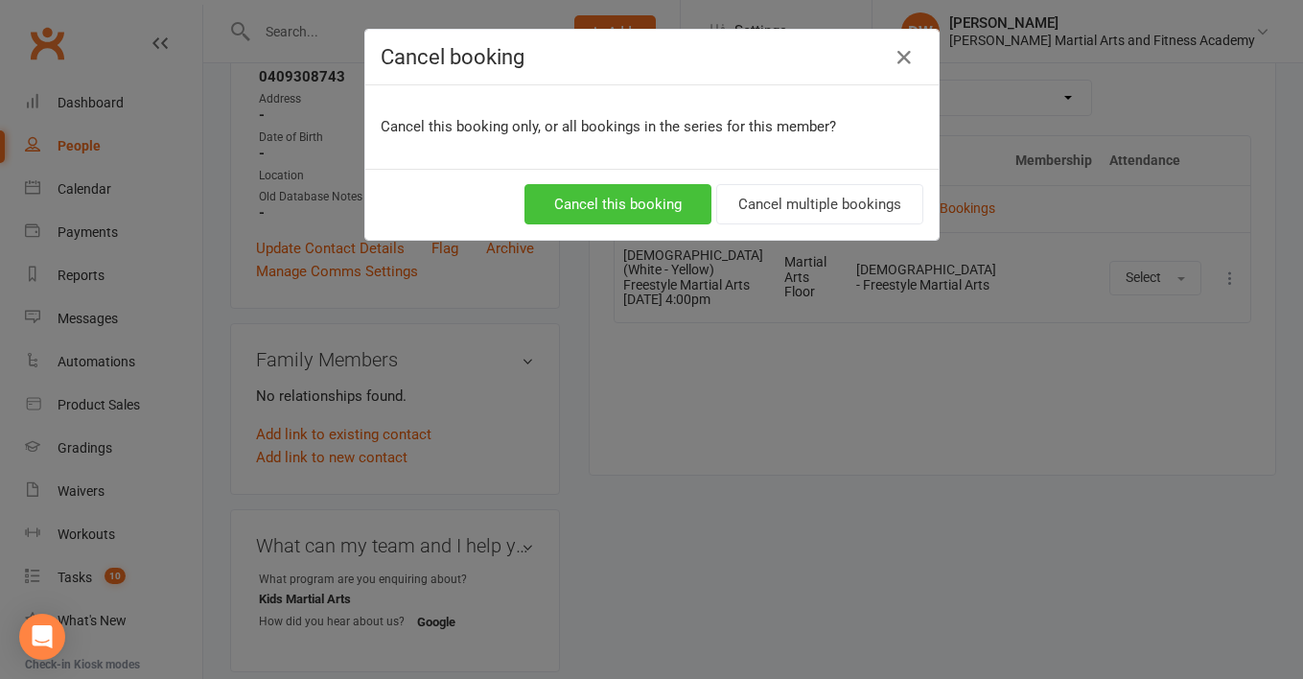
click at [635, 204] on button "Cancel this booking" at bounding box center [617, 204] width 187 height 40
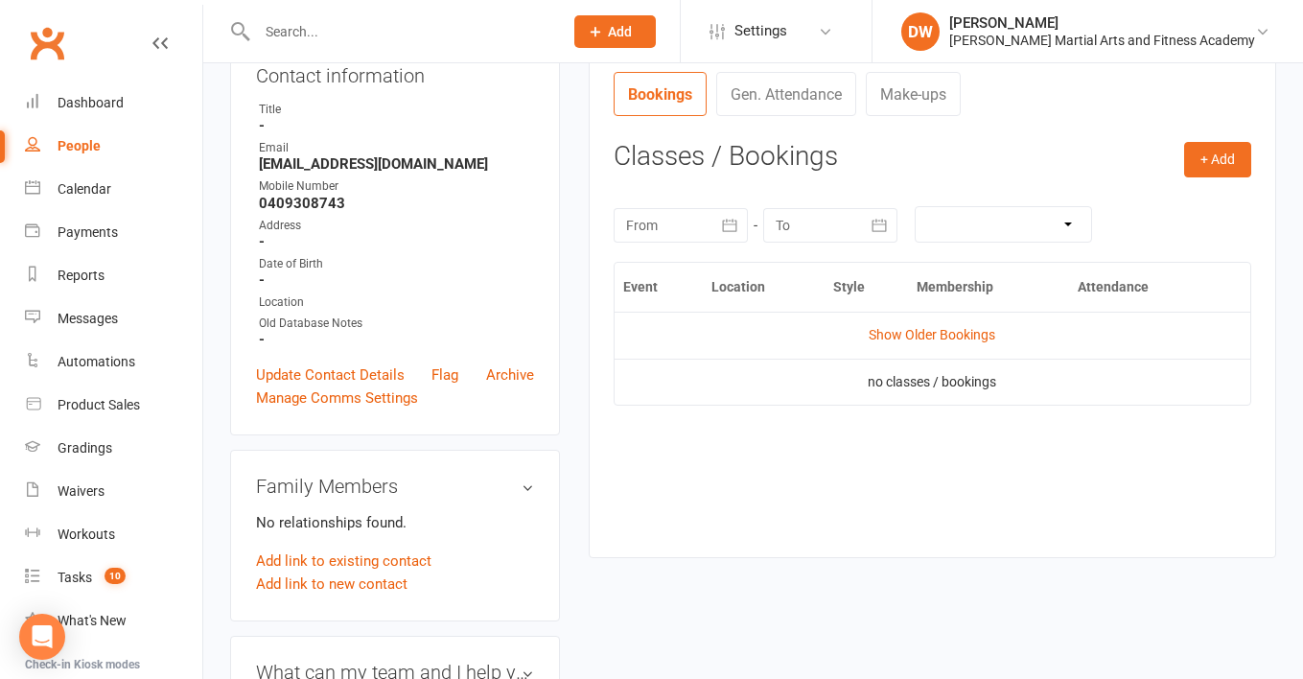
scroll to position [211, 0]
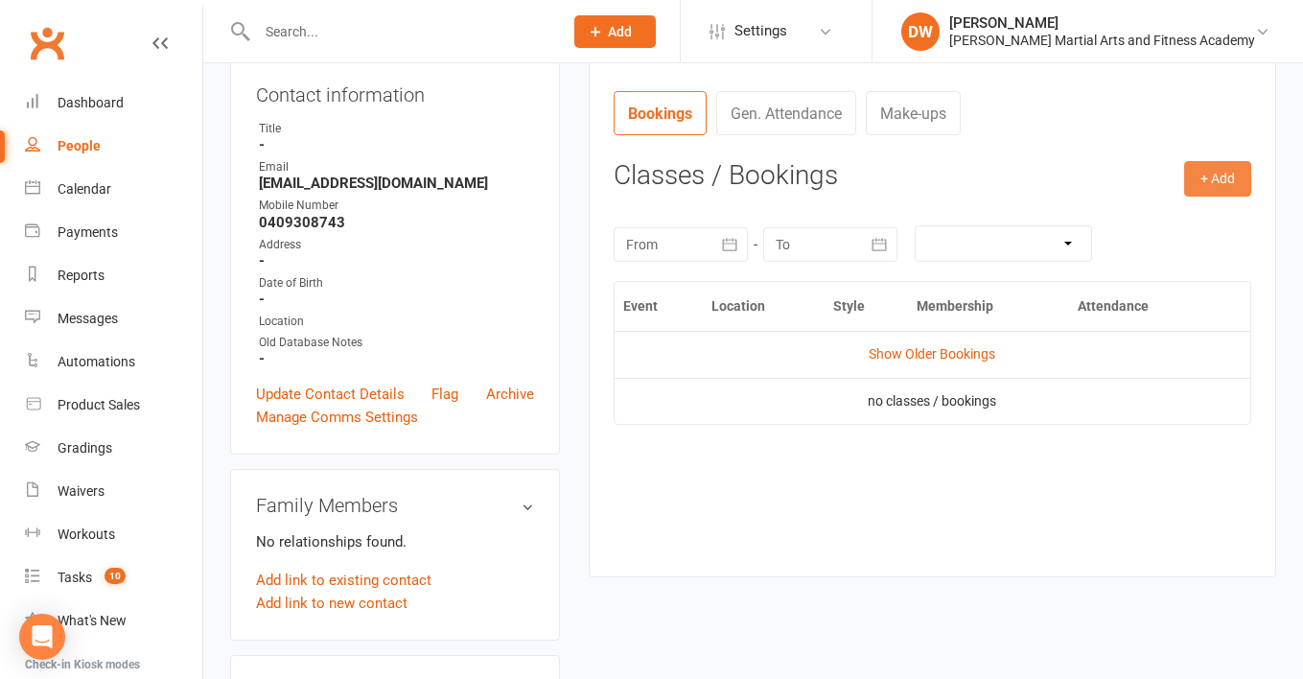
click at [1225, 175] on button "+ Add" at bounding box center [1217, 178] width 67 height 35
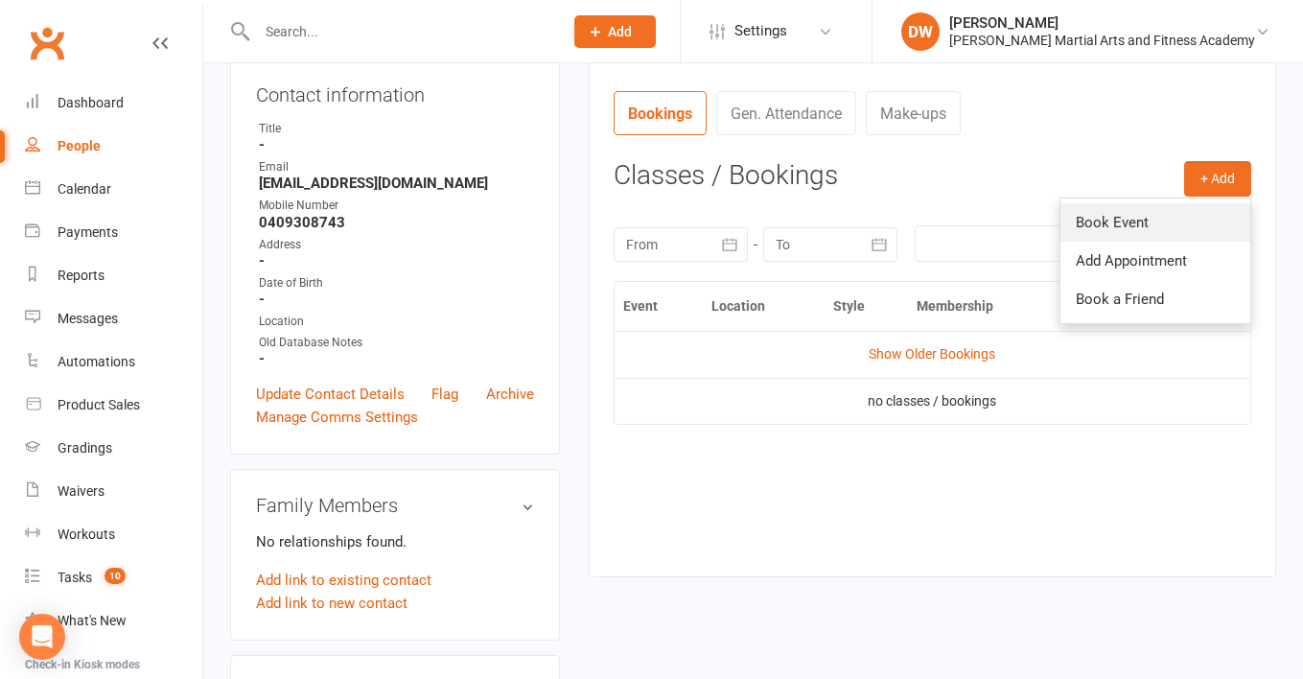
click at [1098, 222] on link "Book Event" at bounding box center [1155, 222] width 190 height 38
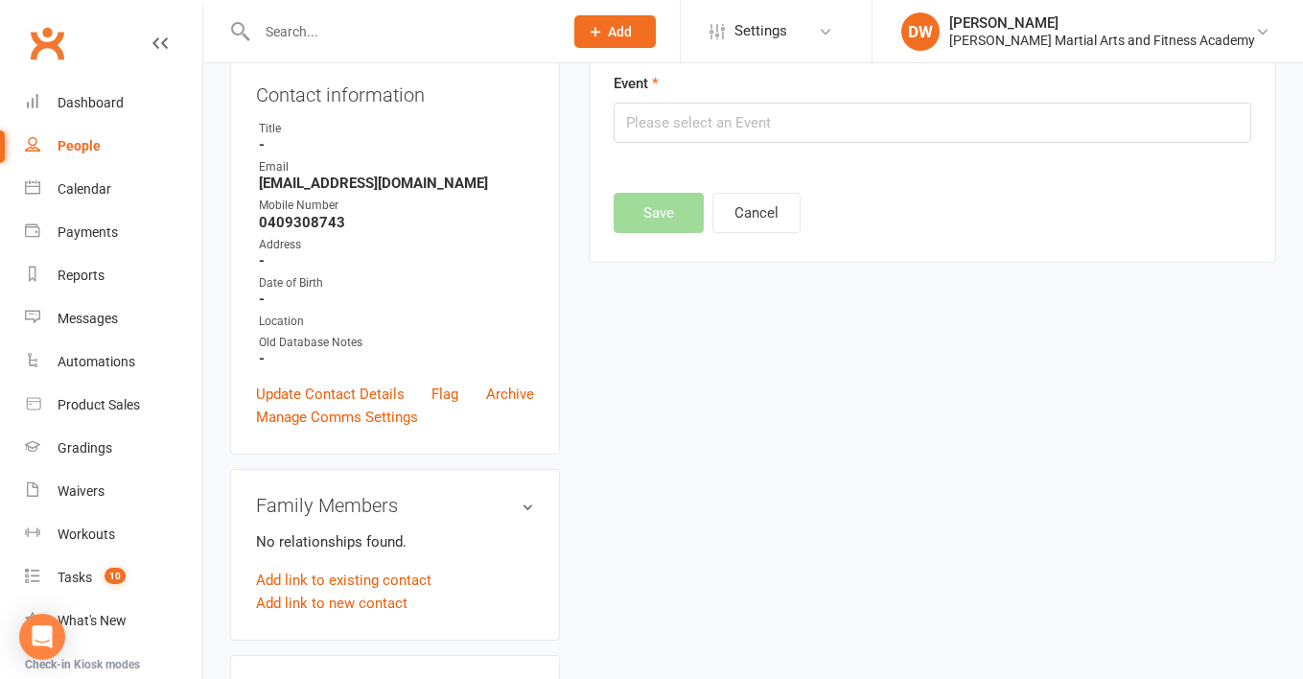
scroll to position [131, 0]
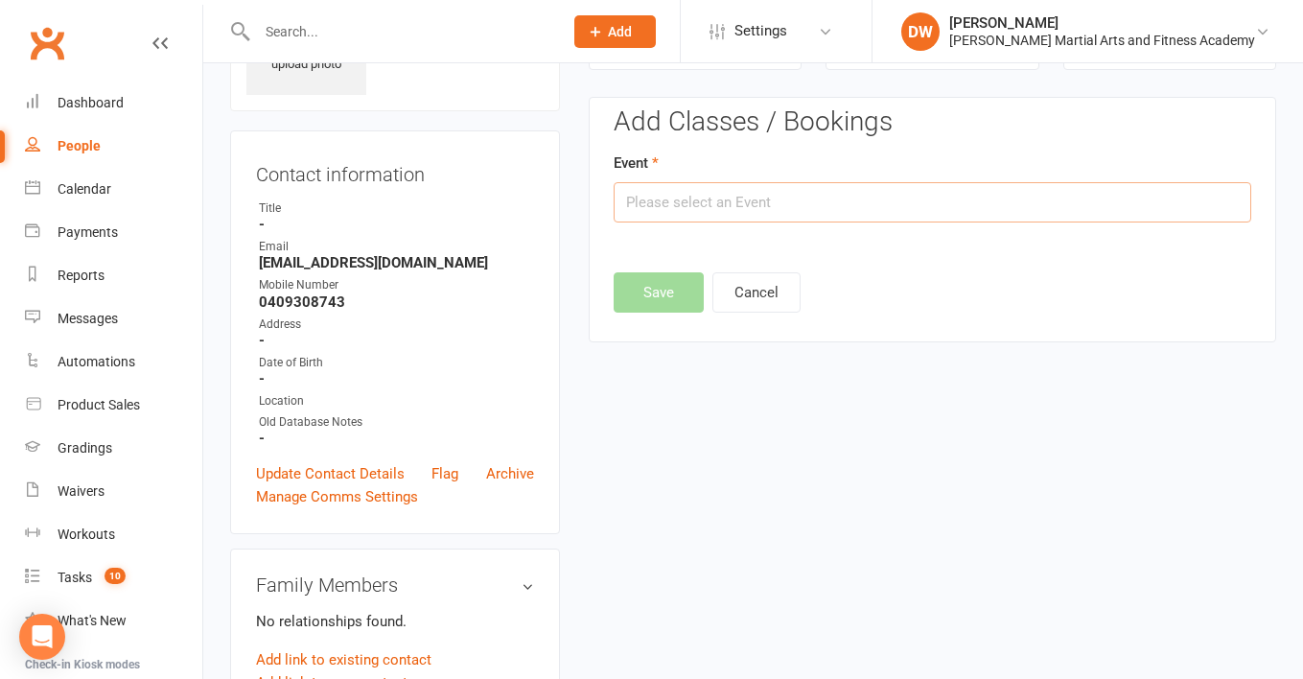
click at [736, 210] on input "text" at bounding box center [931, 202] width 637 height 40
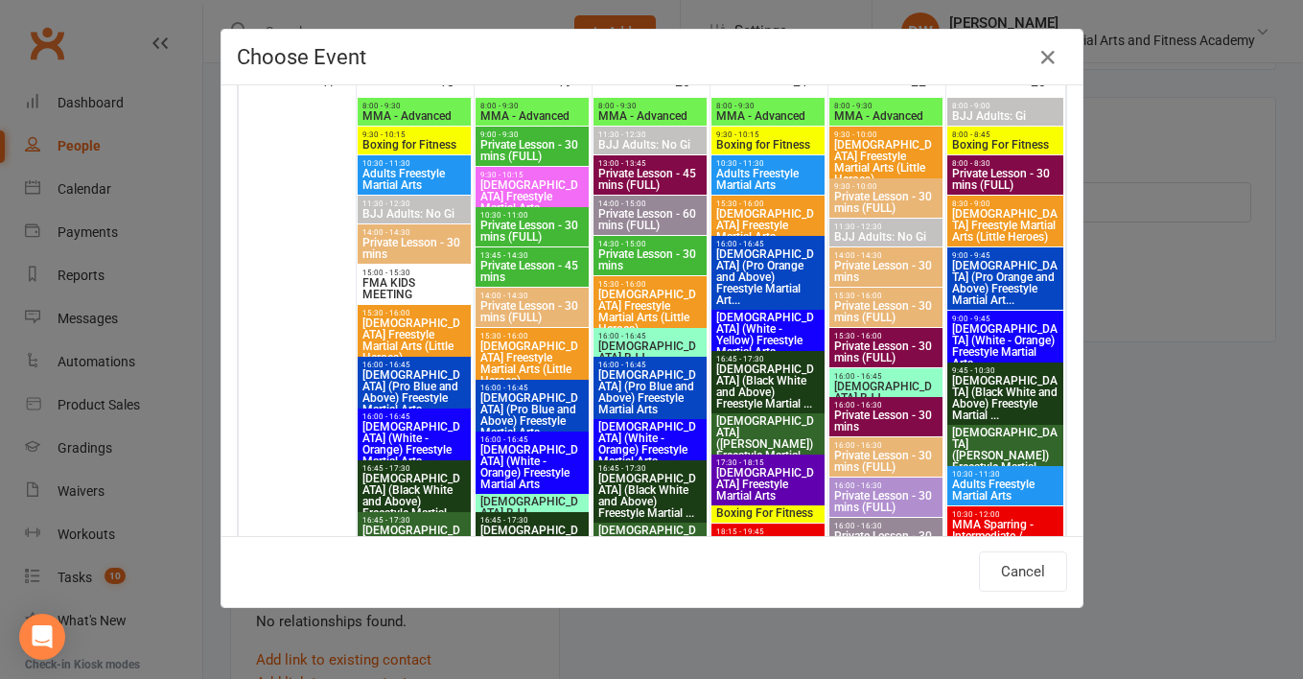
scroll to position [3406, 0]
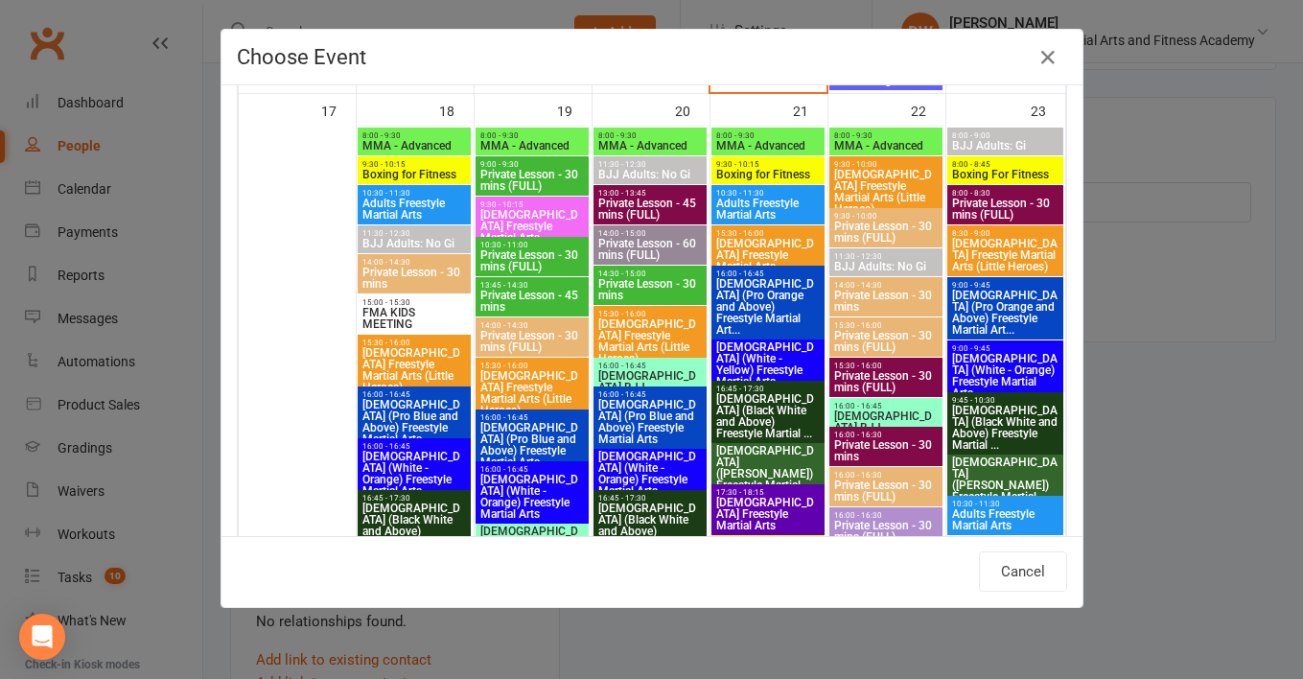
click at [775, 362] on span "[DEMOGRAPHIC_DATA] (White - Yellow) Freestyle Martial Arts" at bounding box center [767, 364] width 105 height 46
type input "[DEMOGRAPHIC_DATA] (White - Yellow) Freestyle Martial Arts - [DATE] 4:00:00 PM"
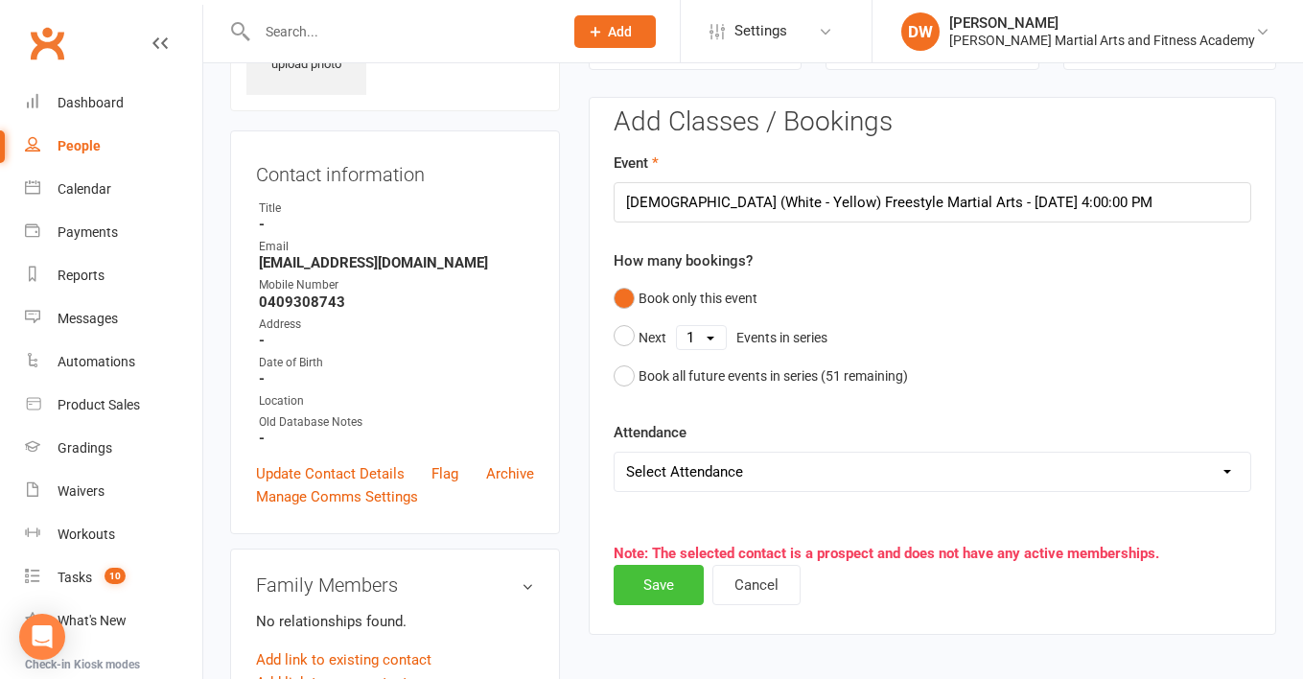
click at [655, 584] on button "Save" at bounding box center [658, 585] width 90 height 40
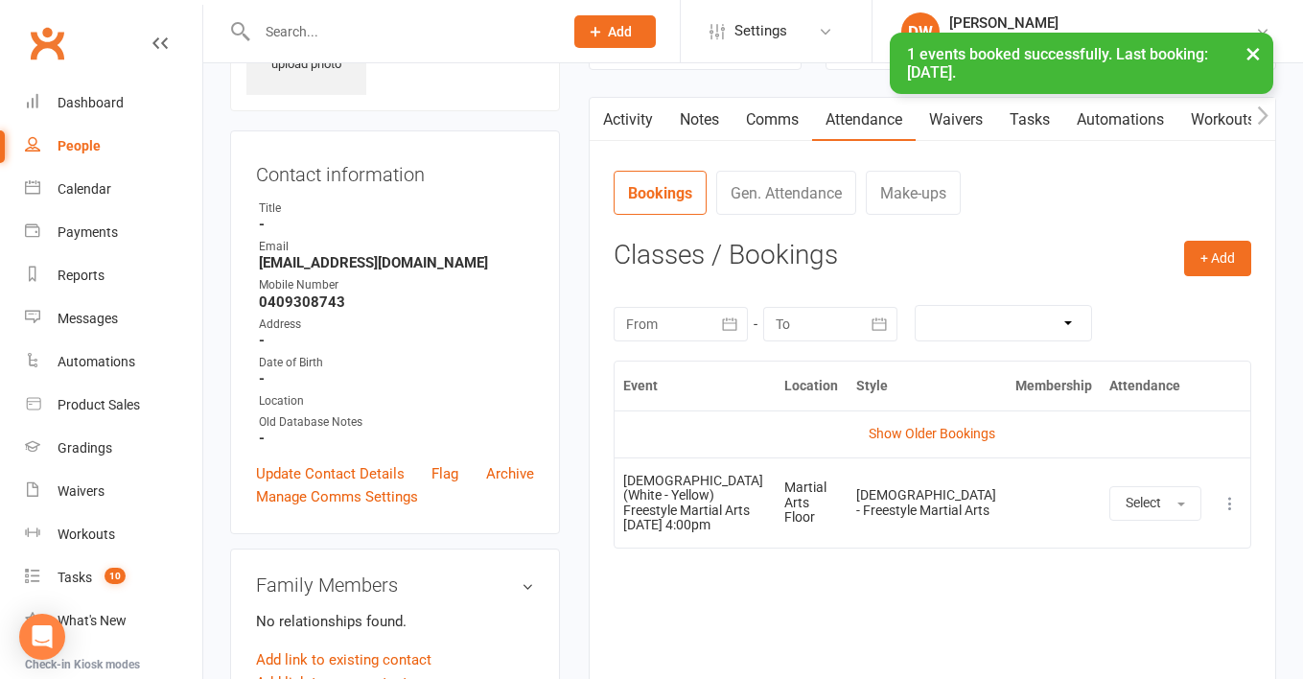
click at [1035, 122] on link "Tasks" at bounding box center [1029, 120] width 67 height 44
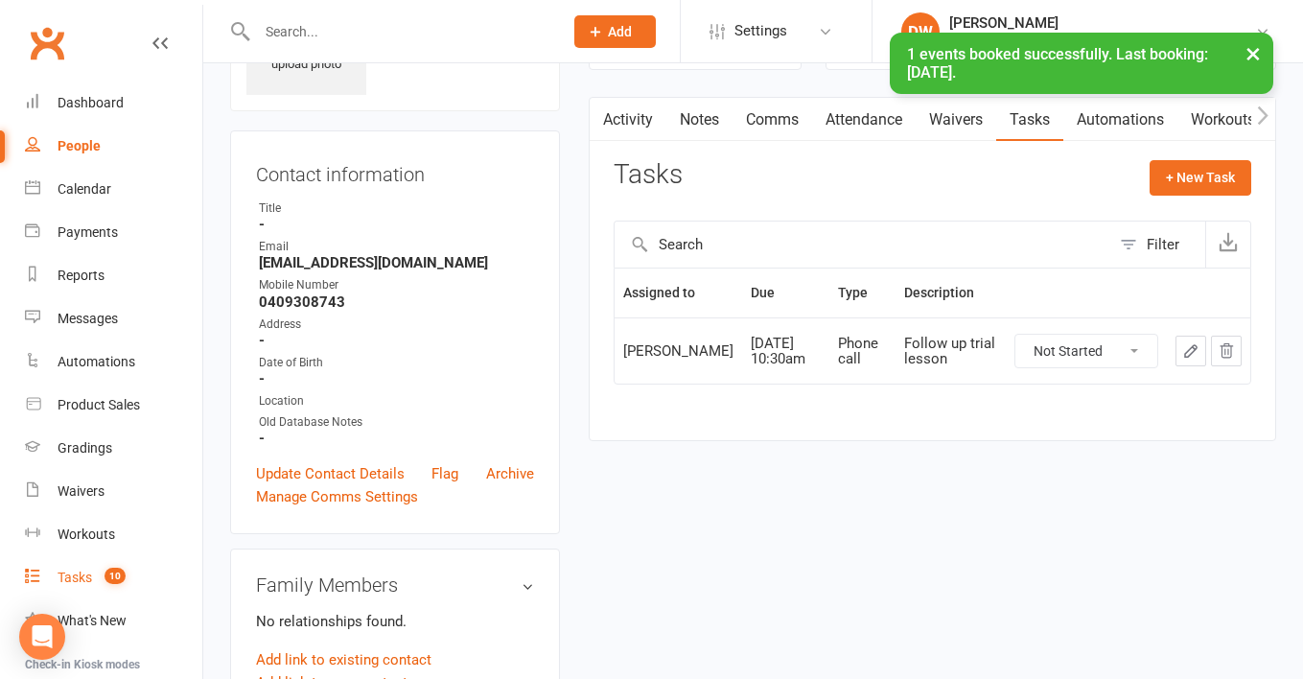
click at [69, 571] on div "Tasks" at bounding box center [75, 576] width 35 height 15
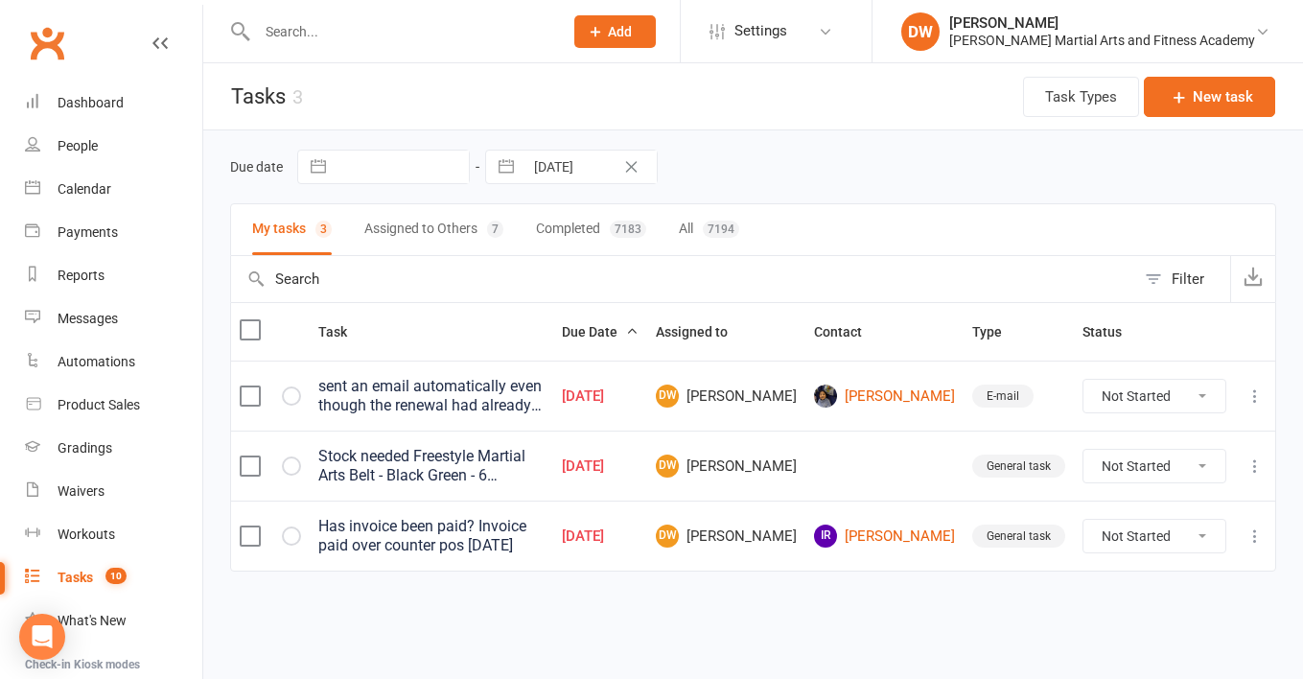
click at [78, 572] on div "Tasks" at bounding box center [75, 576] width 35 height 15
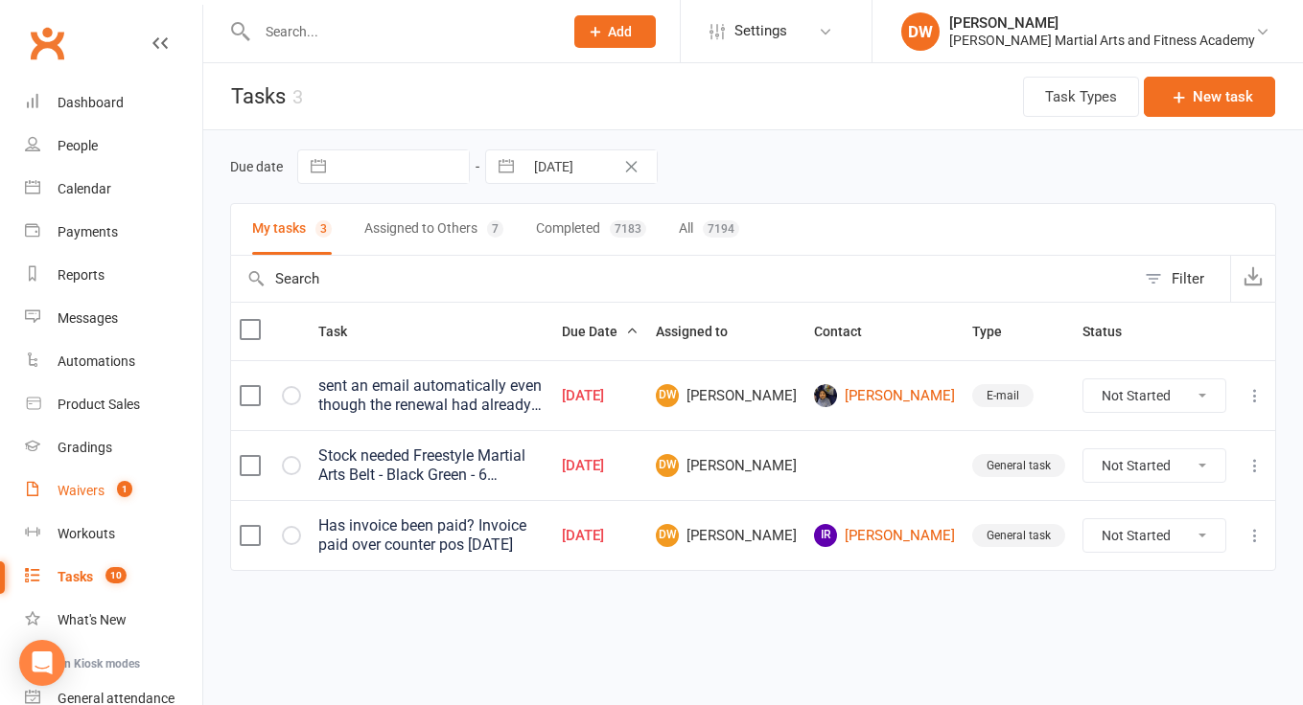
click at [83, 479] on link "Waivers 1" at bounding box center [113, 491] width 177 height 43
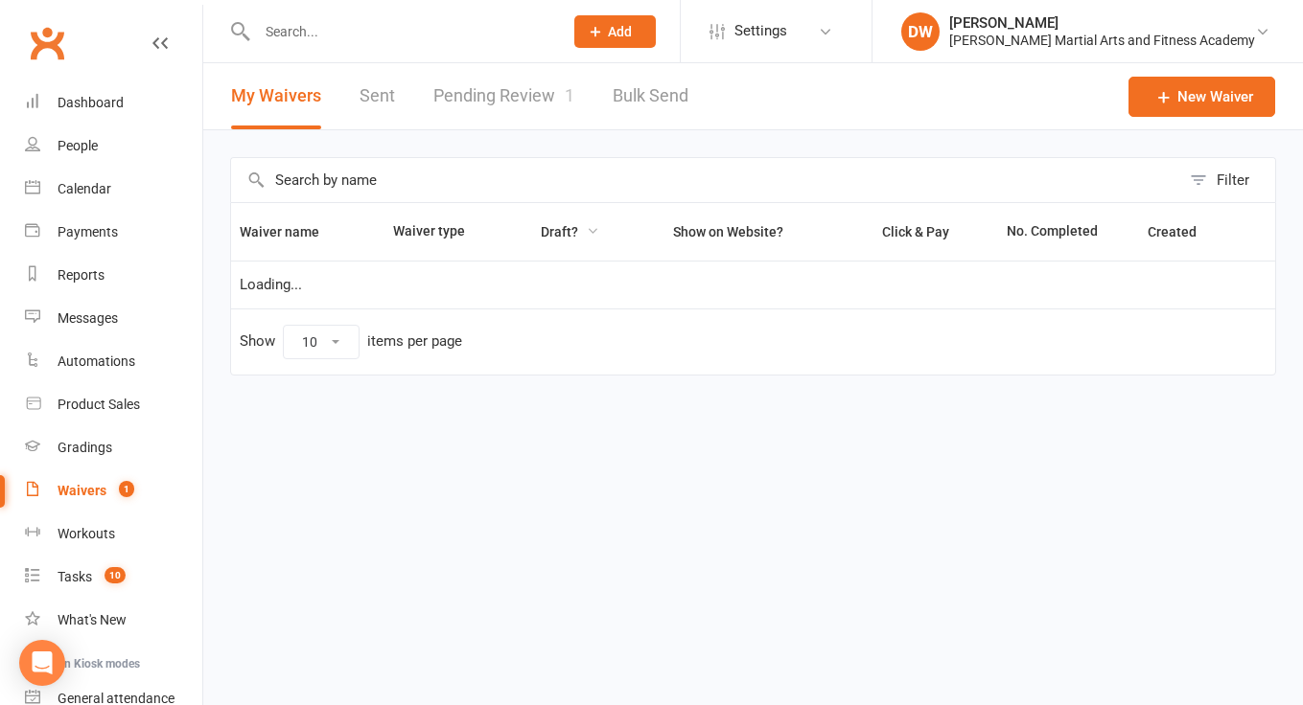
select select "100"
click at [508, 81] on link "Pending Review 1" at bounding box center [503, 96] width 141 height 66
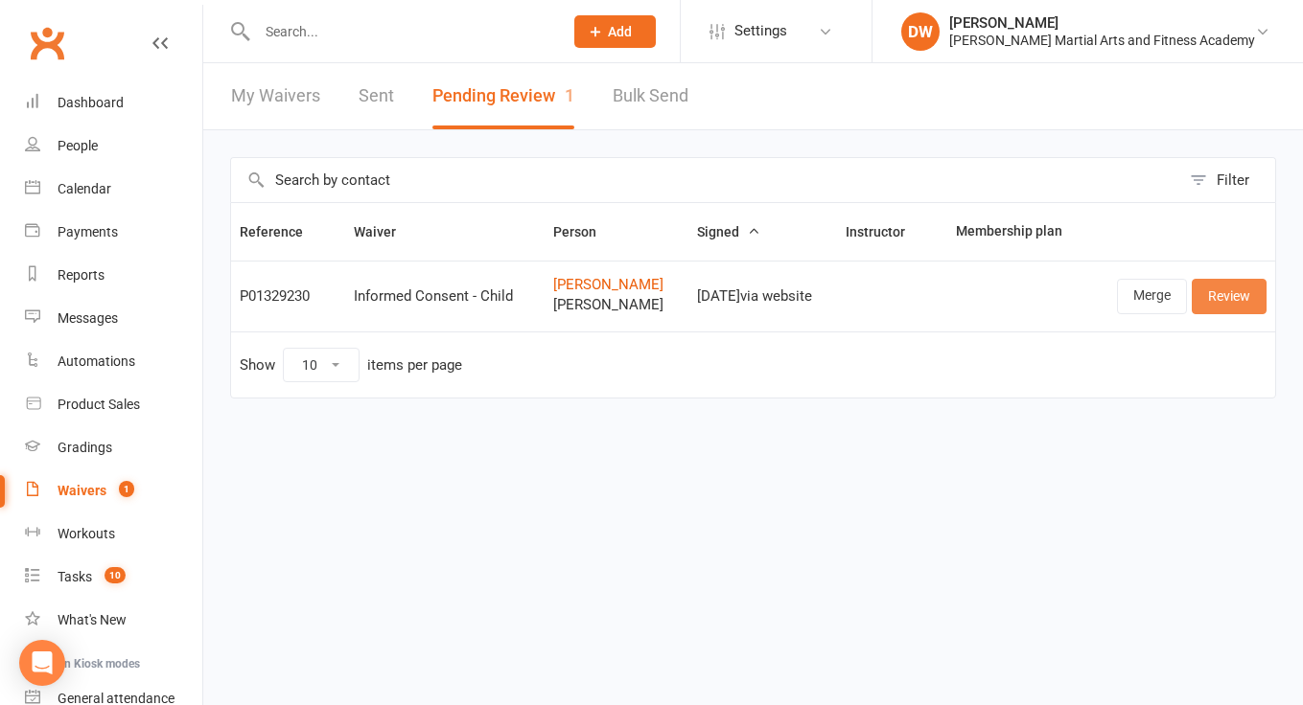
click at [1225, 296] on link "Review" at bounding box center [1228, 296] width 75 height 35
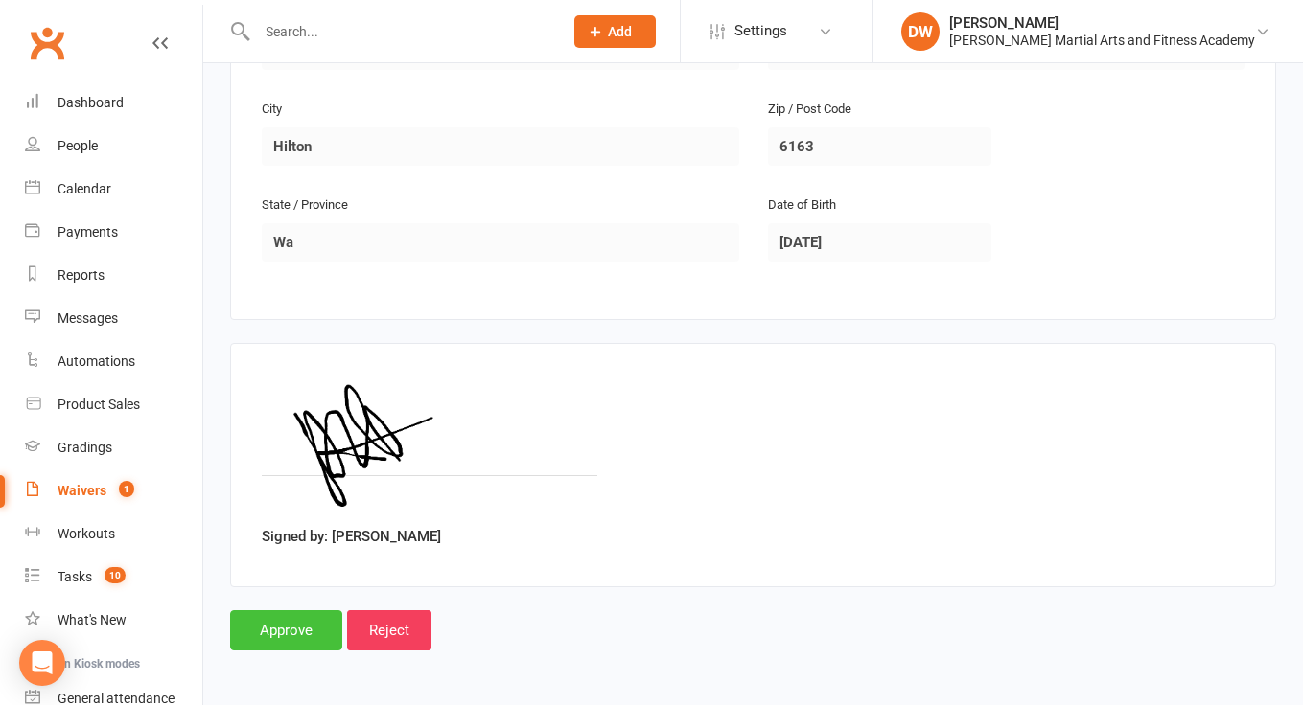
scroll to position [1337, 0]
click at [282, 613] on input "Approve" at bounding box center [286, 631] width 112 height 40
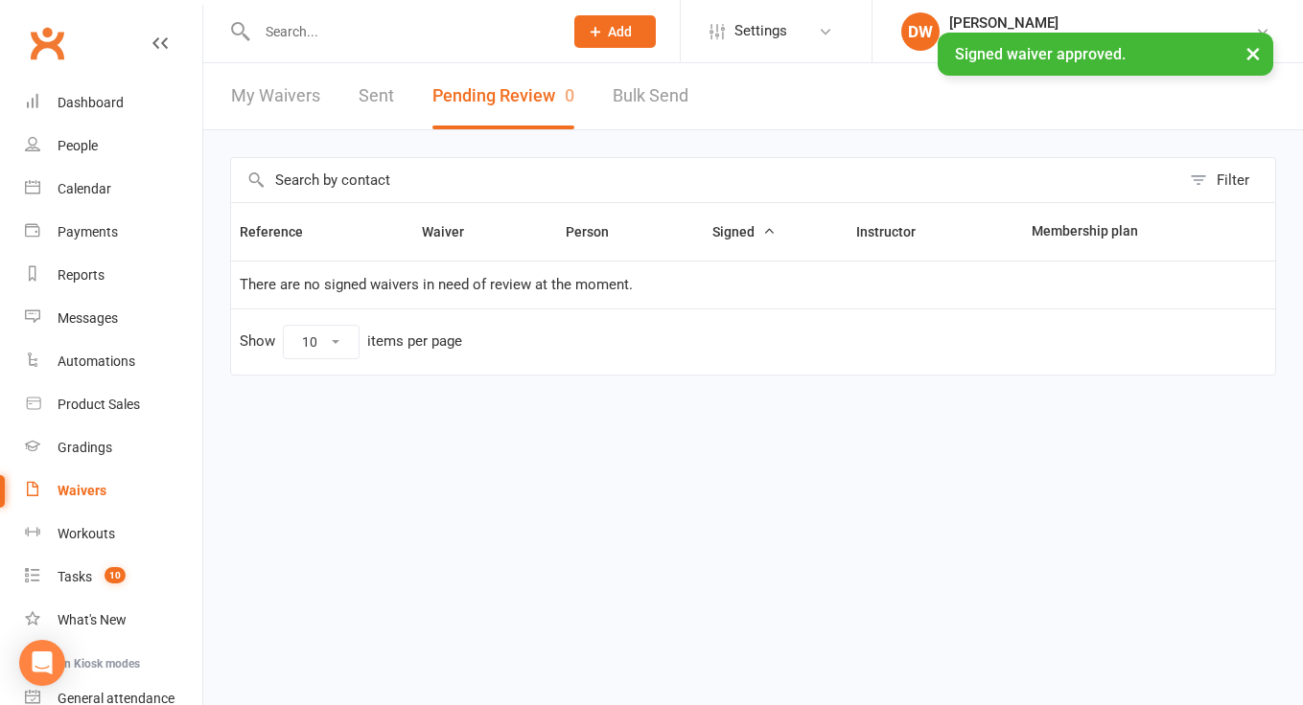
click at [299, 30] on input "text" at bounding box center [400, 31] width 298 height 27
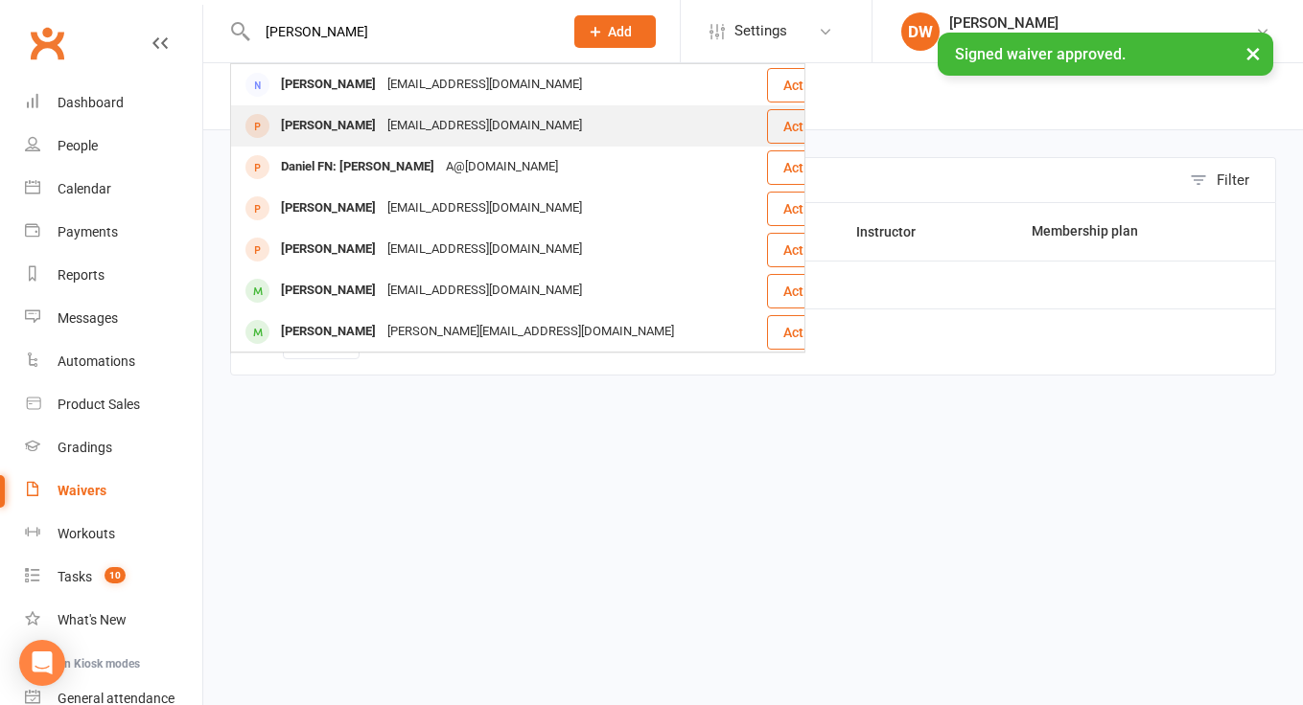
type input "danica"
click at [347, 134] on div "[PERSON_NAME]" at bounding box center [328, 126] width 106 height 28
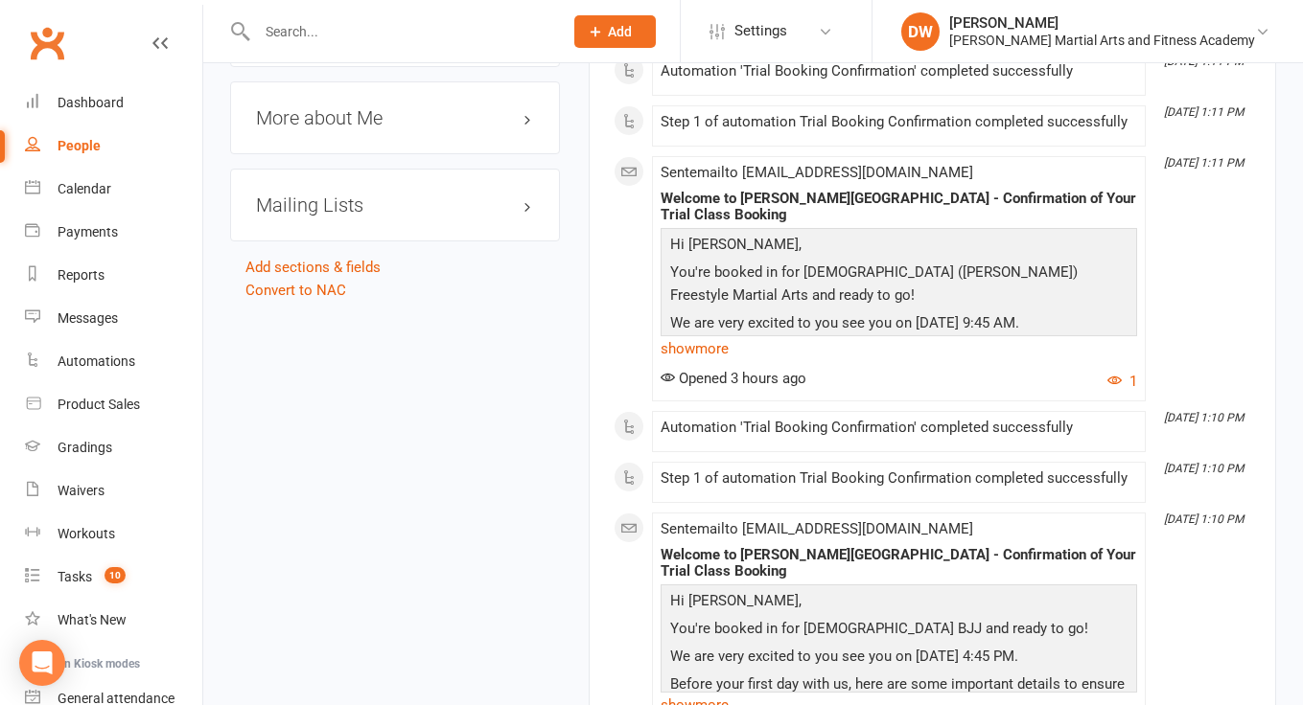
scroll to position [1497, 0]
click at [303, 283] on link "Convert to NAC" at bounding box center [295, 291] width 101 height 17
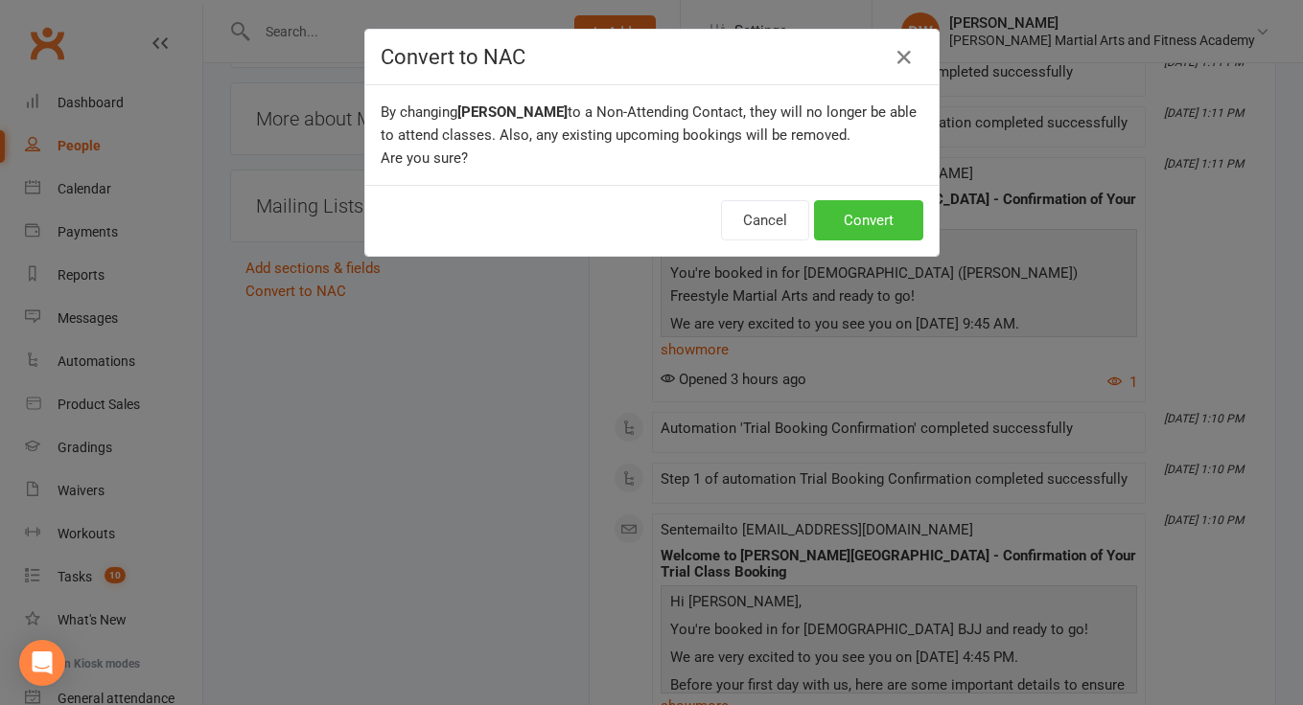
click at [872, 227] on button "Convert" at bounding box center [868, 220] width 109 height 40
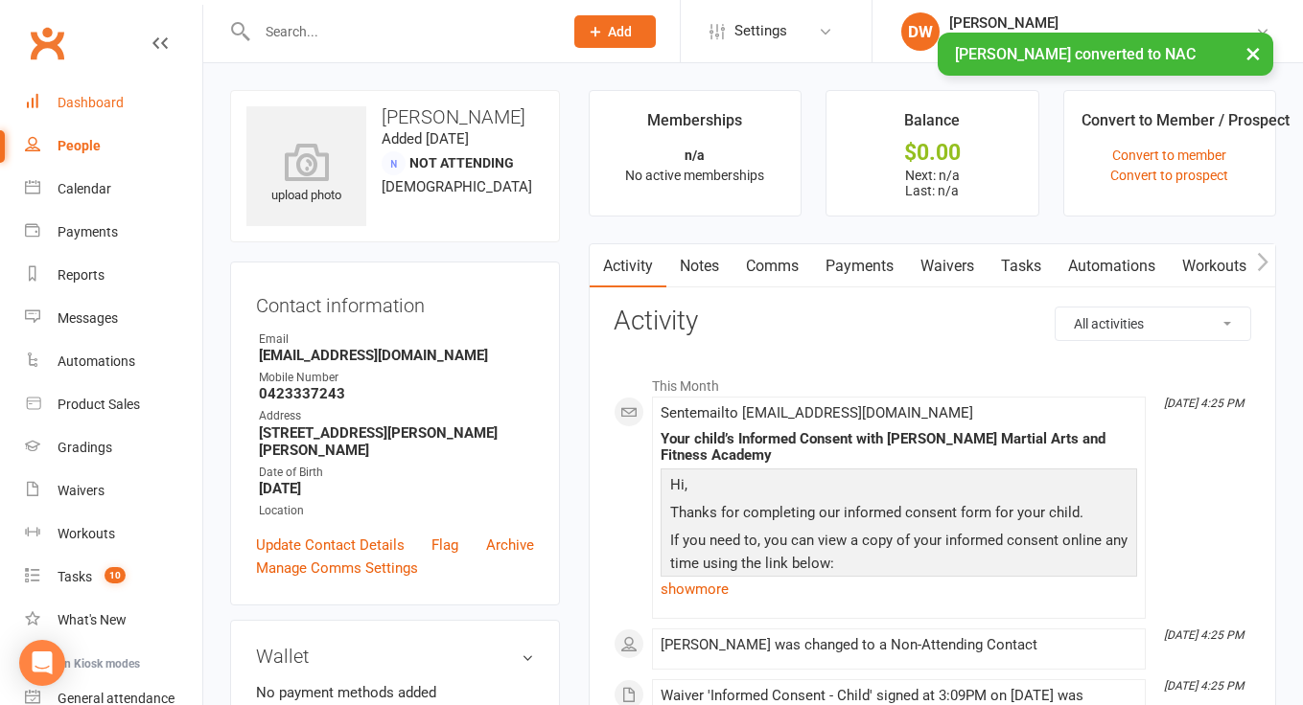
click at [88, 105] on div "Dashboard" at bounding box center [91, 102] width 66 height 15
